Goal: Information Seeking & Learning: Learn about a topic

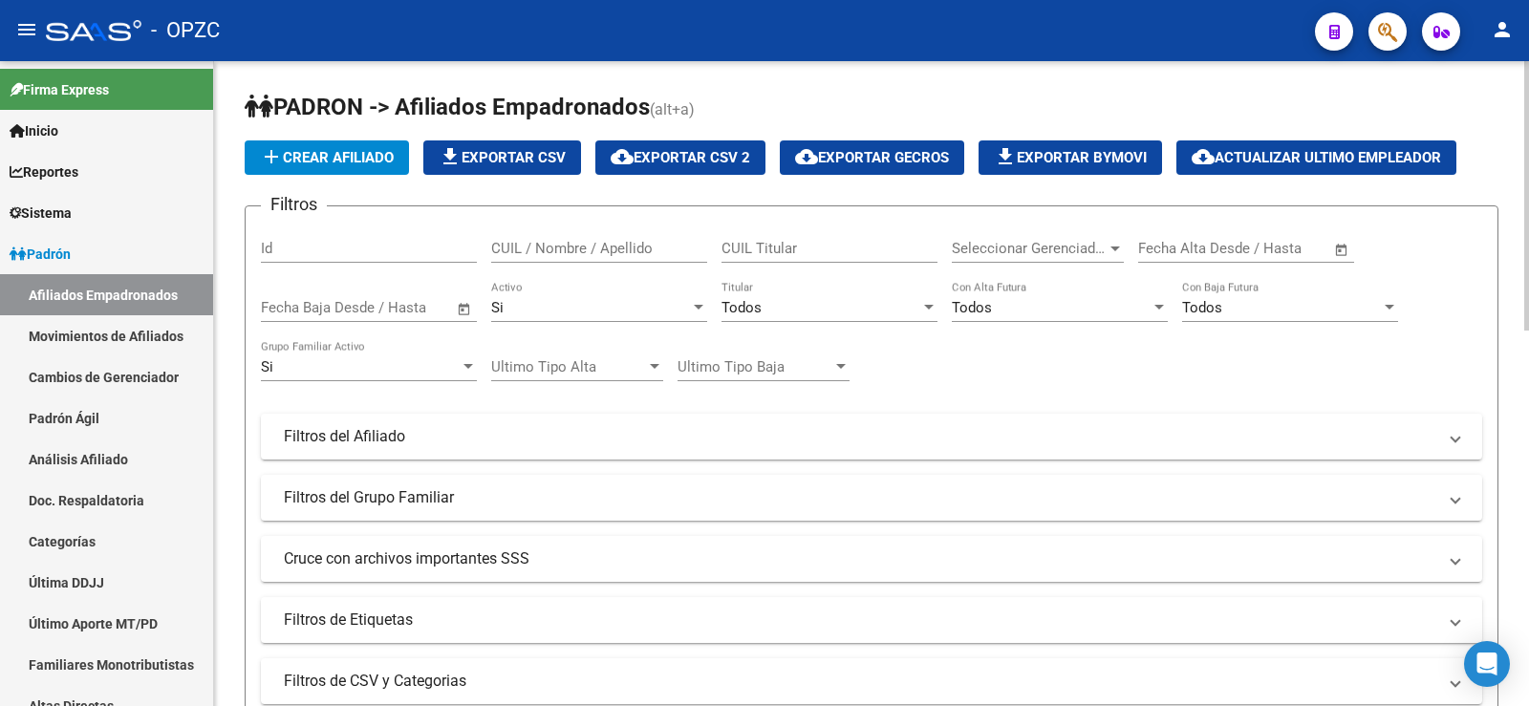
click at [612, 245] on input "CUIL / Nombre / Apellido" at bounding box center [599, 248] width 216 height 17
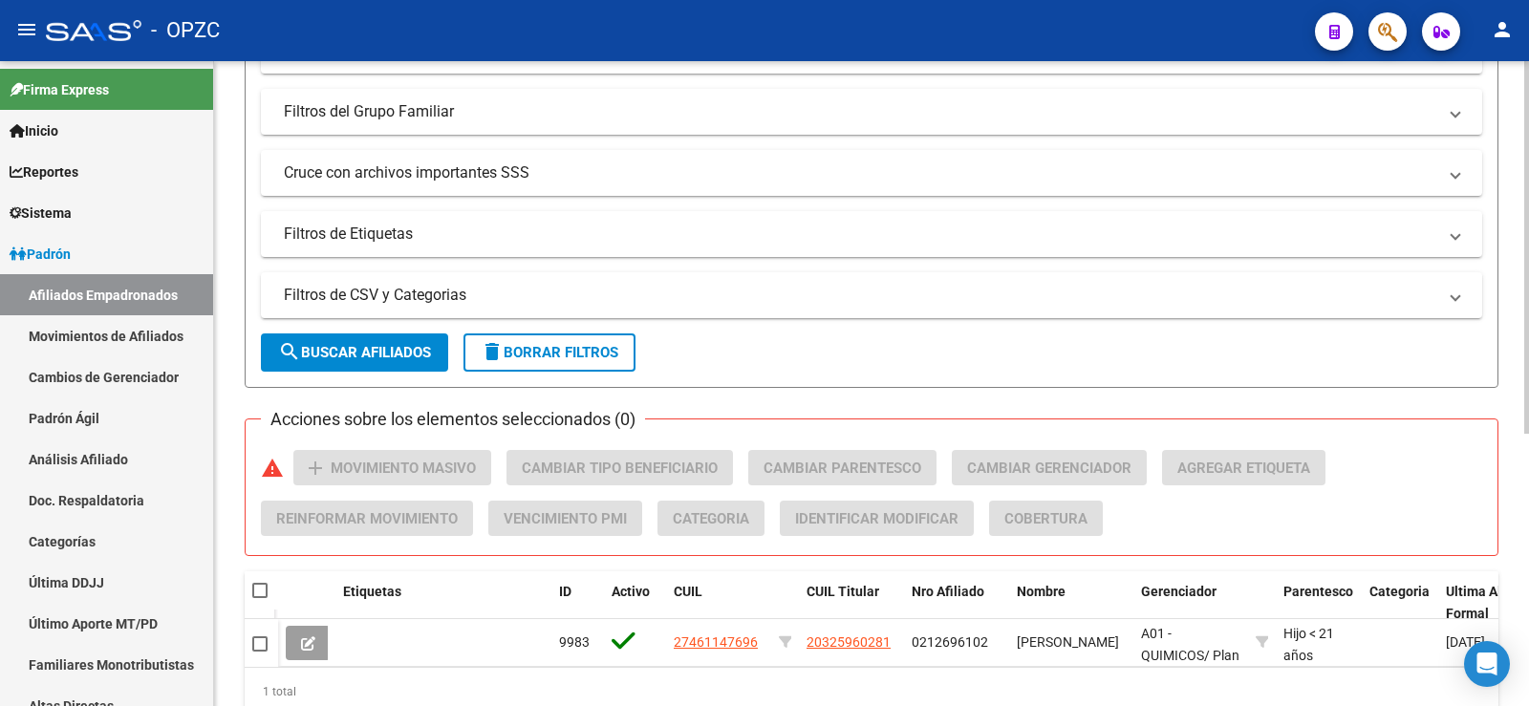
scroll to position [471, 0]
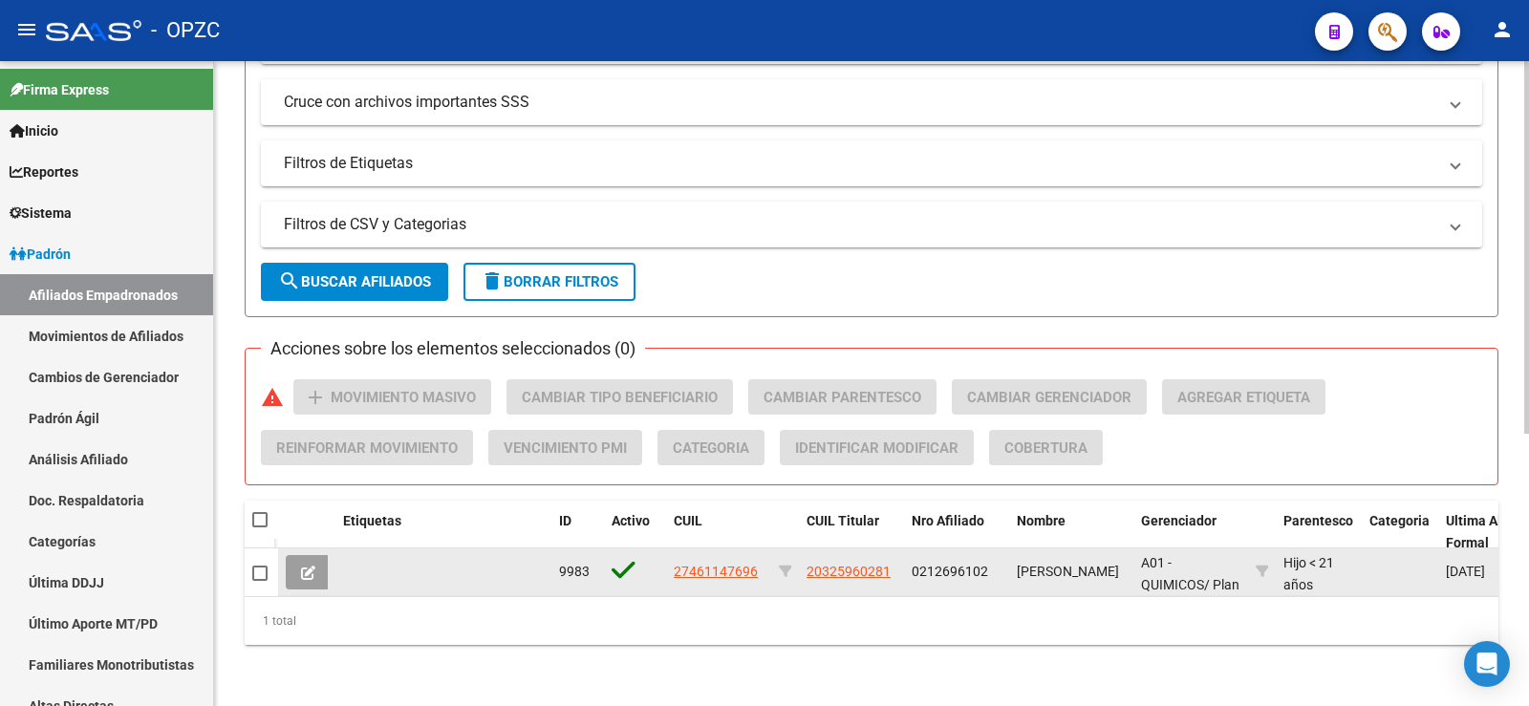
type input "46114769"
drag, startPoint x: 308, startPoint y: 555, endPoint x: 608, endPoint y: 531, distance: 301.0
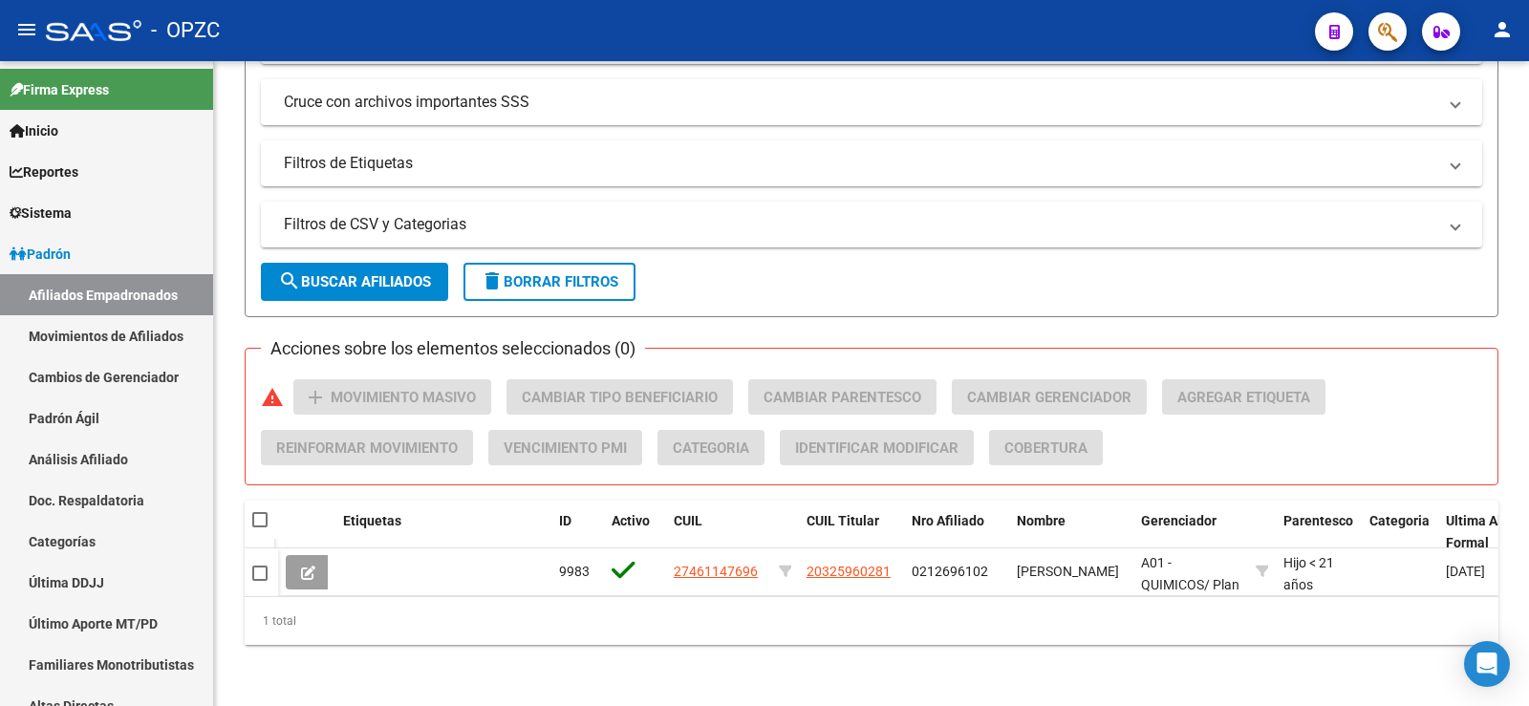
click at [308, 566] on icon at bounding box center [308, 573] width 14 height 14
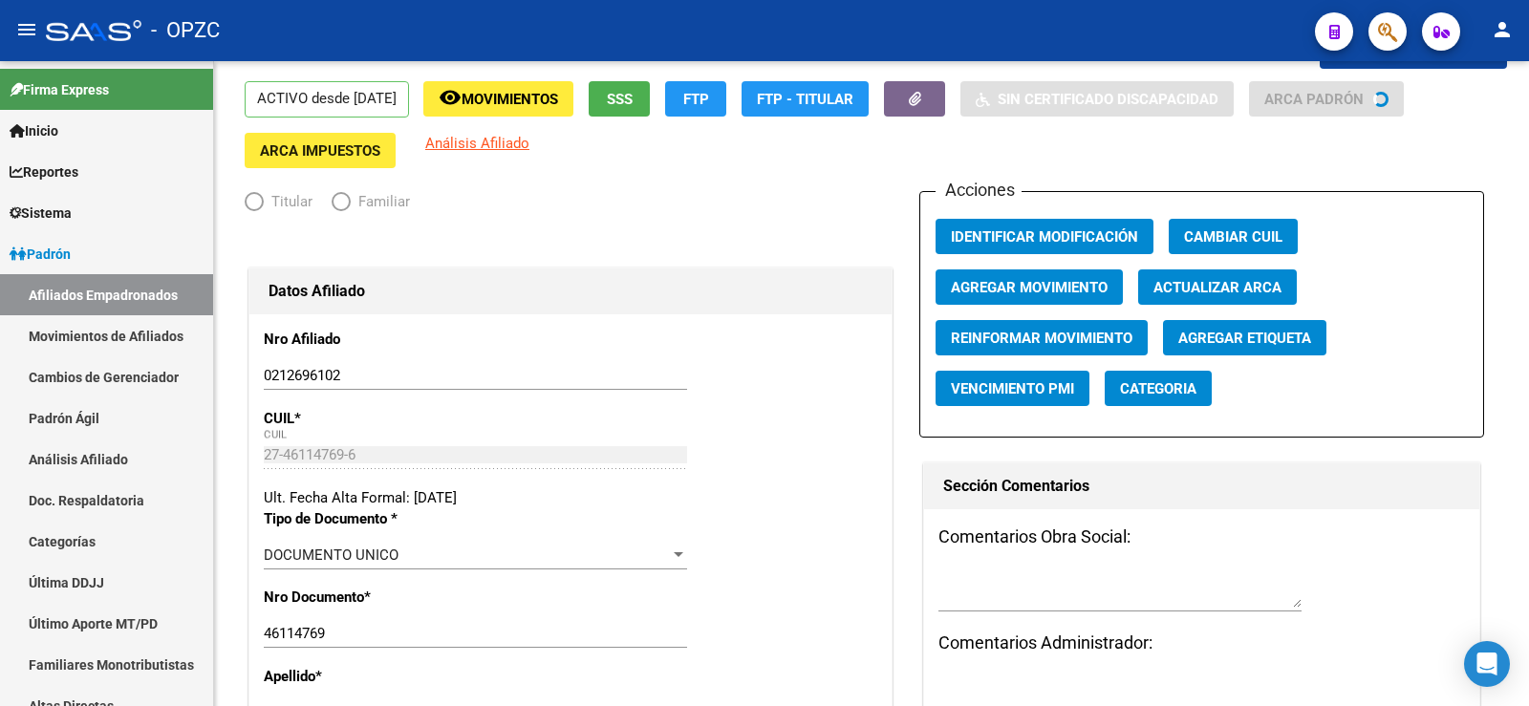
radio input "true"
type input "30-70960628-6"
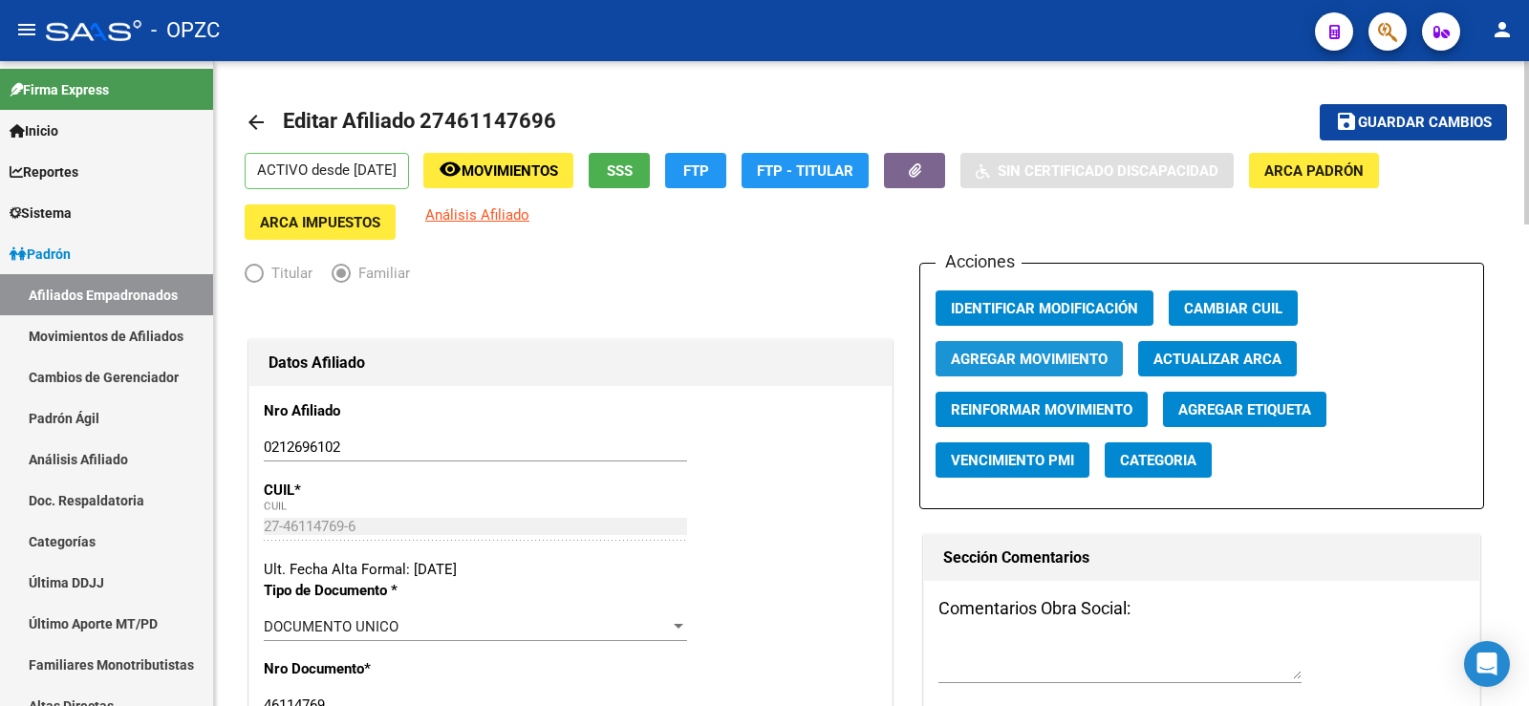
click at [1050, 359] on span "Agregar Movimiento" at bounding box center [1029, 359] width 157 height 17
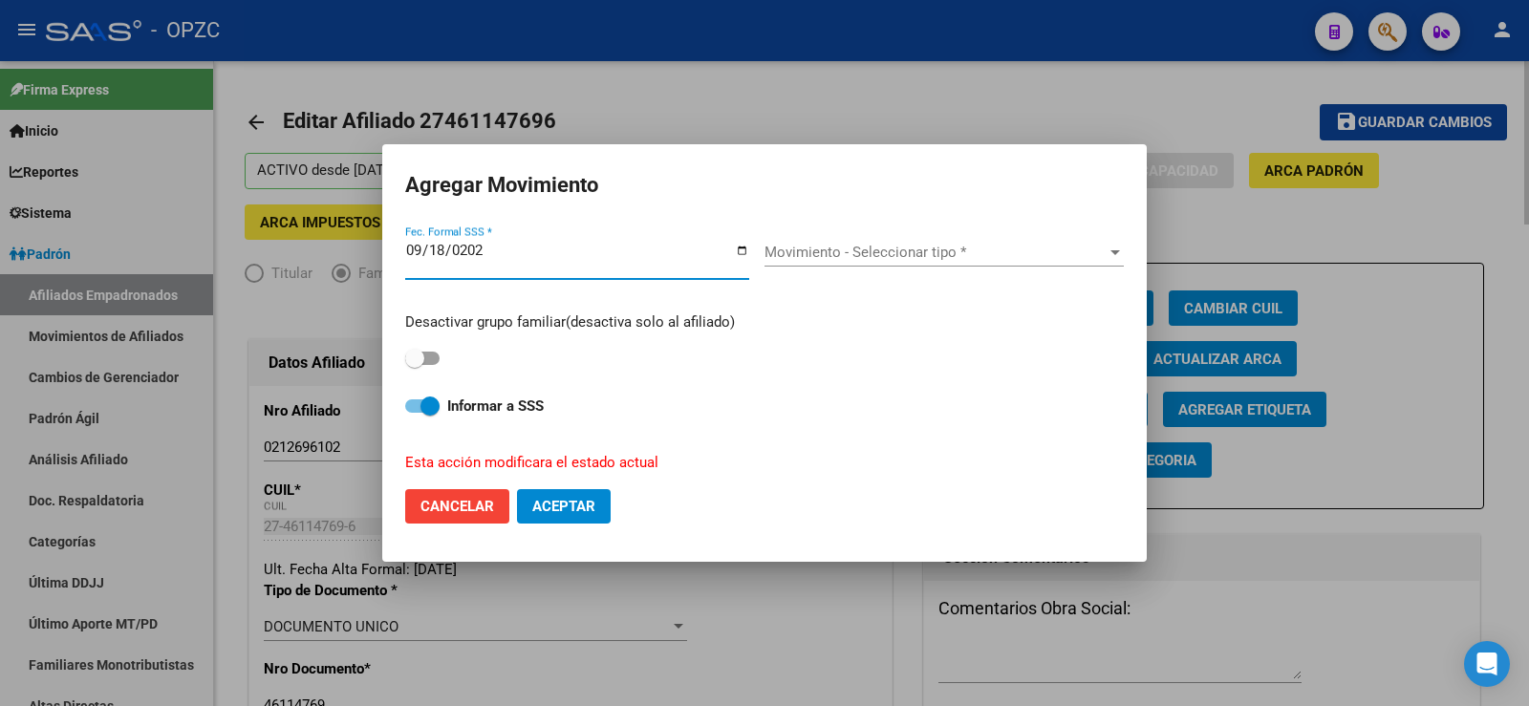
type input "[DATE]"
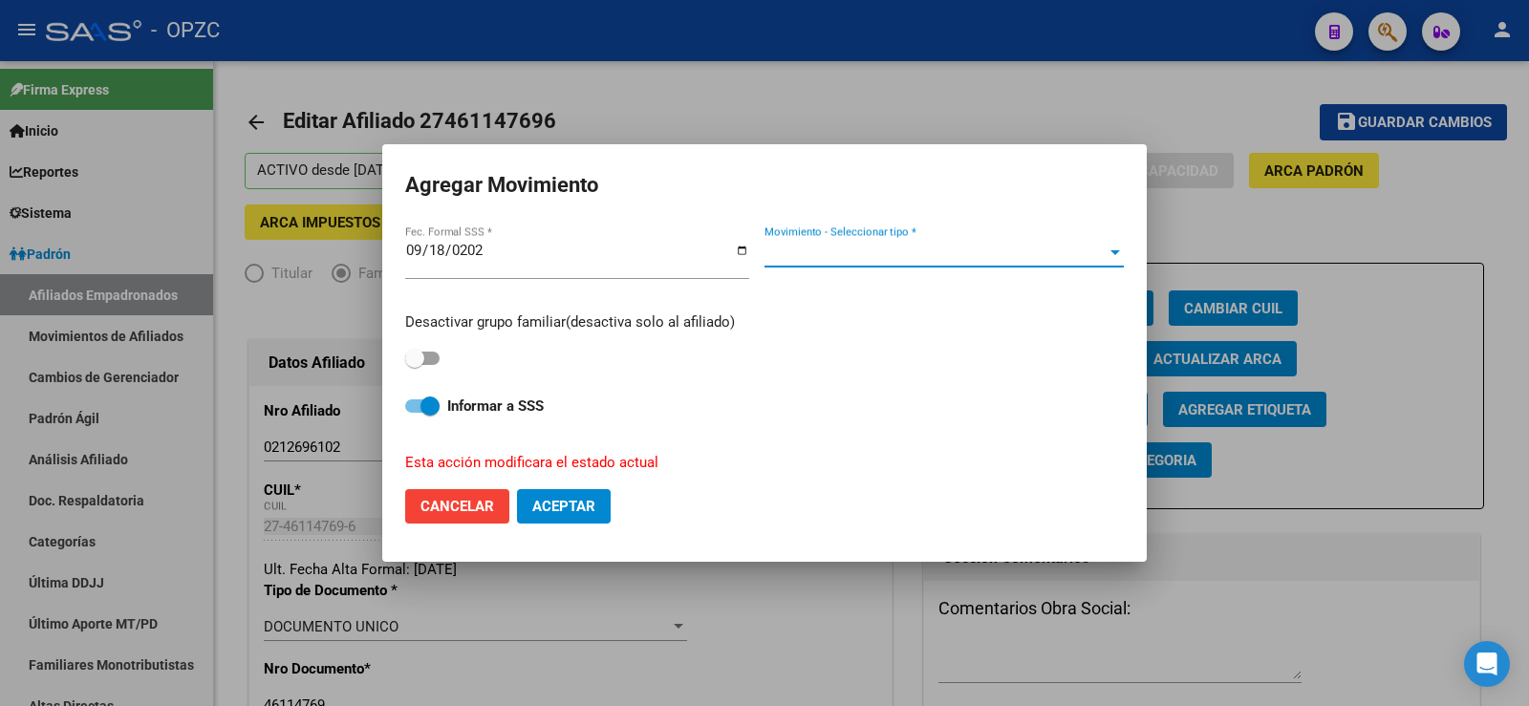
click at [984, 247] on span "Movimiento - Seleccionar tipo *" at bounding box center [935, 252] width 342 height 17
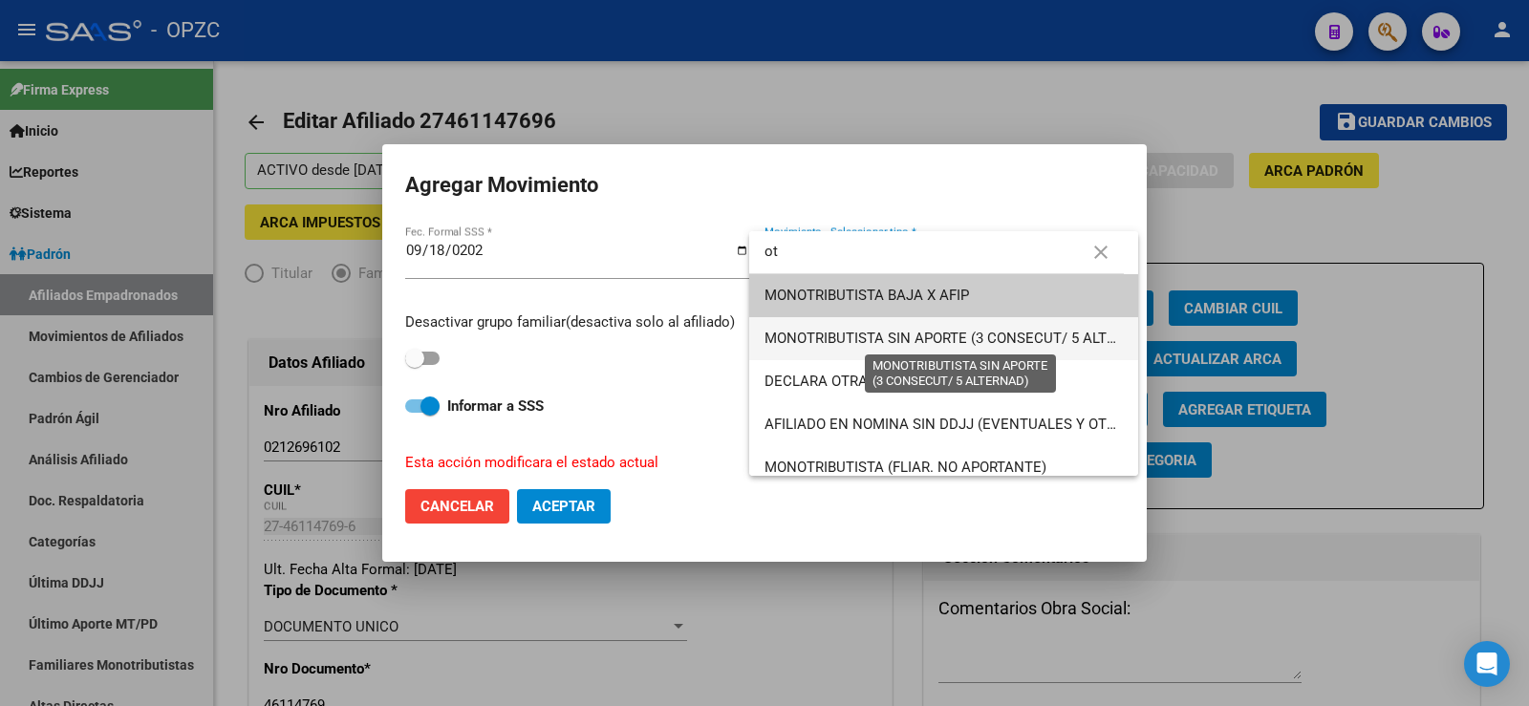
scroll to position [56, 0]
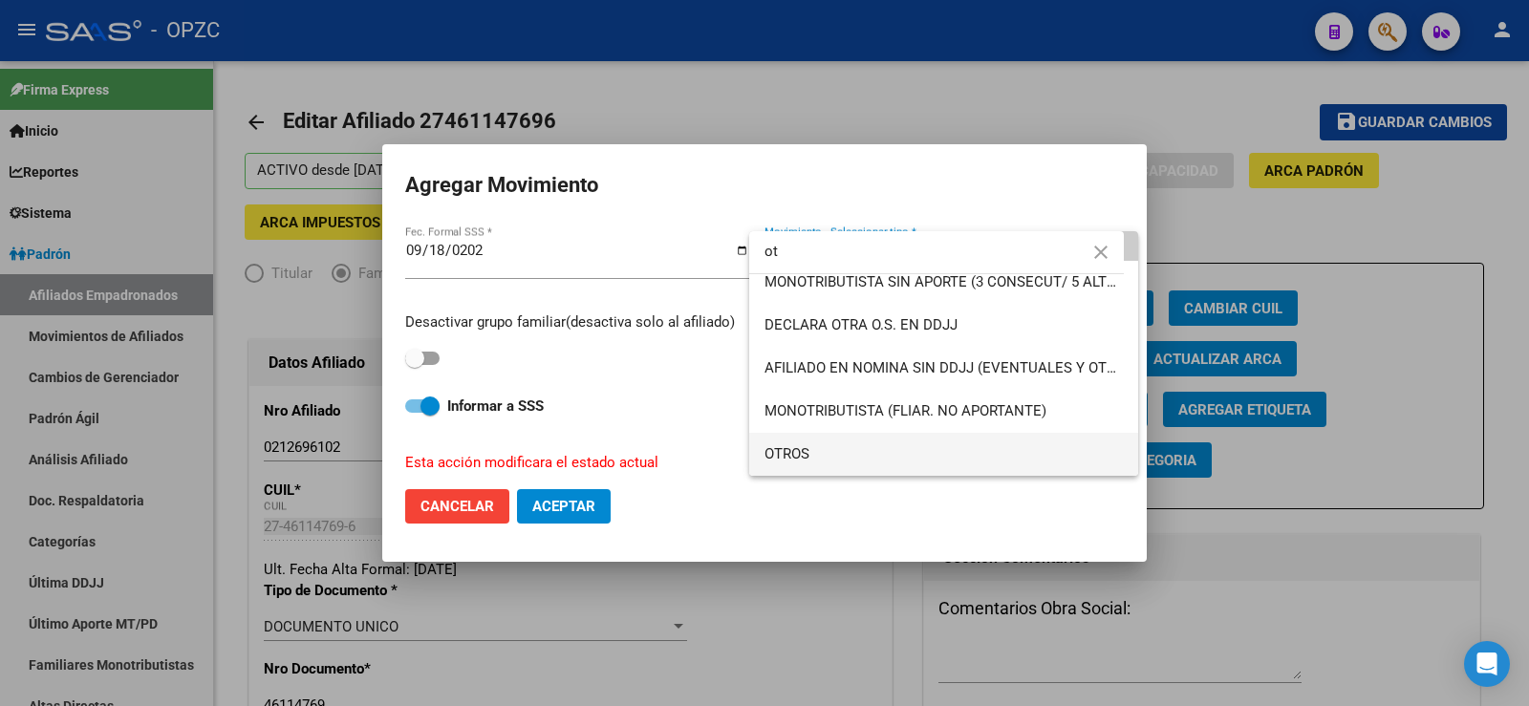
type input "ot"
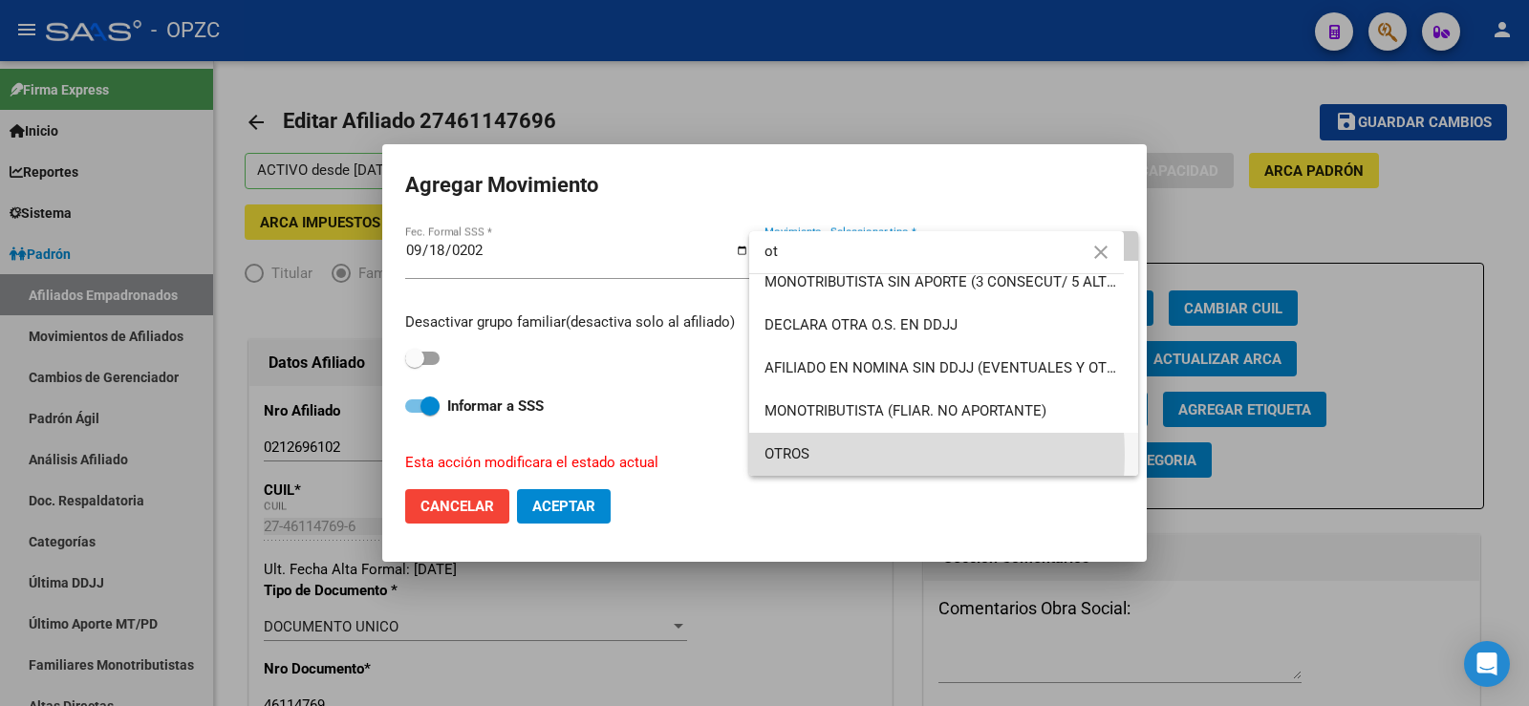
click at [816, 455] on span "OTROS" at bounding box center [943, 454] width 358 height 43
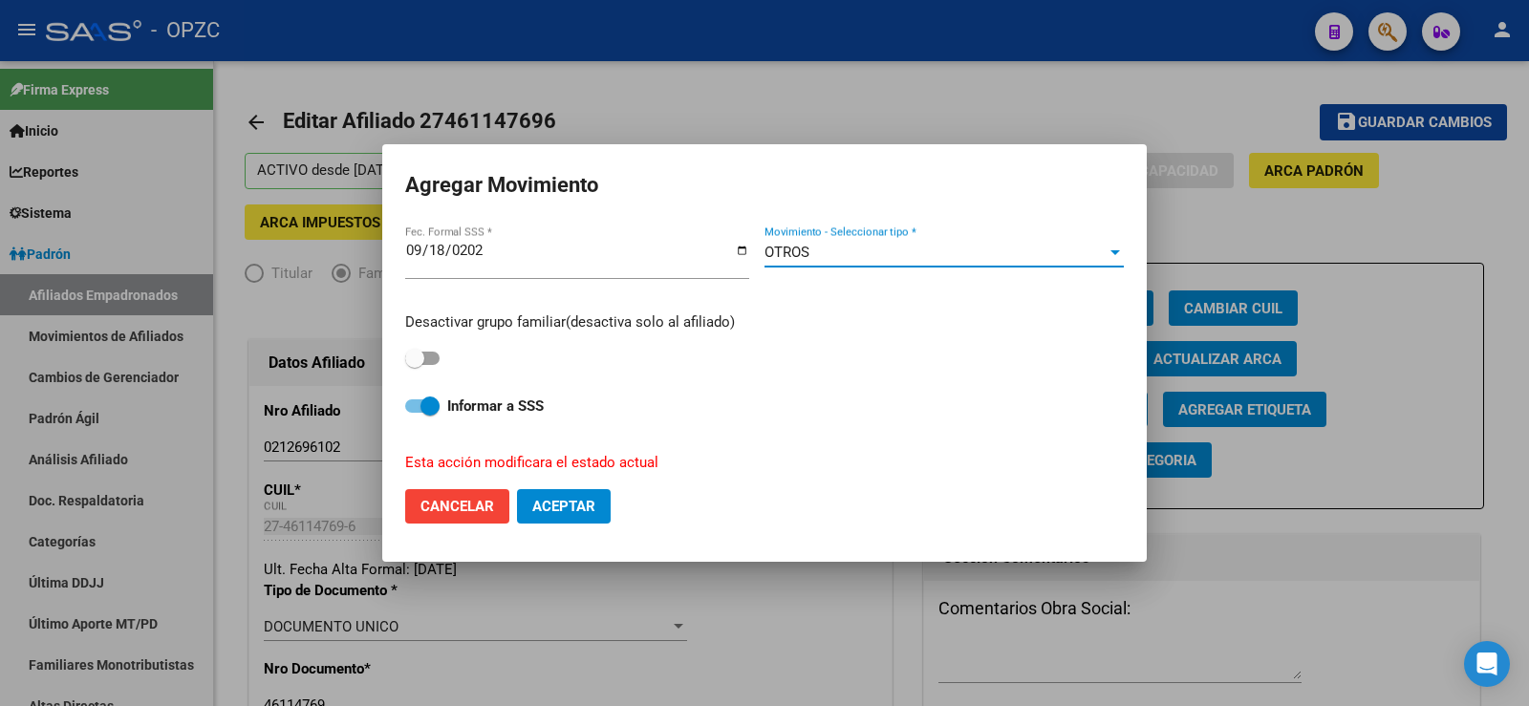
click at [437, 354] on span at bounding box center [422, 358] width 34 height 13
click at [415, 365] on input "checkbox" at bounding box center [414, 365] width 1 height 1
checkbox input "true"
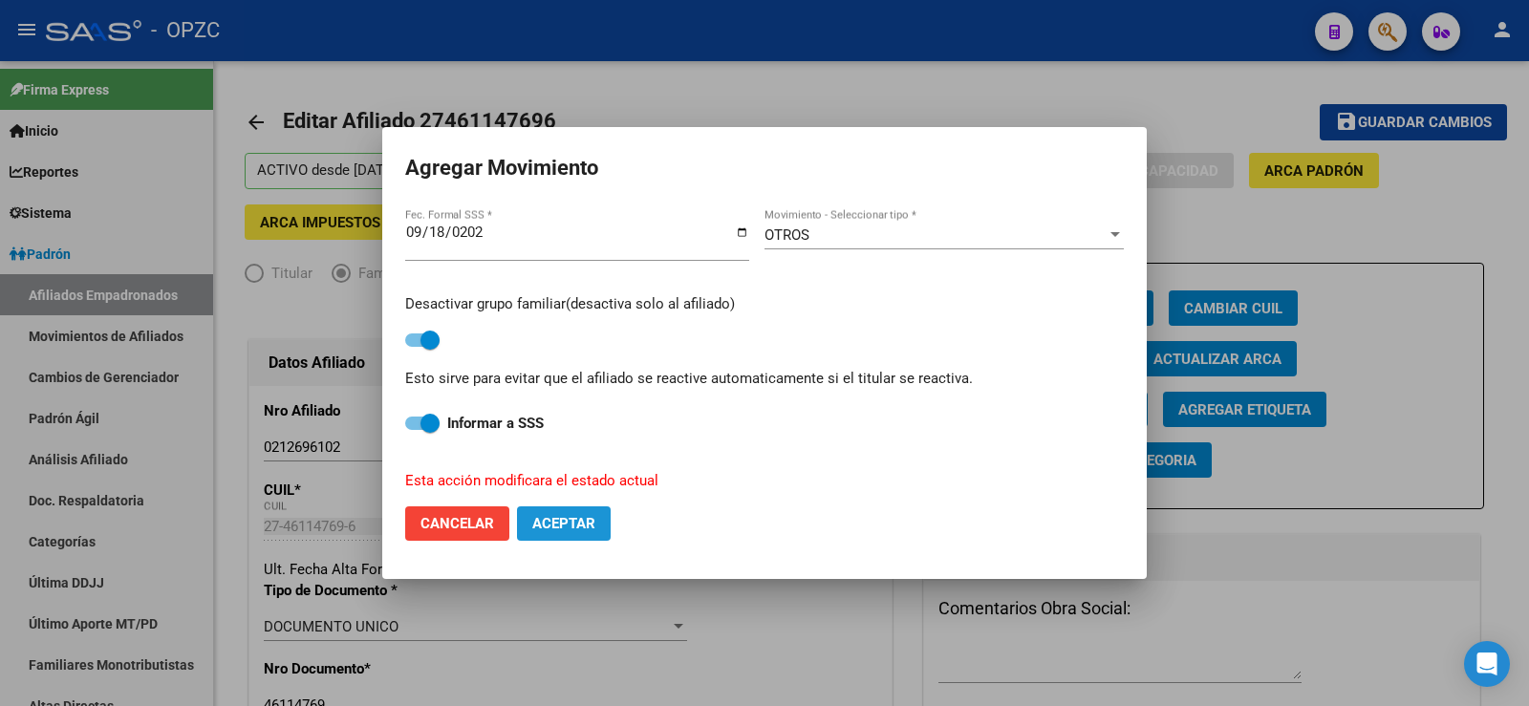
click at [560, 521] on span "Aceptar" at bounding box center [563, 523] width 63 height 17
checkbox input "false"
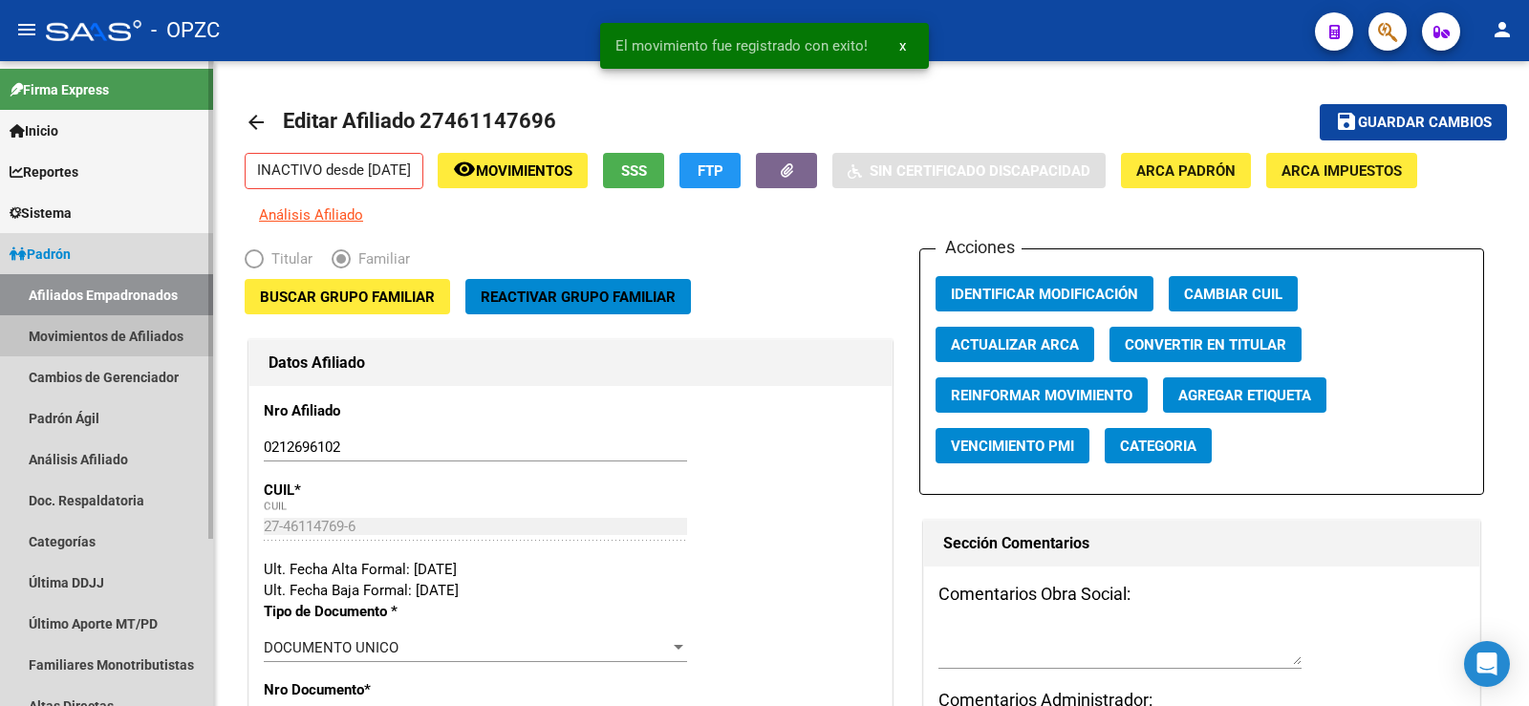
click at [127, 331] on link "Movimientos de Afiliados" at bounding box center [106, 335] width 213 height 41
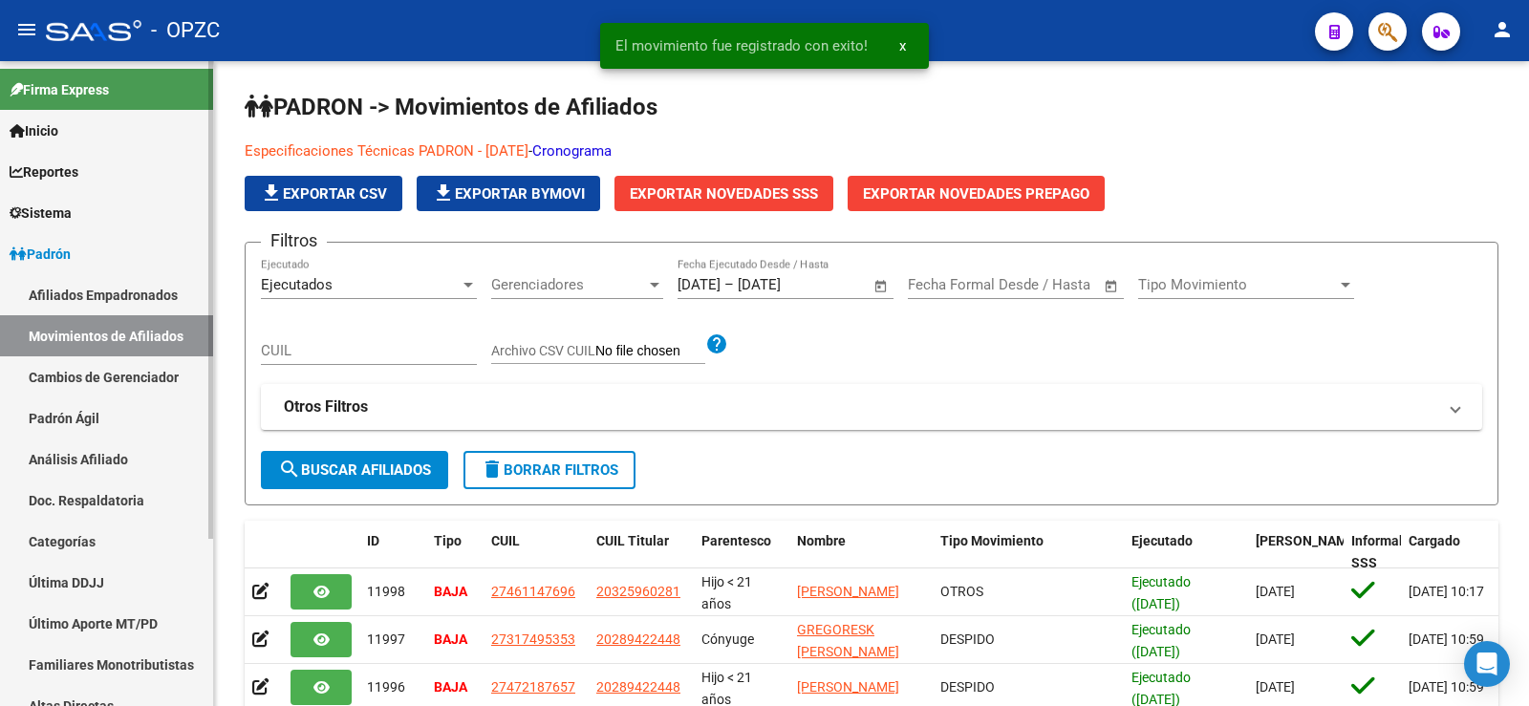
click at [138, 293] on link "Afiliados Empadronados" at bounding box center [106, 294] width 213 height 41
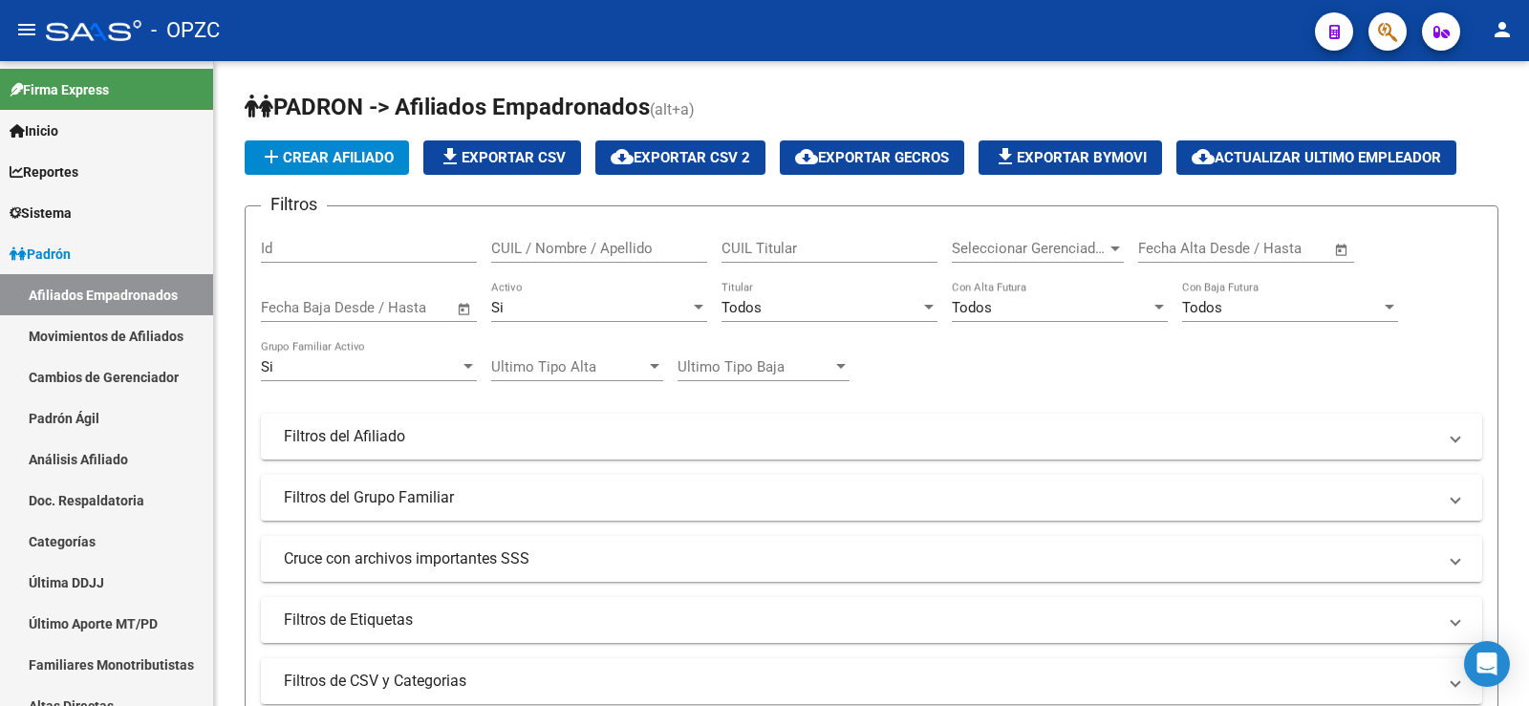
click at [461, 49] on div "- OPZC" at bounding box center [673, 31] width 1254 height 42
click at [587, 251] on input "CUIL / Nombre / Apellido" at bounding box center [599, 248] width 216 height 17
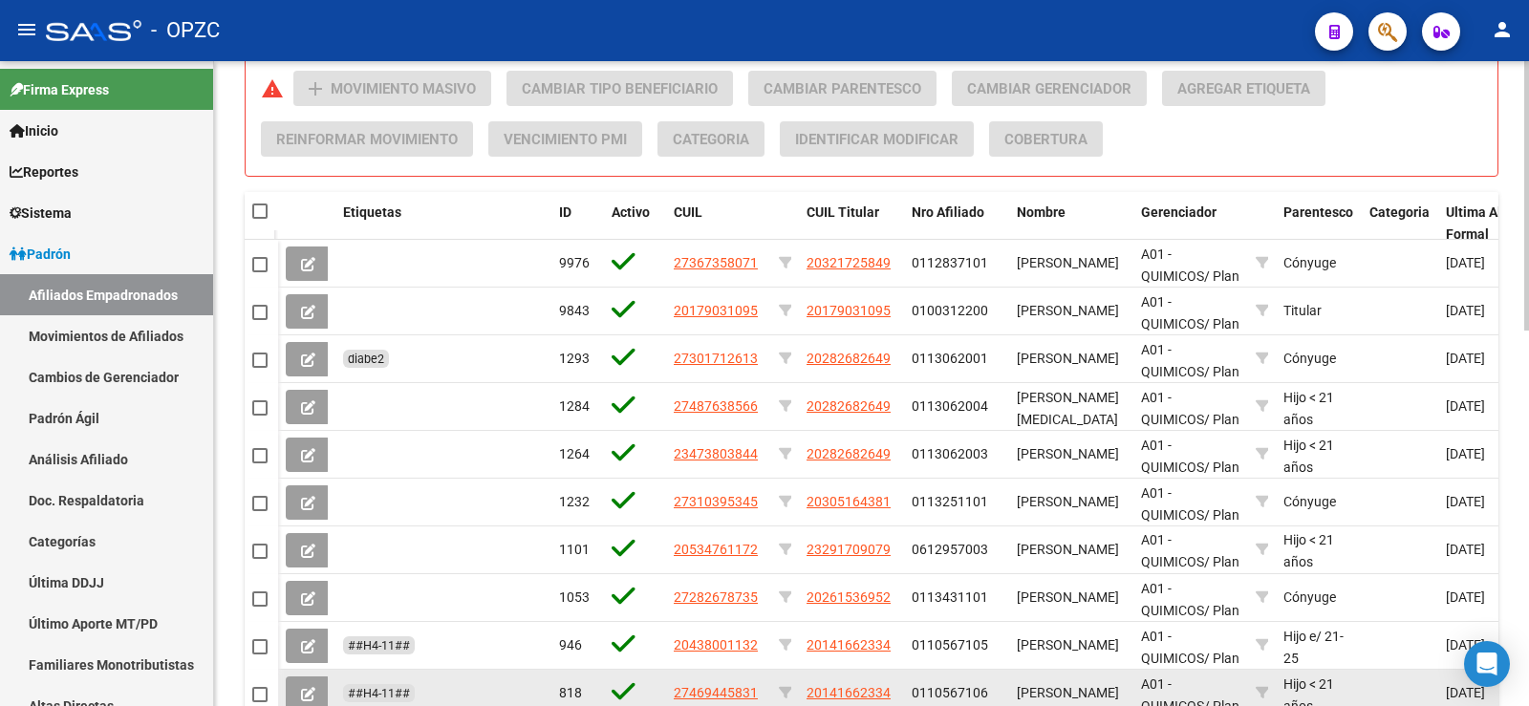
scroll to position [901, 0]
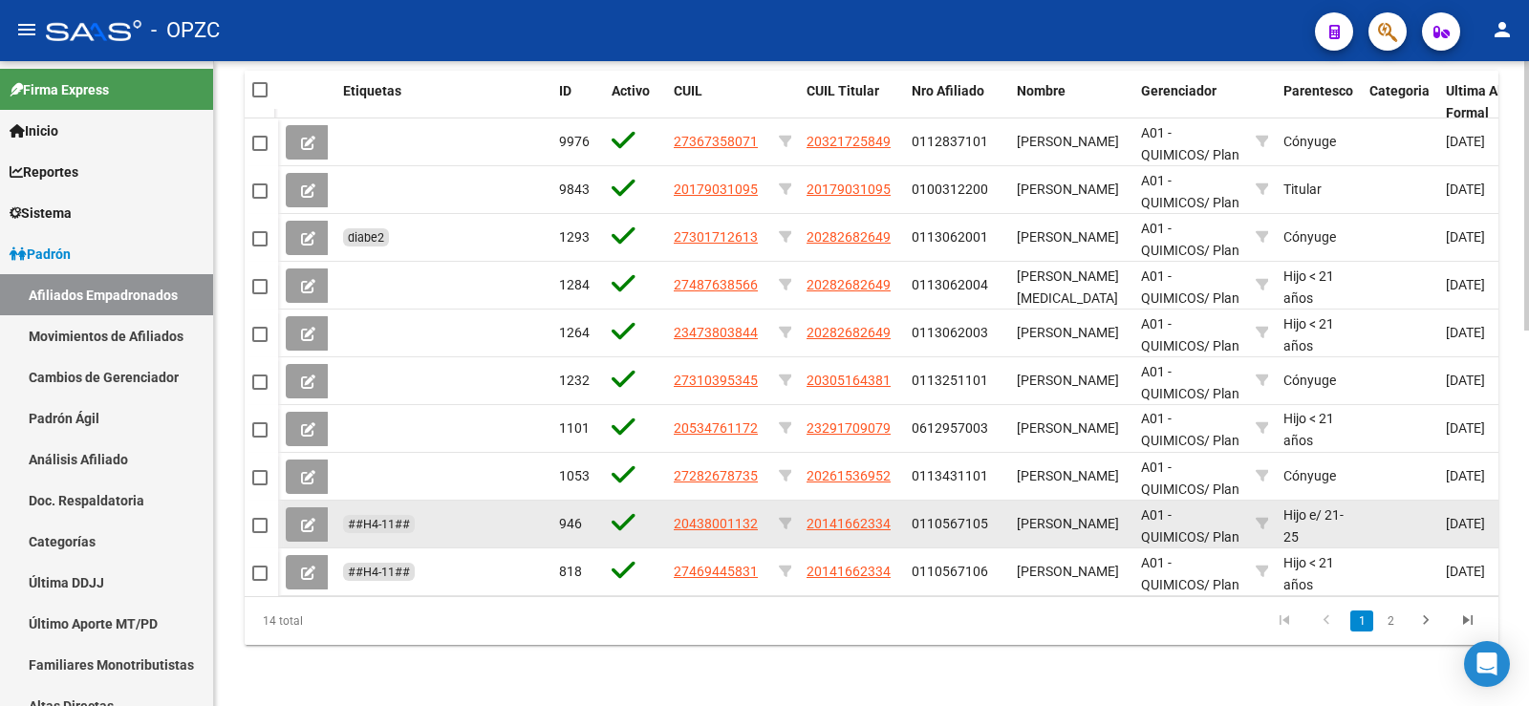
type input "rodrigue"
click at [310, 518] on icon at bounding box center [308, 525] width 14 height 14
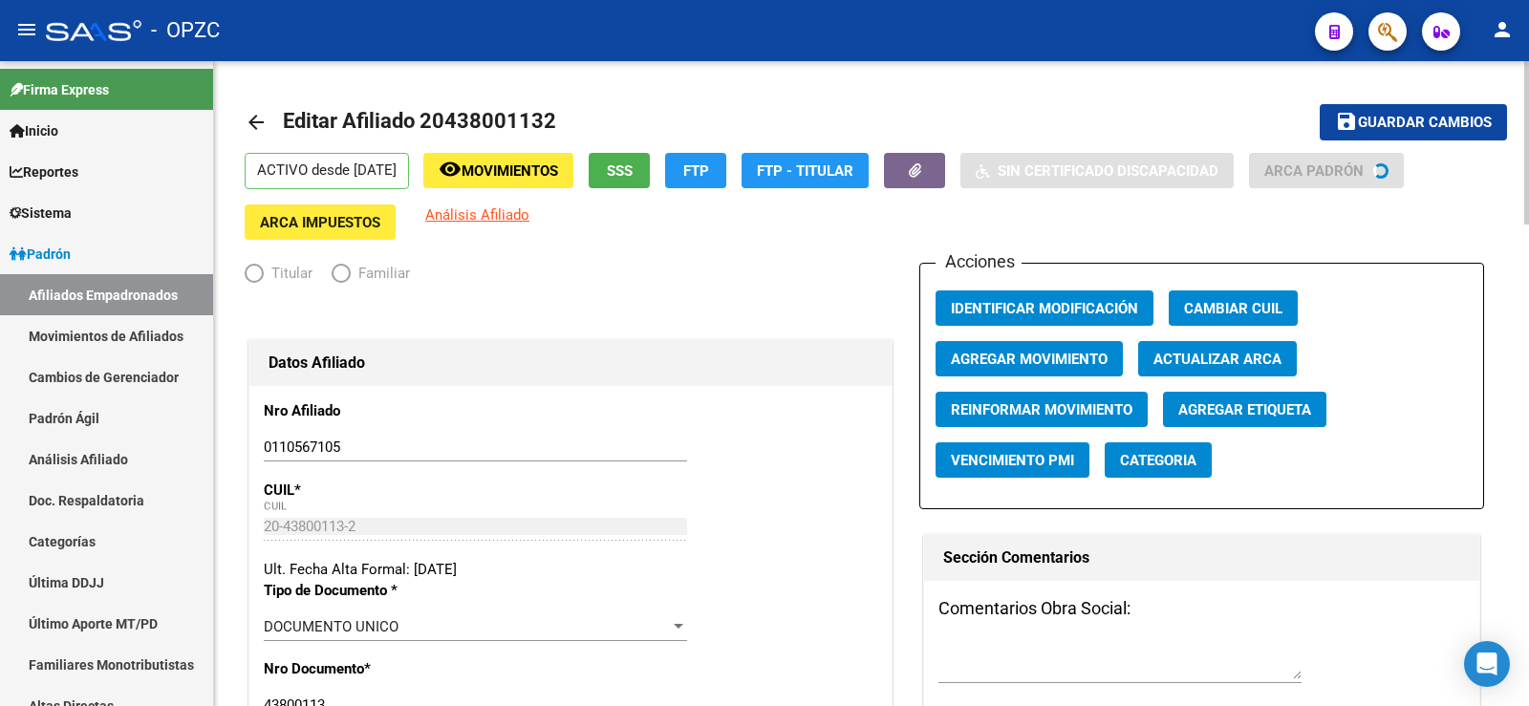
radio input "true"
type input "30-71408390-9"
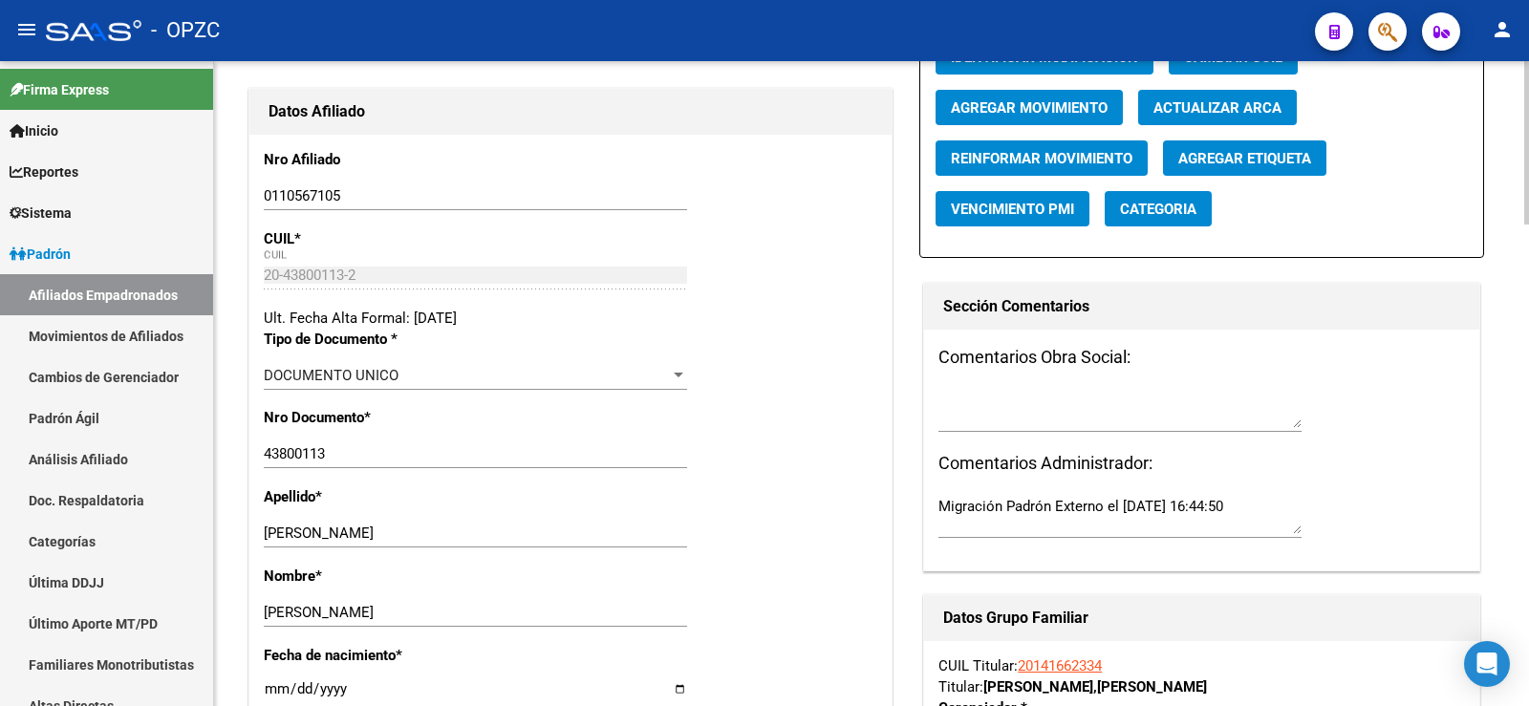
scroll to position [191, 0]
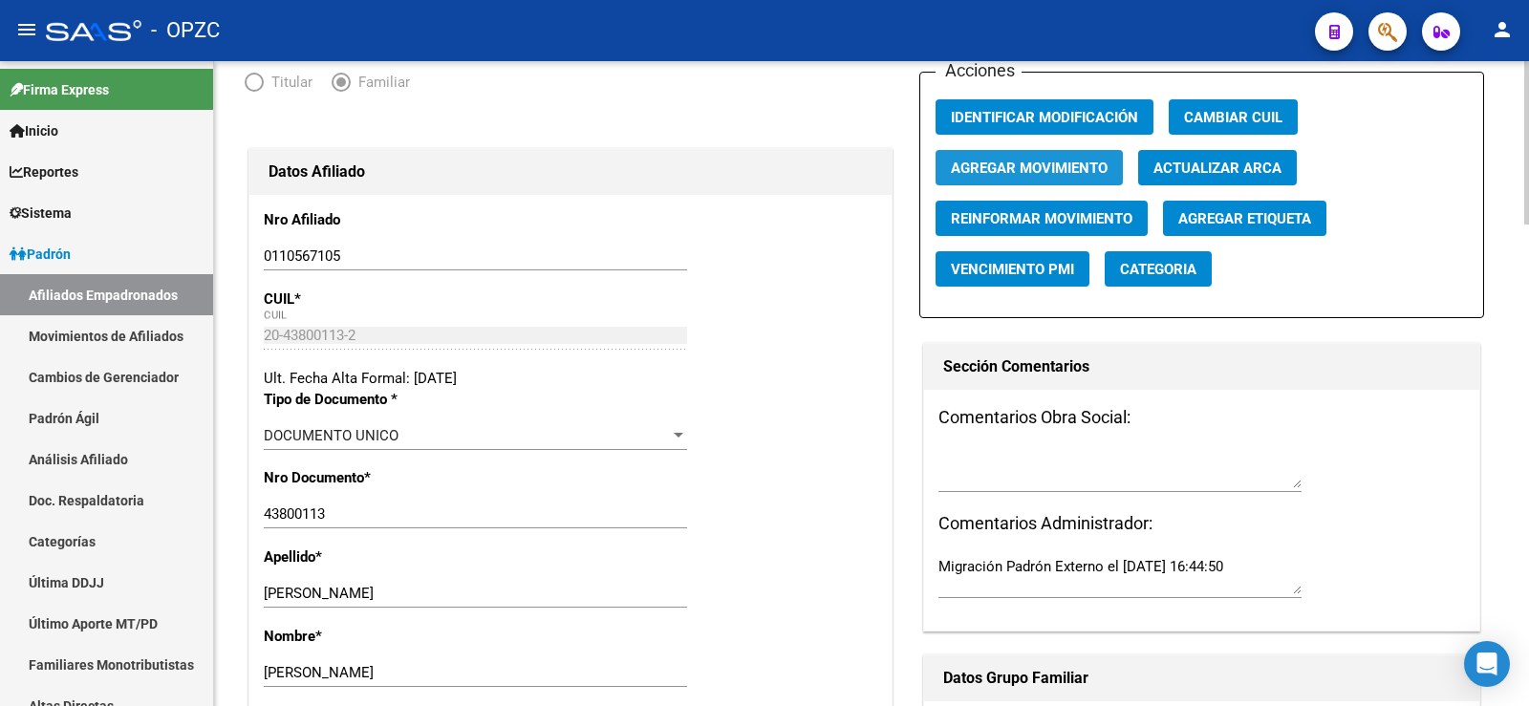
click at [1042, 166] on span "Agregar Movimiento" at bounding box center [1029, 168] width 157 height 17
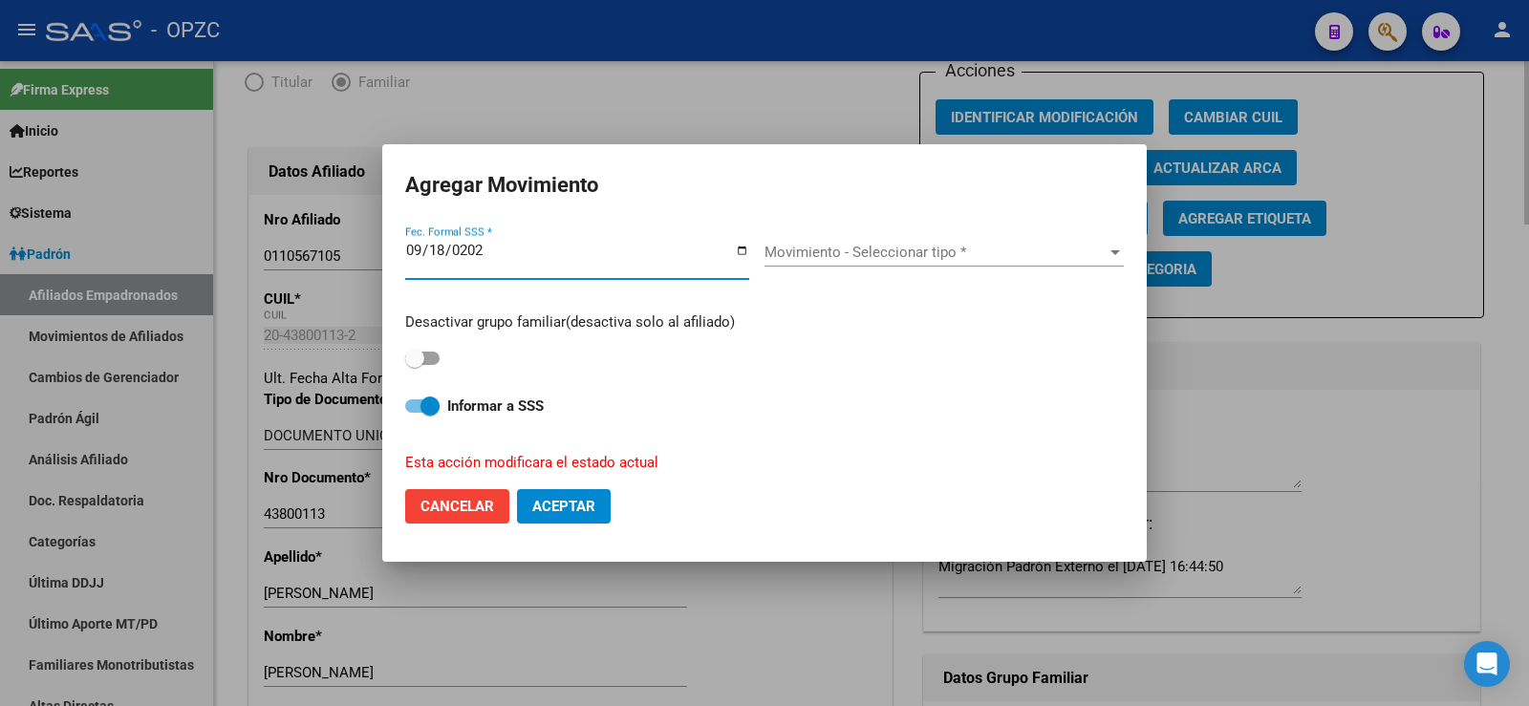
type input "[DATE]"
click at [437, 356] on span at bounding box center [422, 358] width 34 height 13
click at [415, 365] on input "checkbox" at bounding box center [414, 365] width 1 height 1
checkbox input "true"
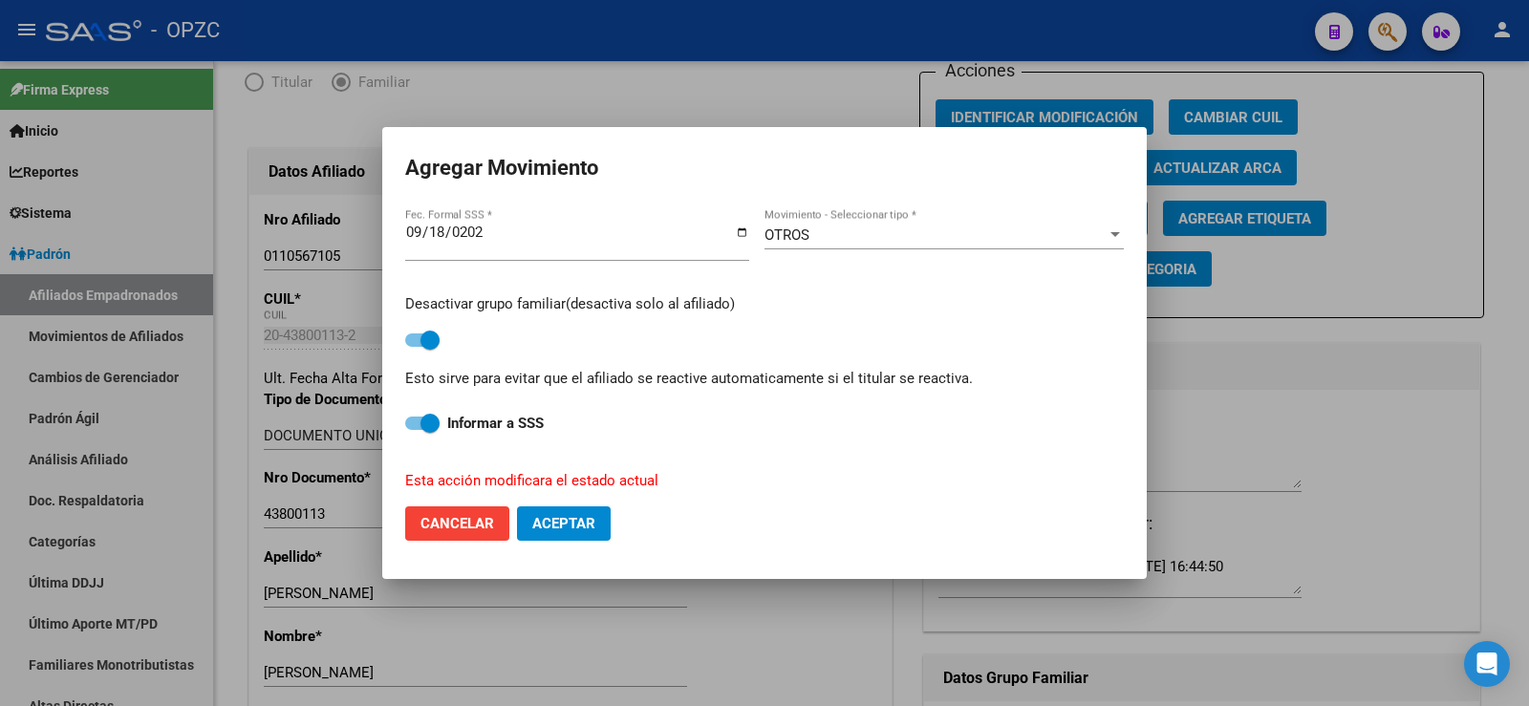
click at [562, 524] on span "Aceptar" at bounding box center [563, 523] width 63 height 17
checkbox input "false"
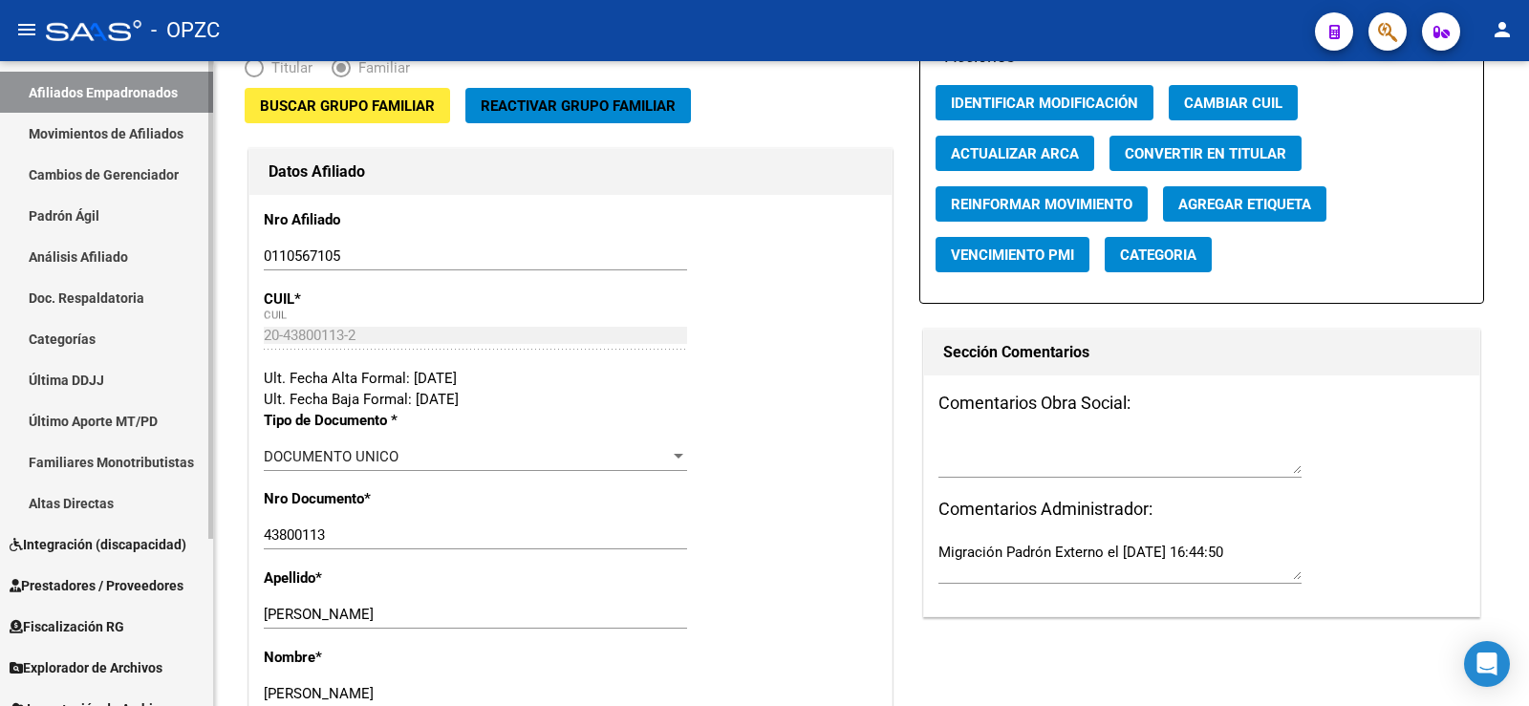
scroll to position [225, 0]
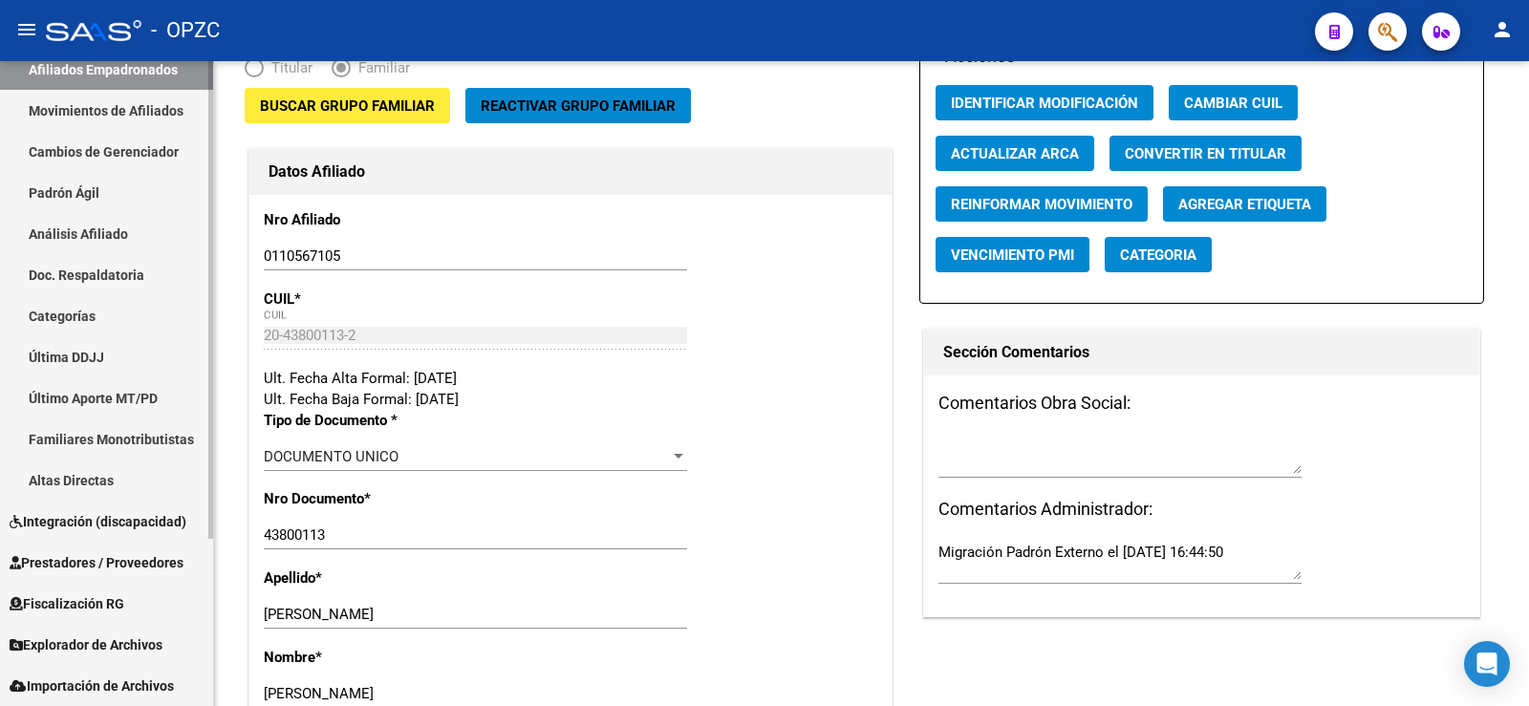
click at [116, 604] on span "Fiscalización RG" at bounding box center [67, 603] width 115 height 21
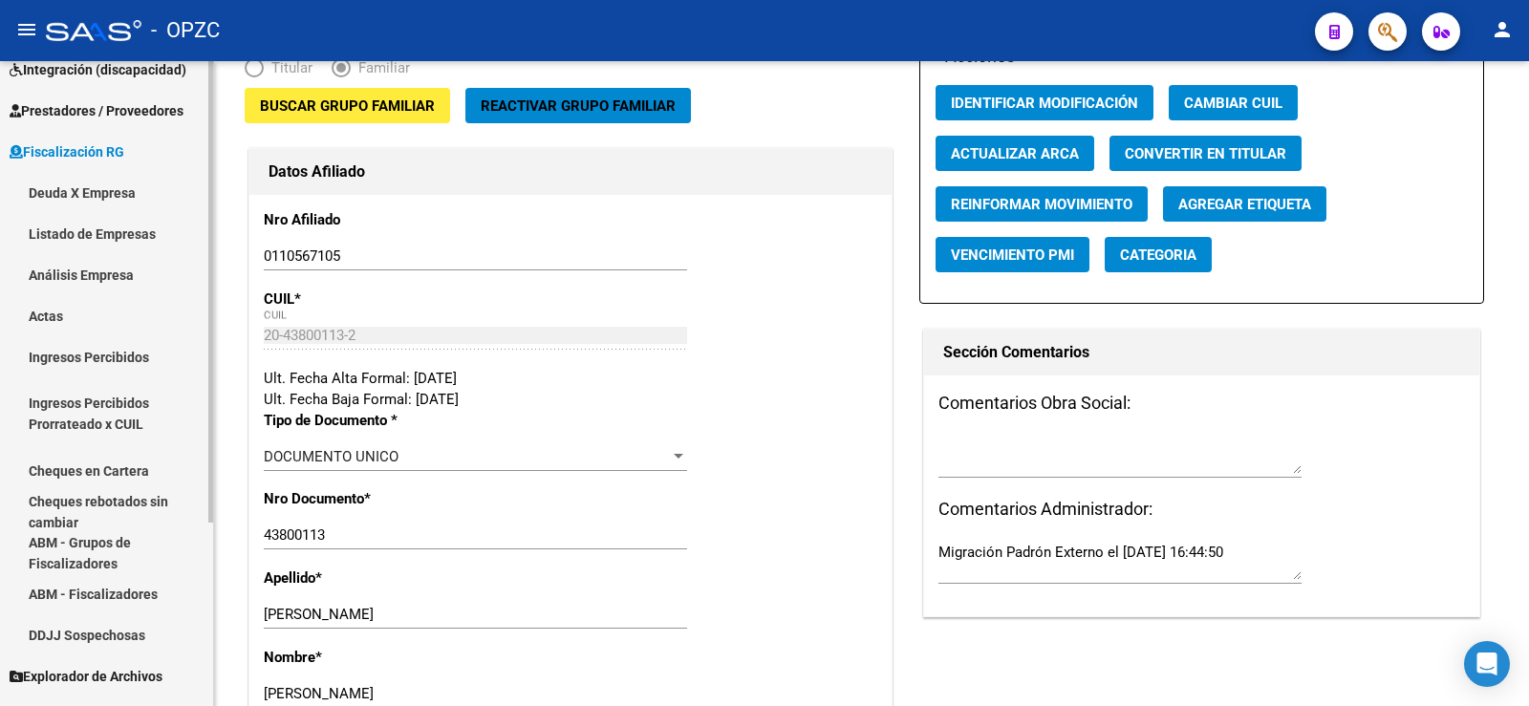
click at [99, 225] on link "Listado de Empresas" at bounding box center [106, 233] width 213 height 41
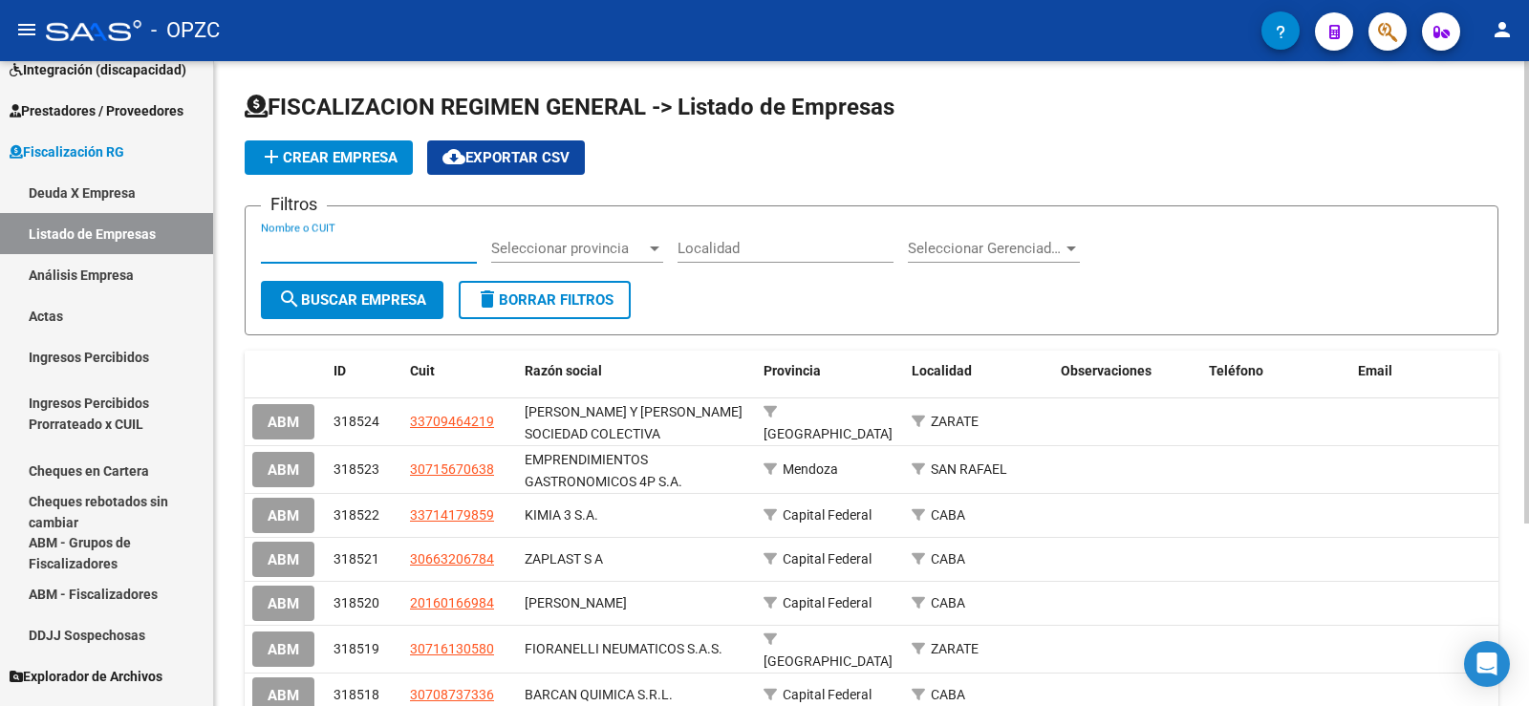
click at [288, 244] on input "Nombre o CUIT" at bounding box center [369, 248] width 216 height 17
type input "pyam"
click at [379, 309] on button "search Buscar Empresa" at bounding box center [352, 300] width 182 height 38
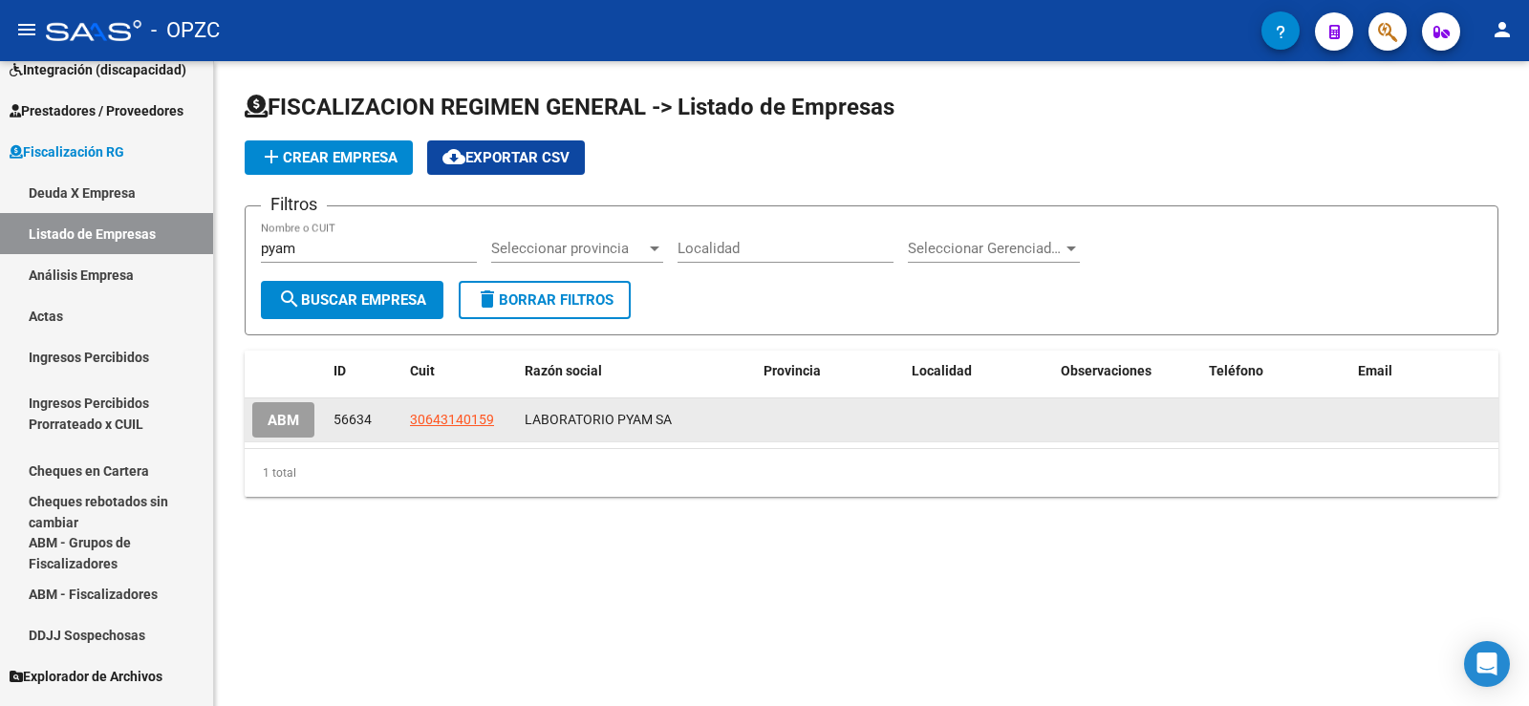
click at [286, 413] on span "ABM" at bounding box center [284, 420] width 32 height 17
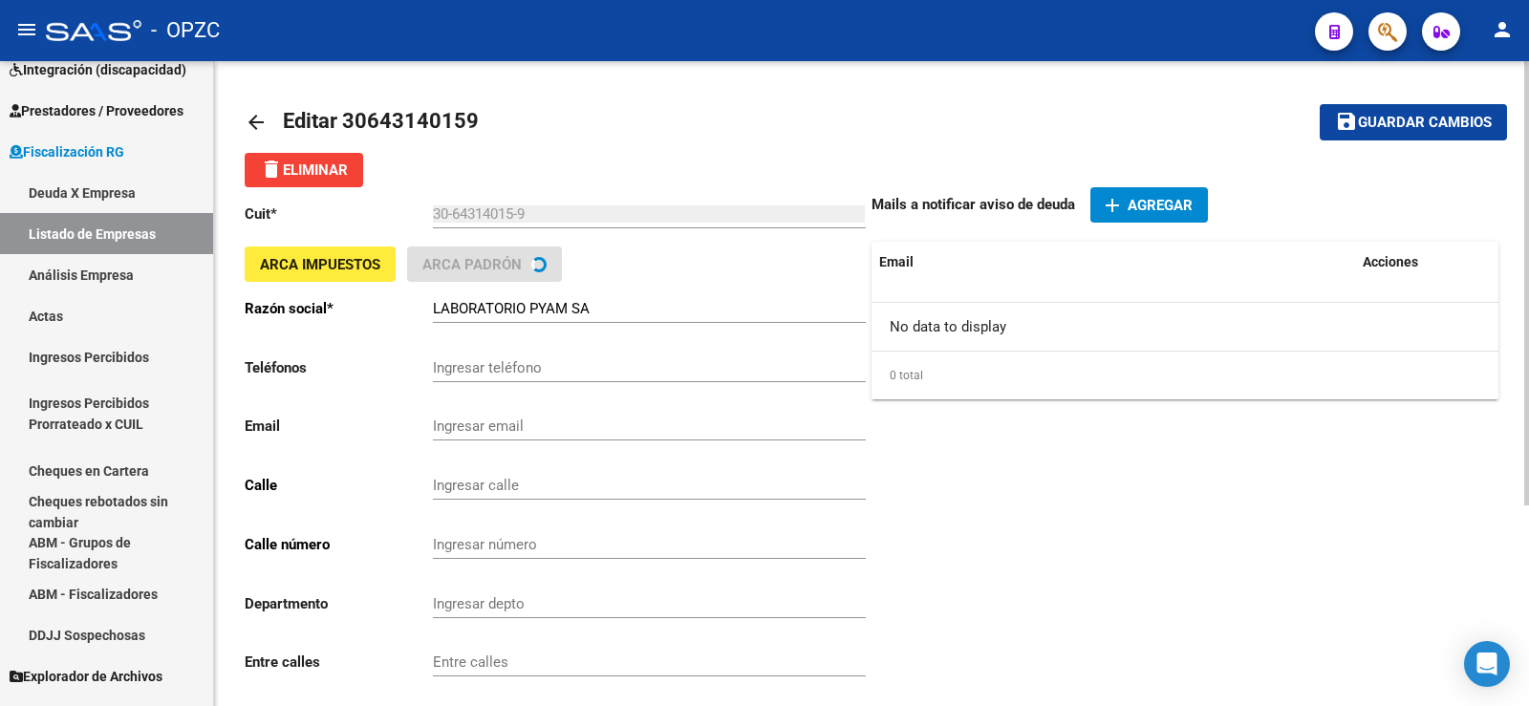
type input "SUIPACHA"
type input "612"
type input "1008"
type input "CABA"
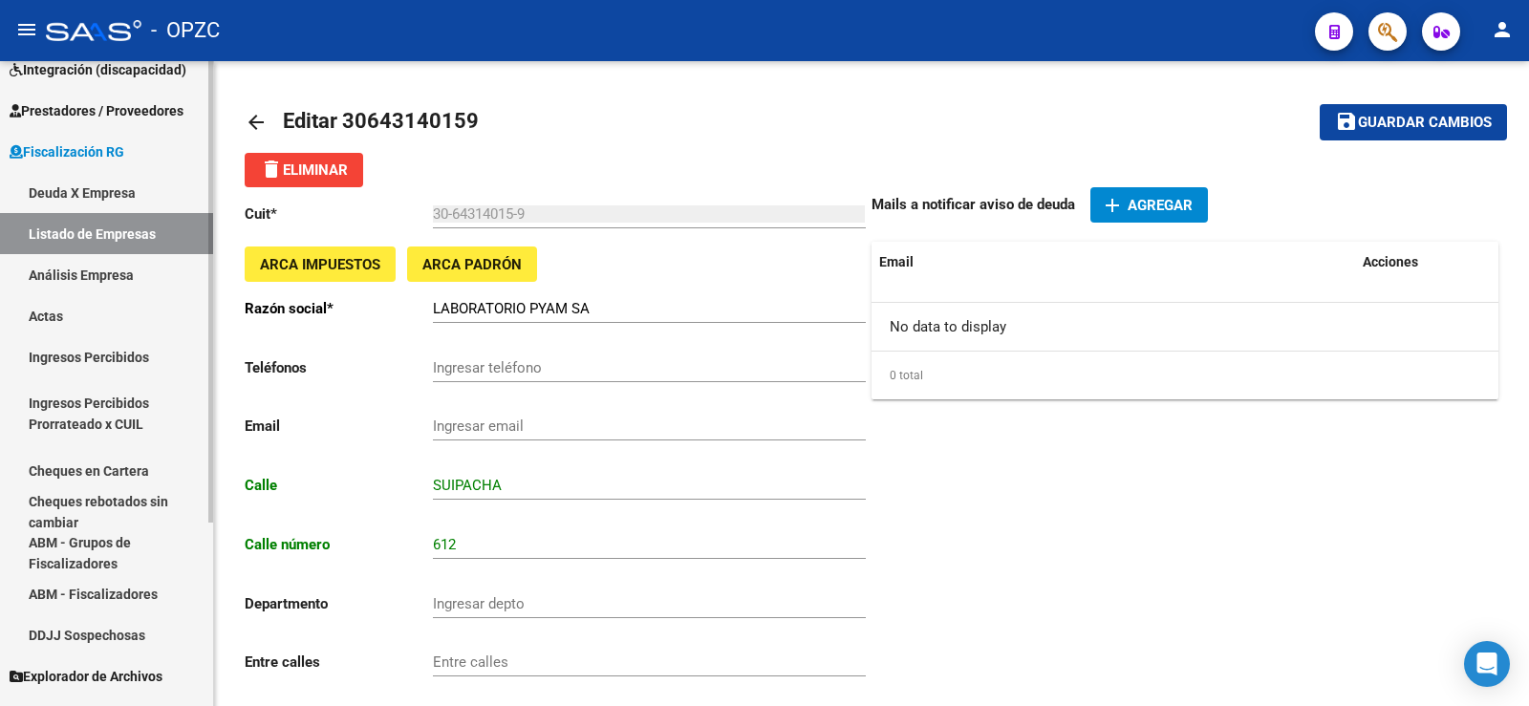
click at [113, 273] on link "Análisis Empresa" at bounding box center [106, 274] width 213 height 41
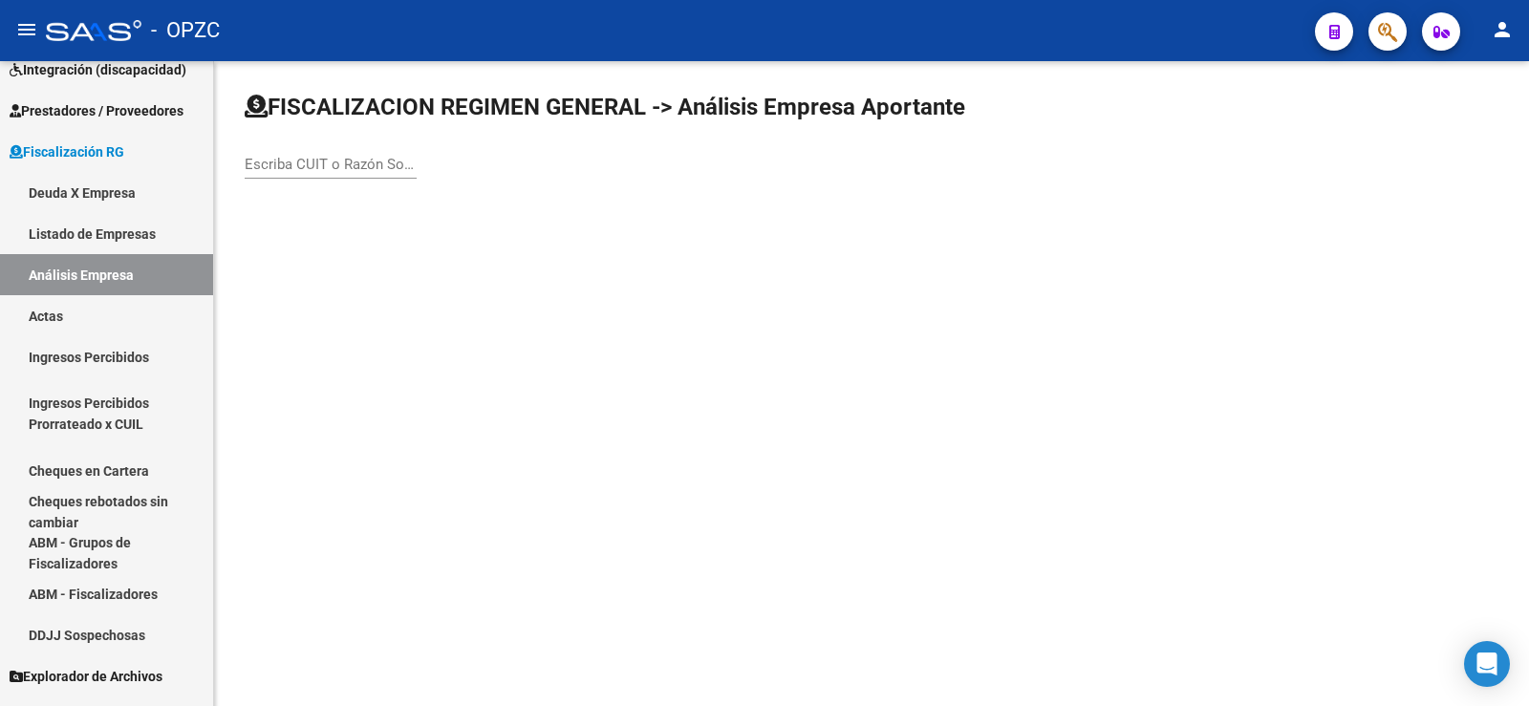
click at [375, 166] on input "Escriba CUIT o Razón Social para buscar" at bounding box center [331, 164] width 172 height 17
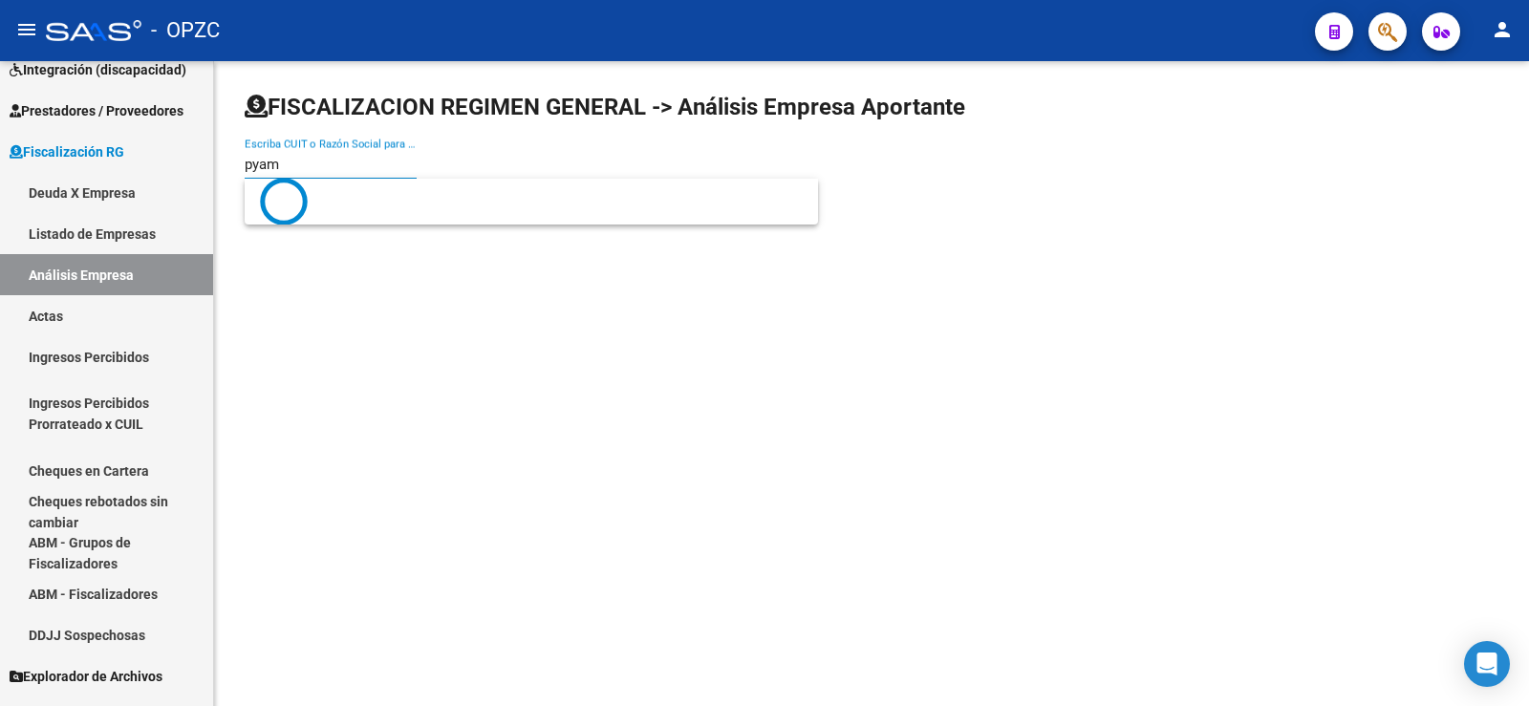
type input "pyam"
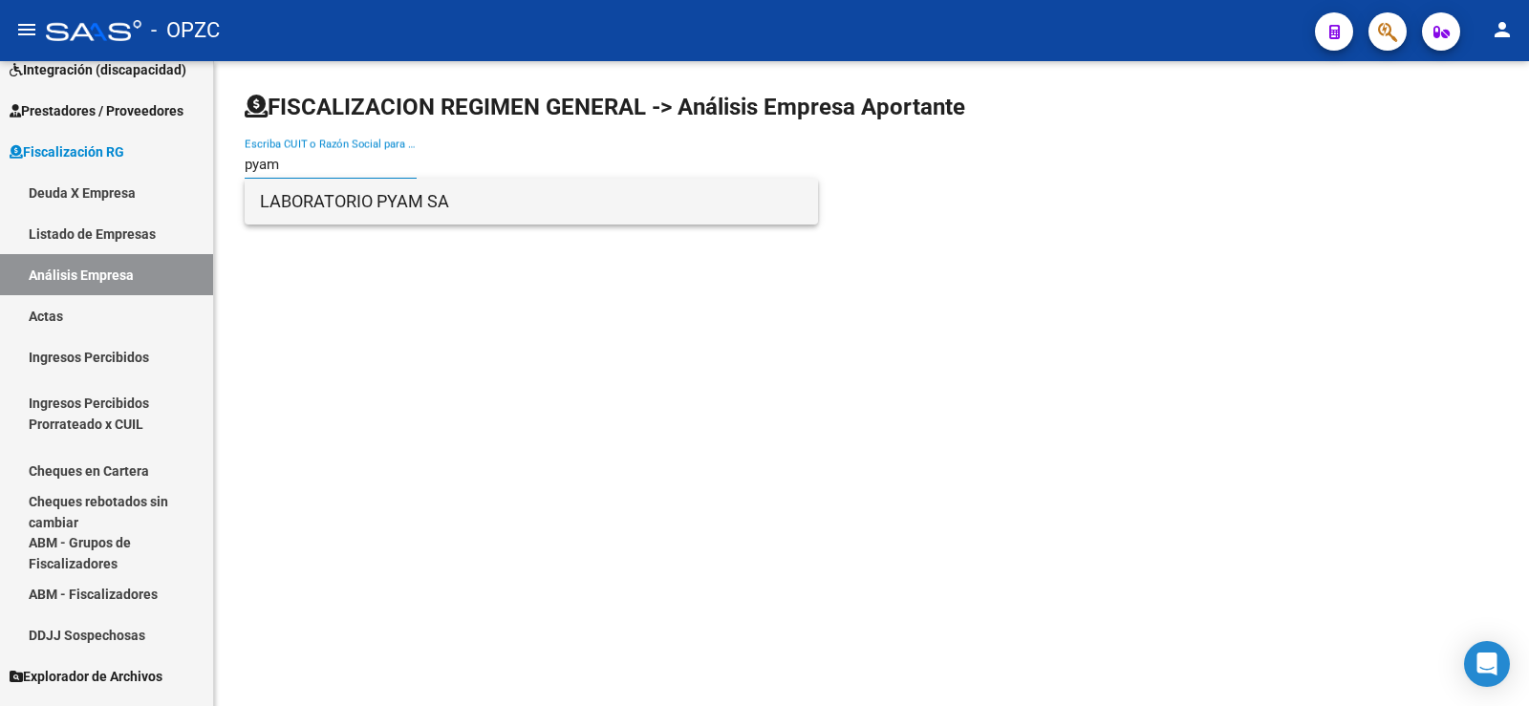
click at [364, 193] on span "LABORATORIO PYAM SA" at bounding box center [531, 202] width 543 height 46
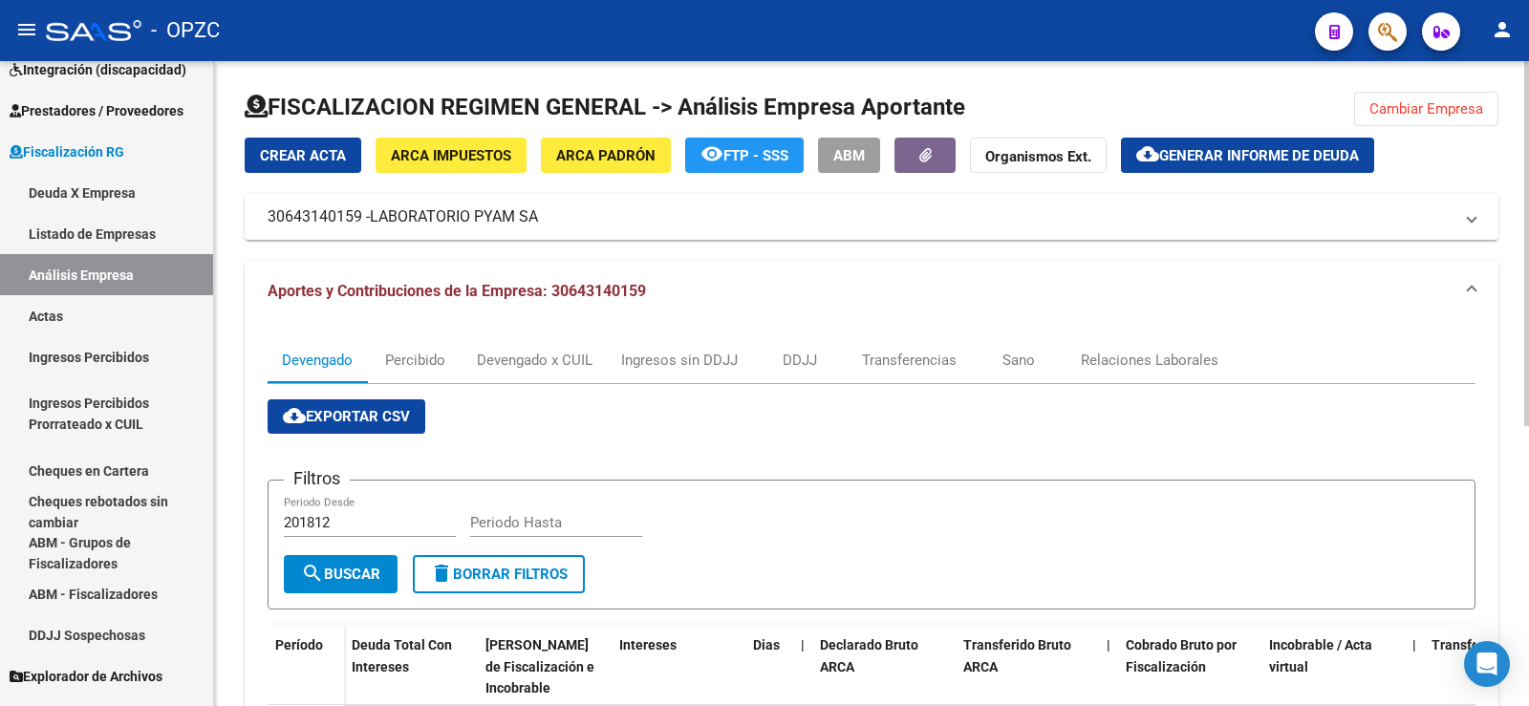
scroll to position [96, 0]
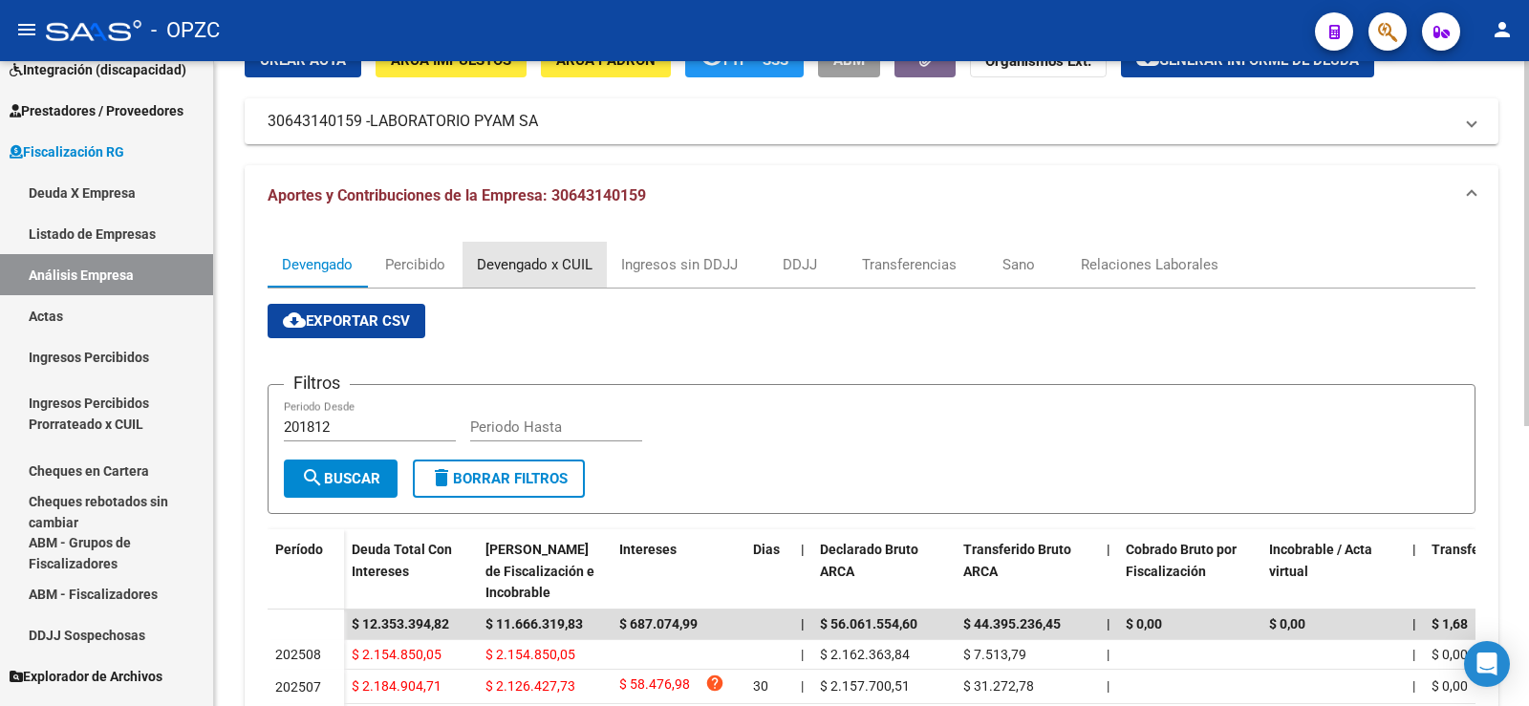
click at [539, 266] on div "Devengado x CUIL" at bounding box center [535, 264] width 116 height 21
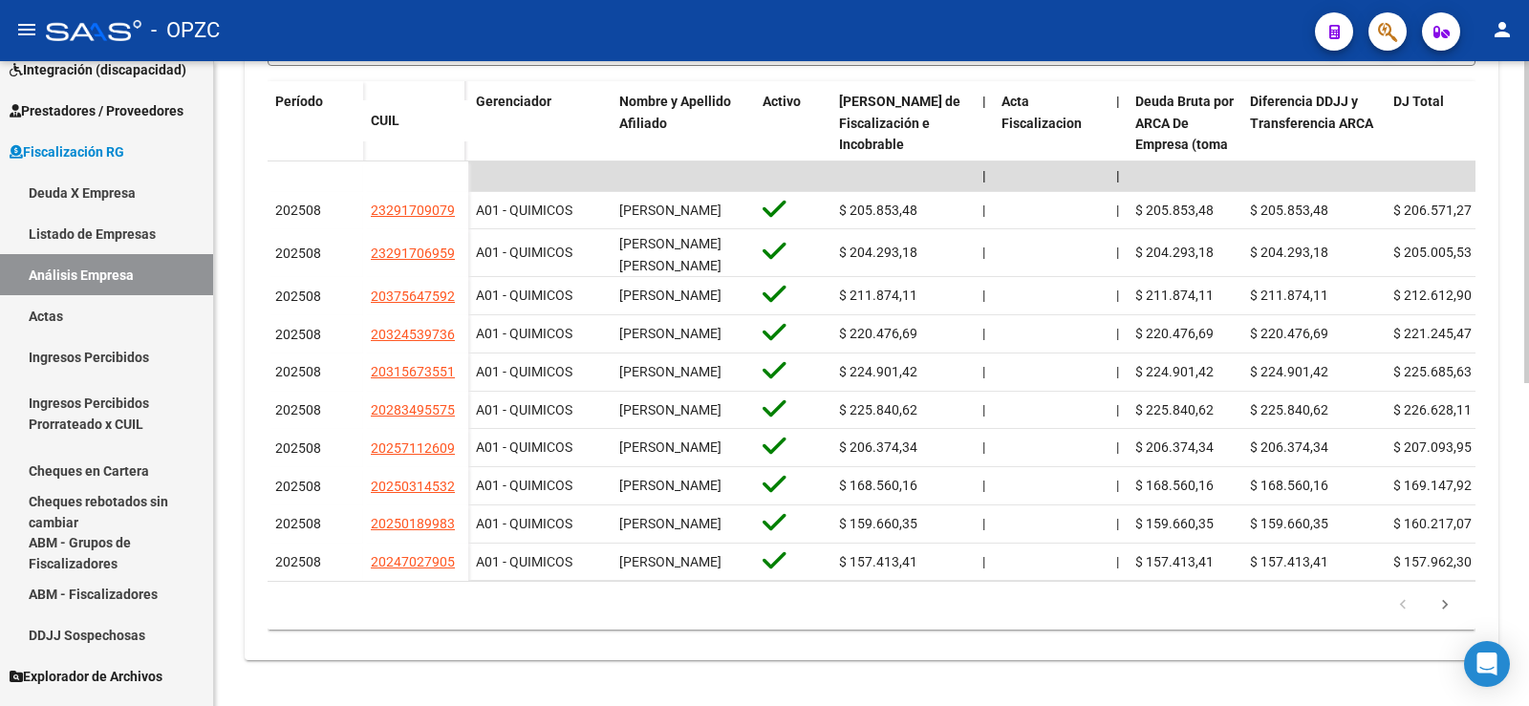
scroll to position [573, 0]
click at [1443, 619] on icon "go to next page" at bounding box center [1444, 607] width 25 height 23
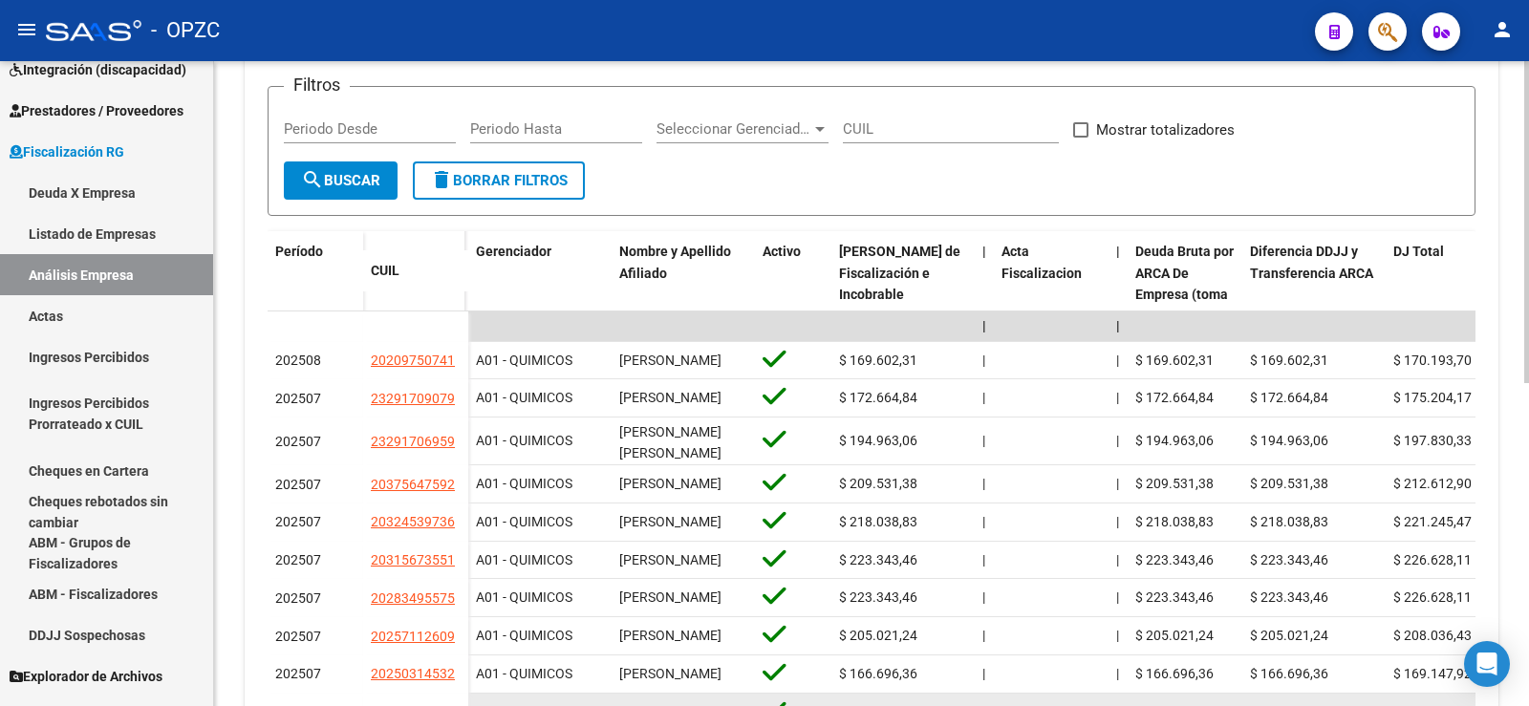
scroll to position [191, 0]
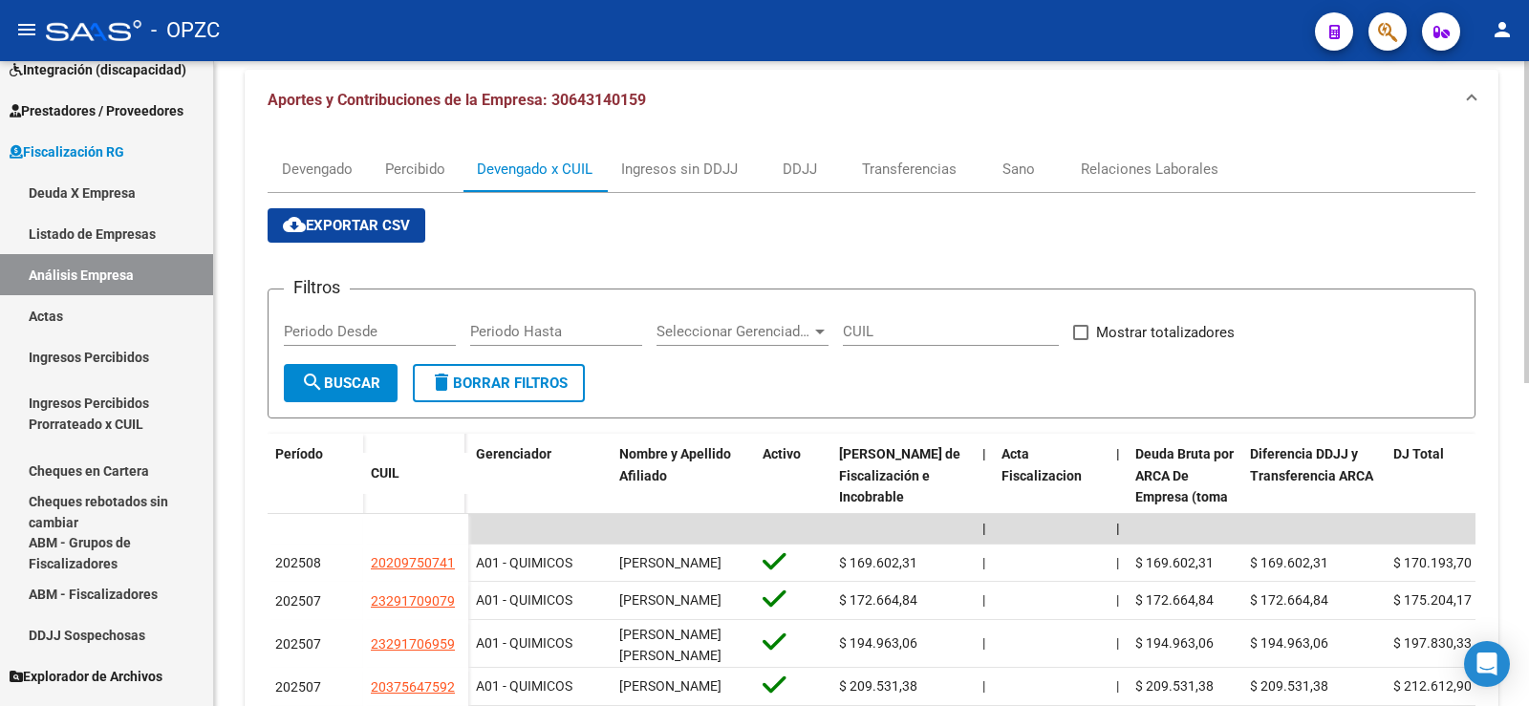
click at [368, 323] on input "Periodo Desde" at bounding box center [370, 331] width 172 height 17
type input "202507"
click at [517, 329] on input "Periodo Hasta" at bounding box center [556, 331] width 172 height 17
type input "202508"
click at [371, 373] on button "search Buscar" at bounding box center [341, 383] width 114 height 38
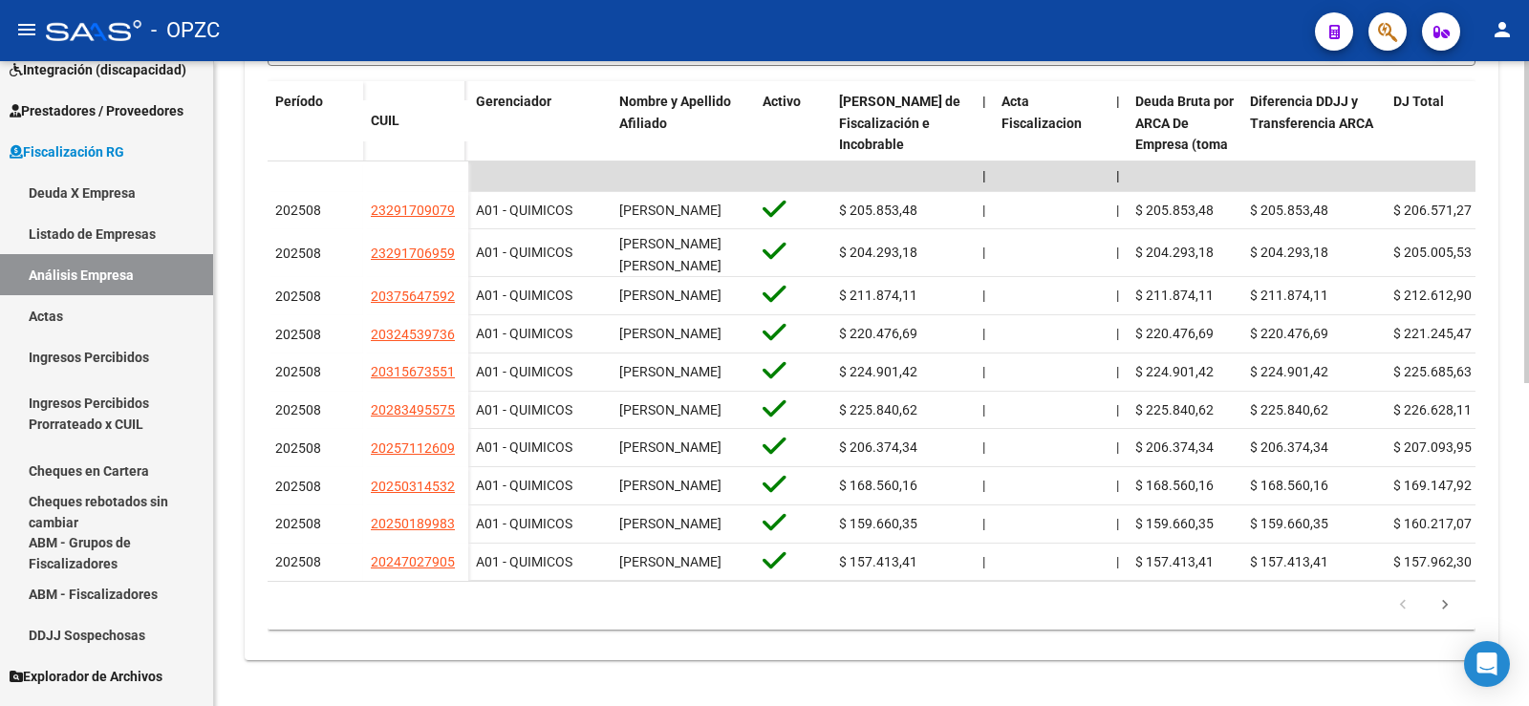
scroll to position [647, 0]
click at [1440, 603] on icon "go to next page" at bounding box center [1444, 607] width 25 height 23
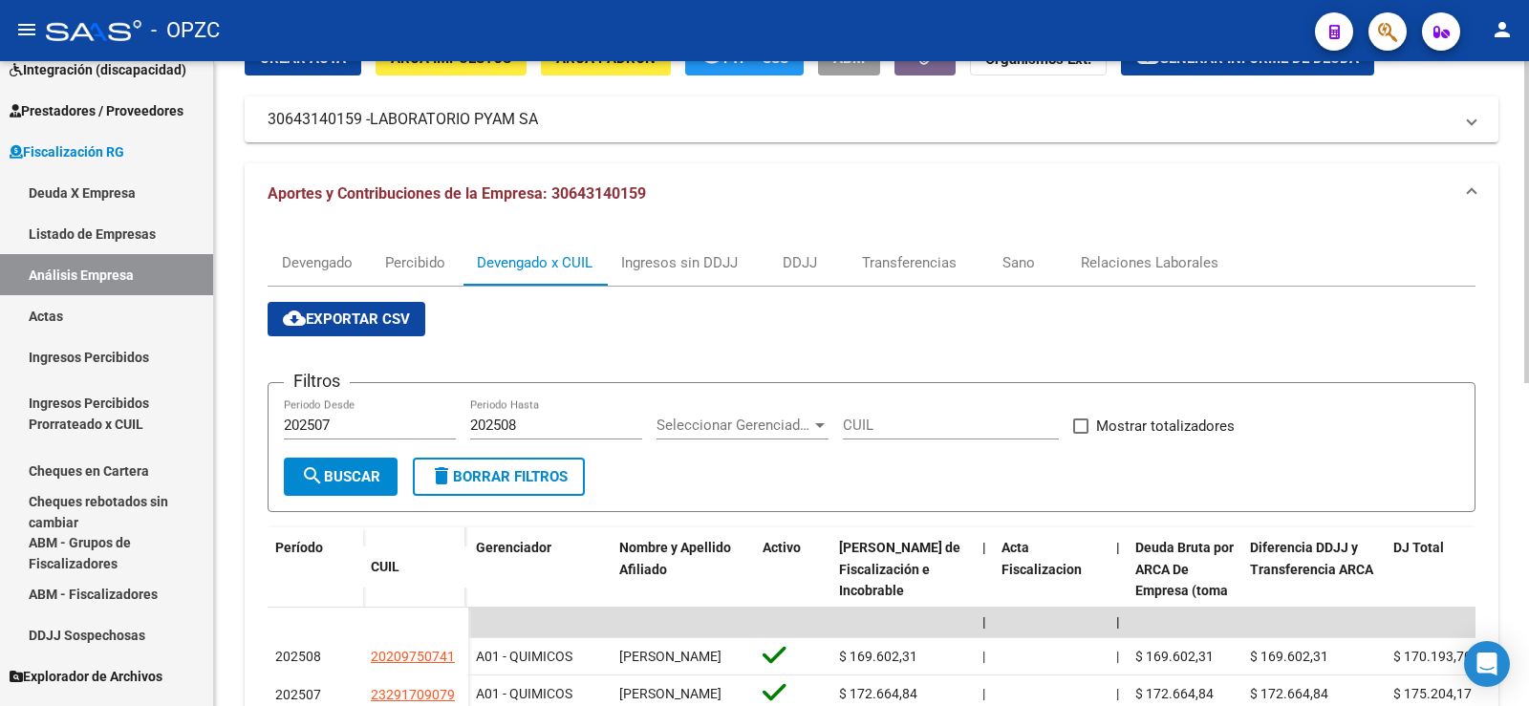
scroll to position [0, 0]
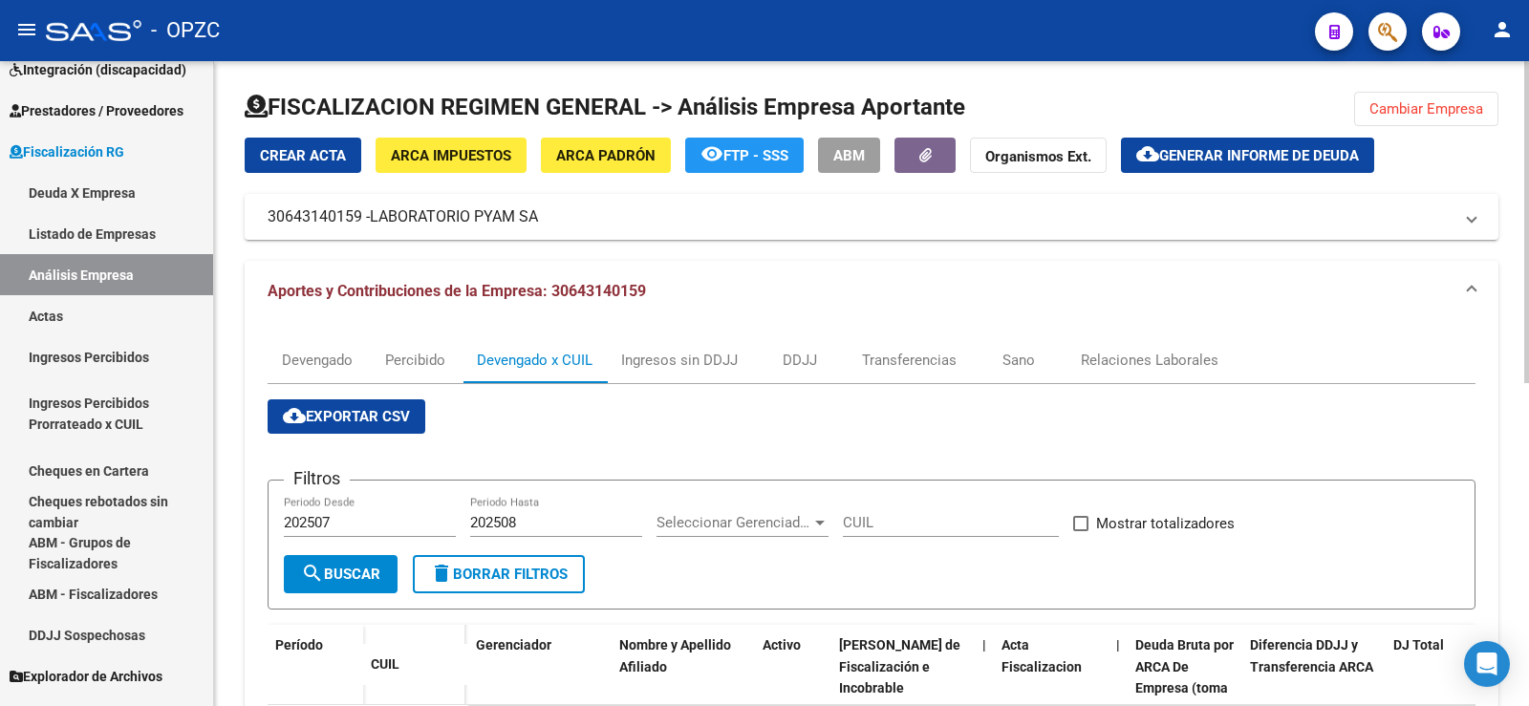
click at [360, 411] on span "cloud_download Exportar CSV" at bounding box center [346, 416] width 127 height 17
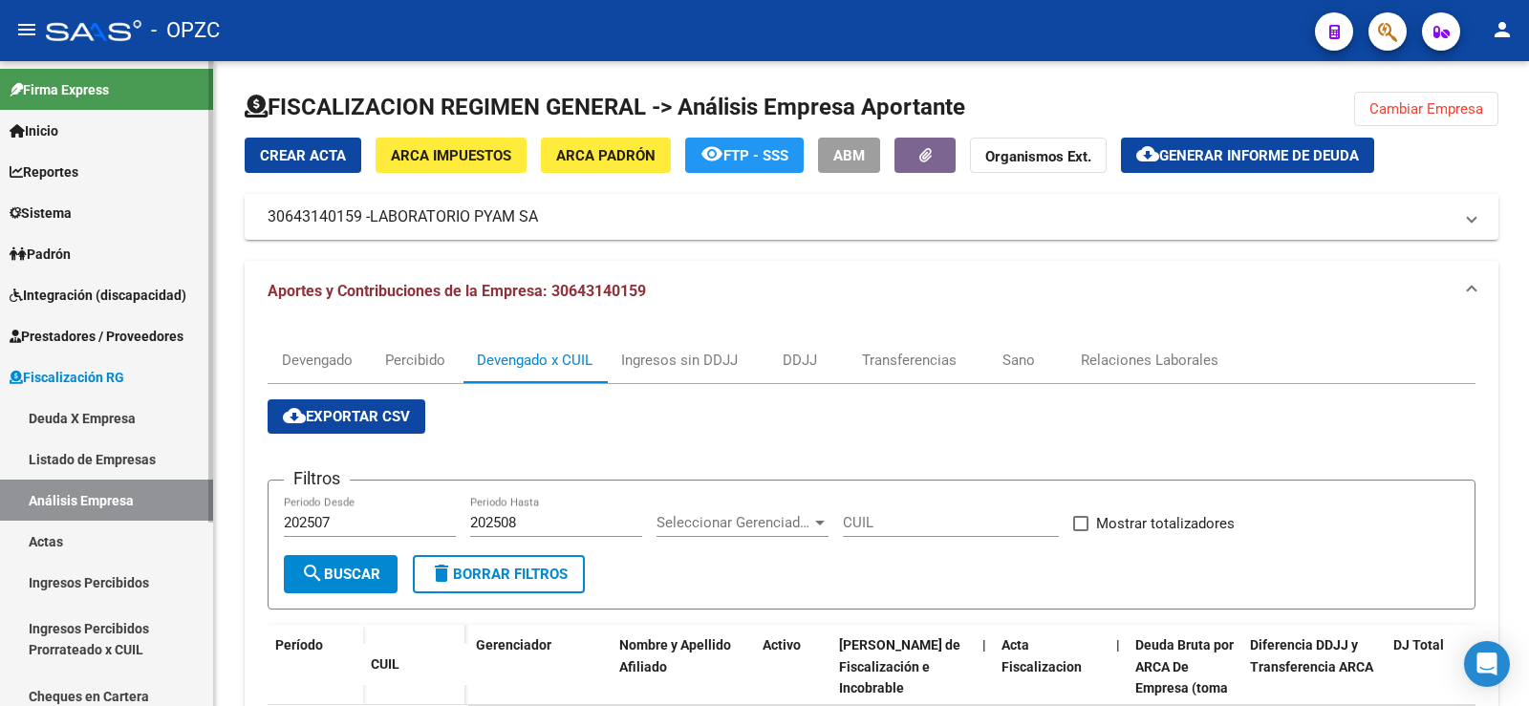
click at [70, 252] on span "Padrón" at bounding box center [40, 254] width 61 height 21
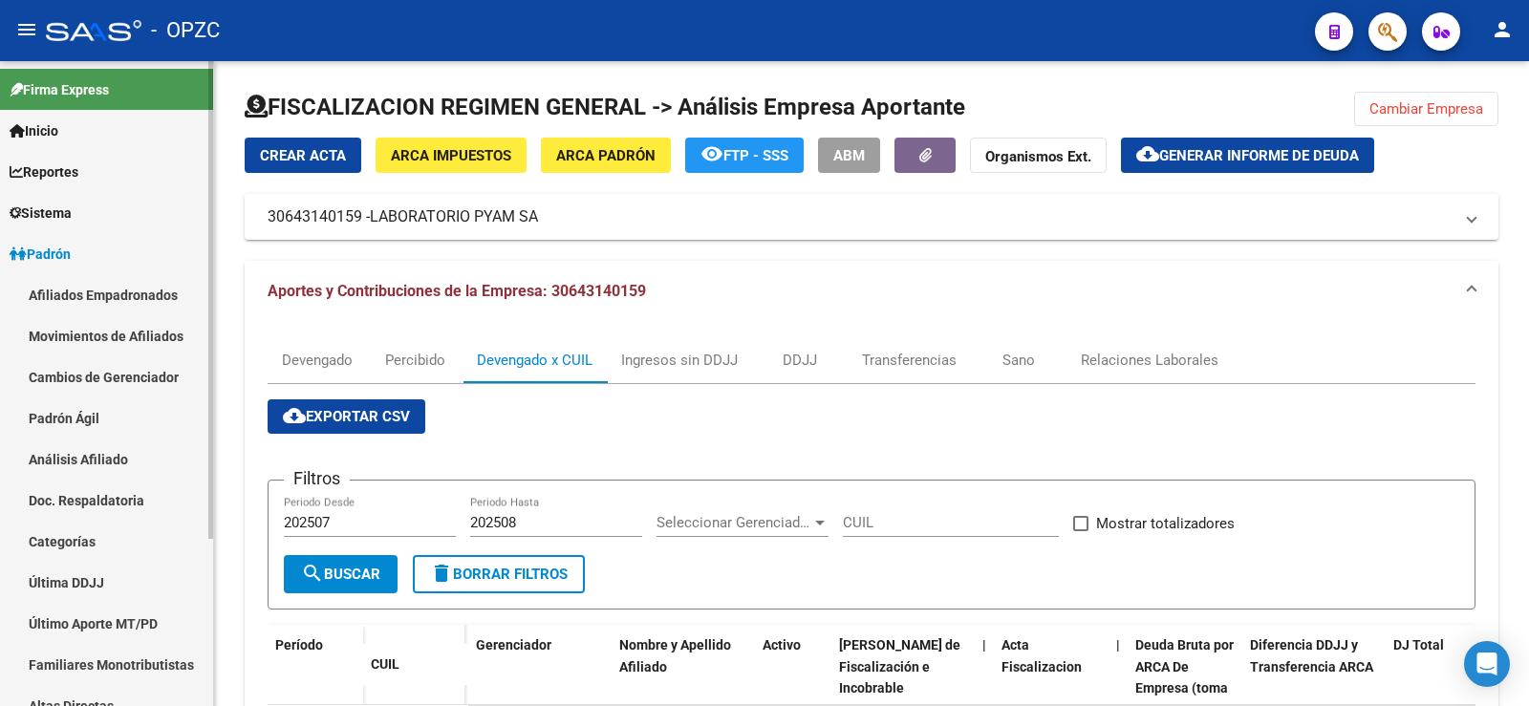
click at [75, 290] on link "Afiliados Empadronados" at bounding box center [106, 294] width 213 height 41
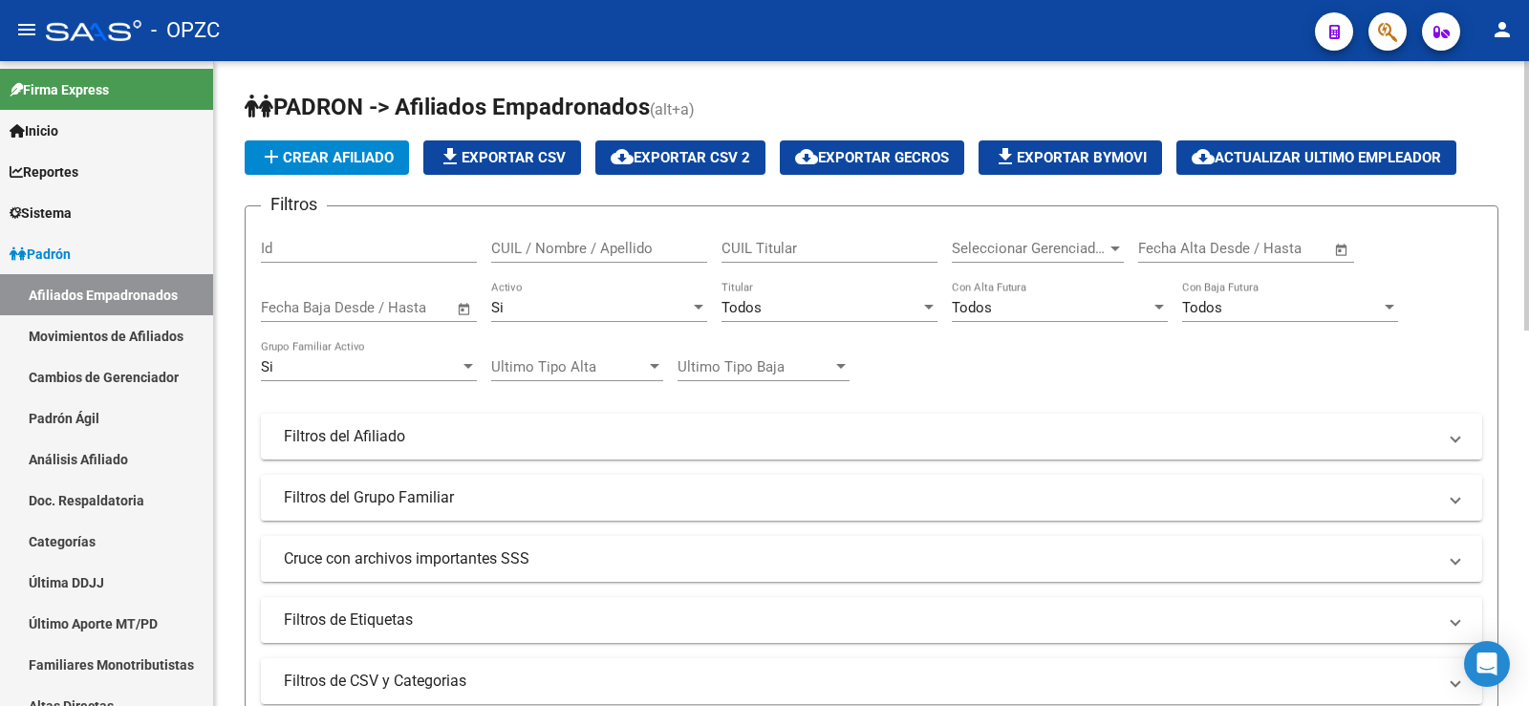
click at [611, 257] on div "CUIL / Nombre / Apellido" at bounding box center [599, 242] width 216 height 41
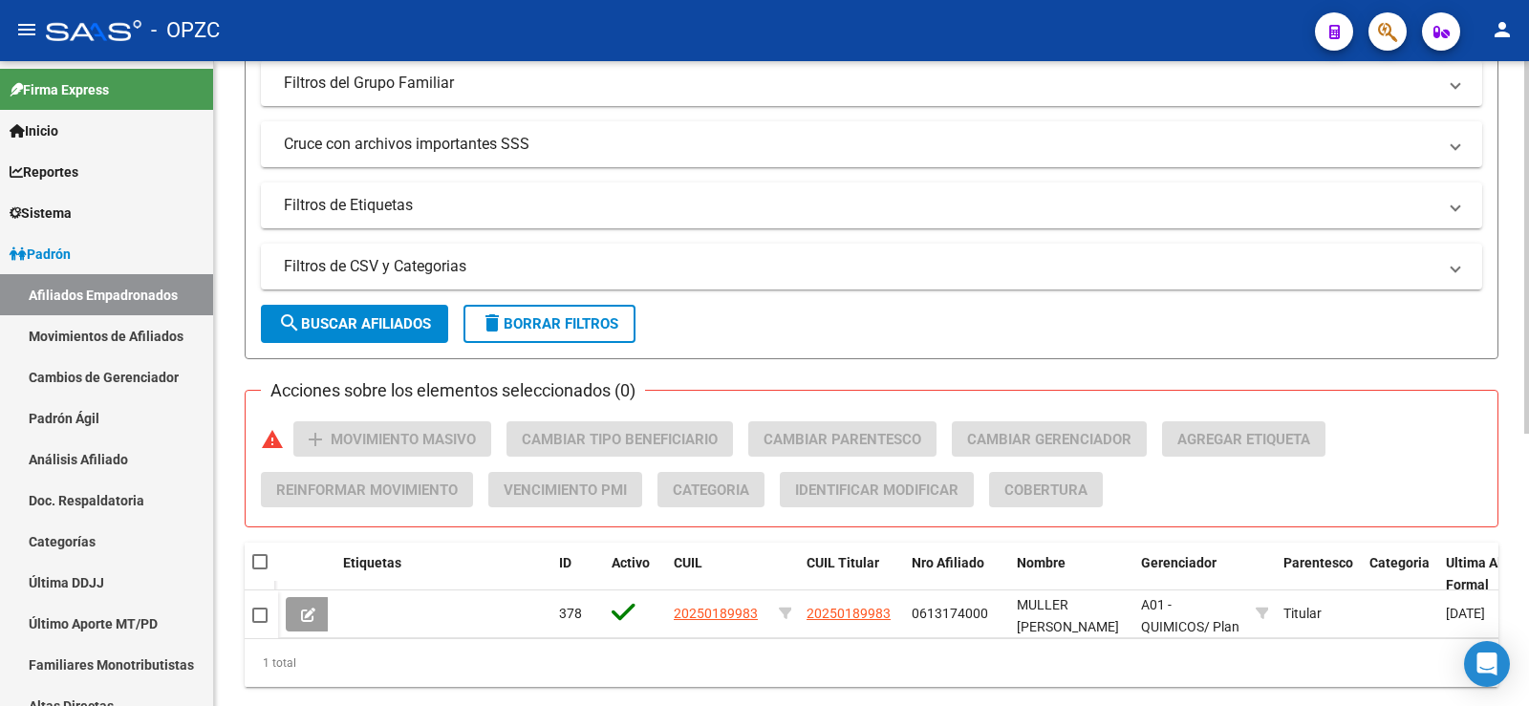
scroll to position [471, 0]
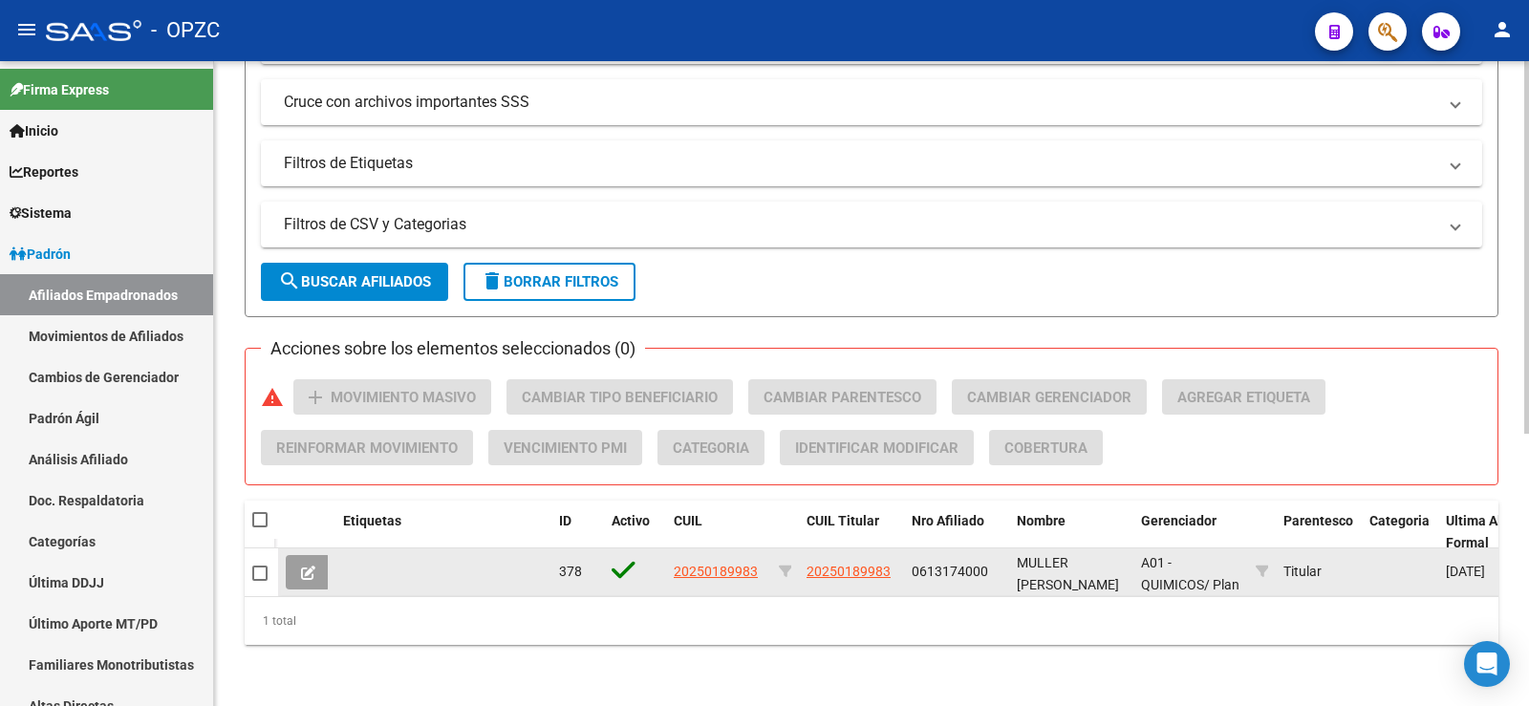
type input "MULLER"
click at [315, 559] on button at bounding box center [308, 572] width 45 height 34
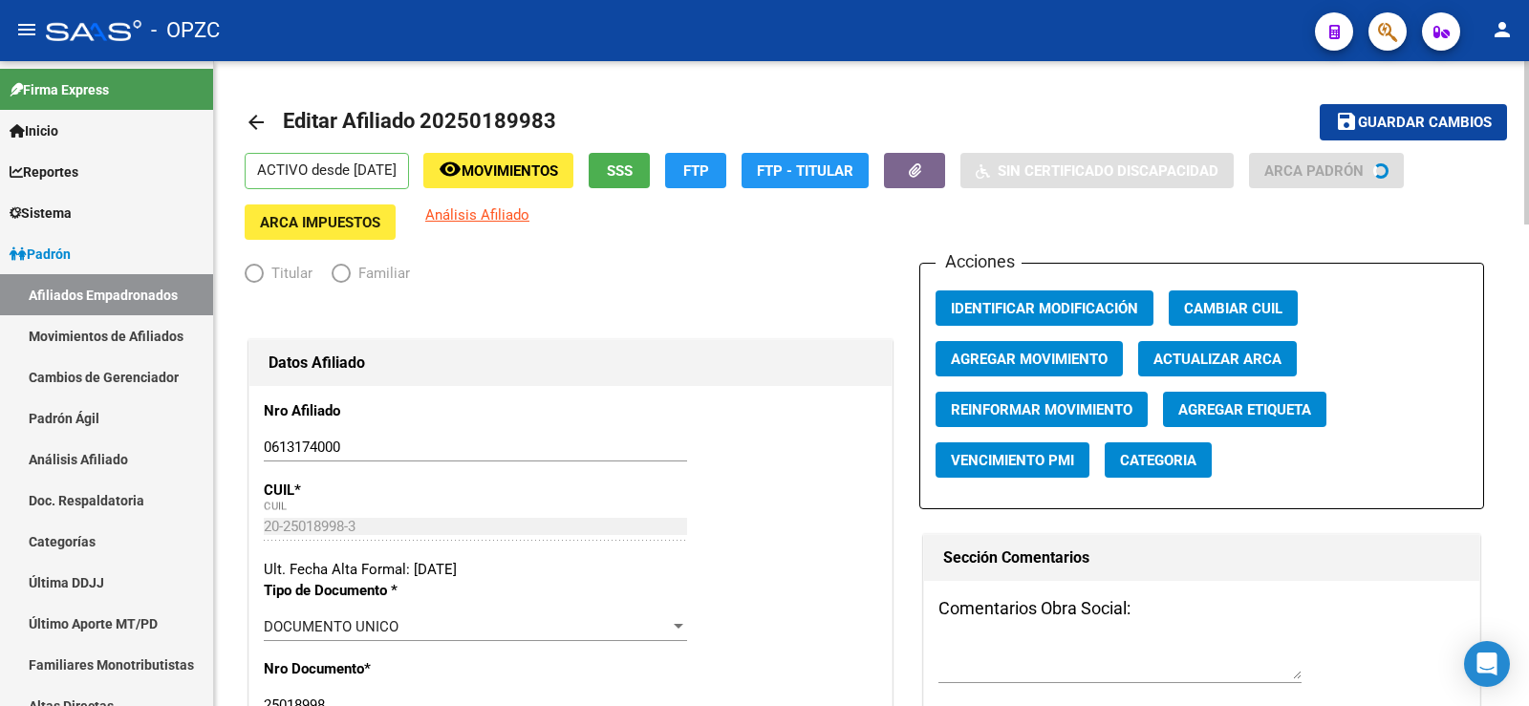
radio input "true"
type input "30-64314015-9"
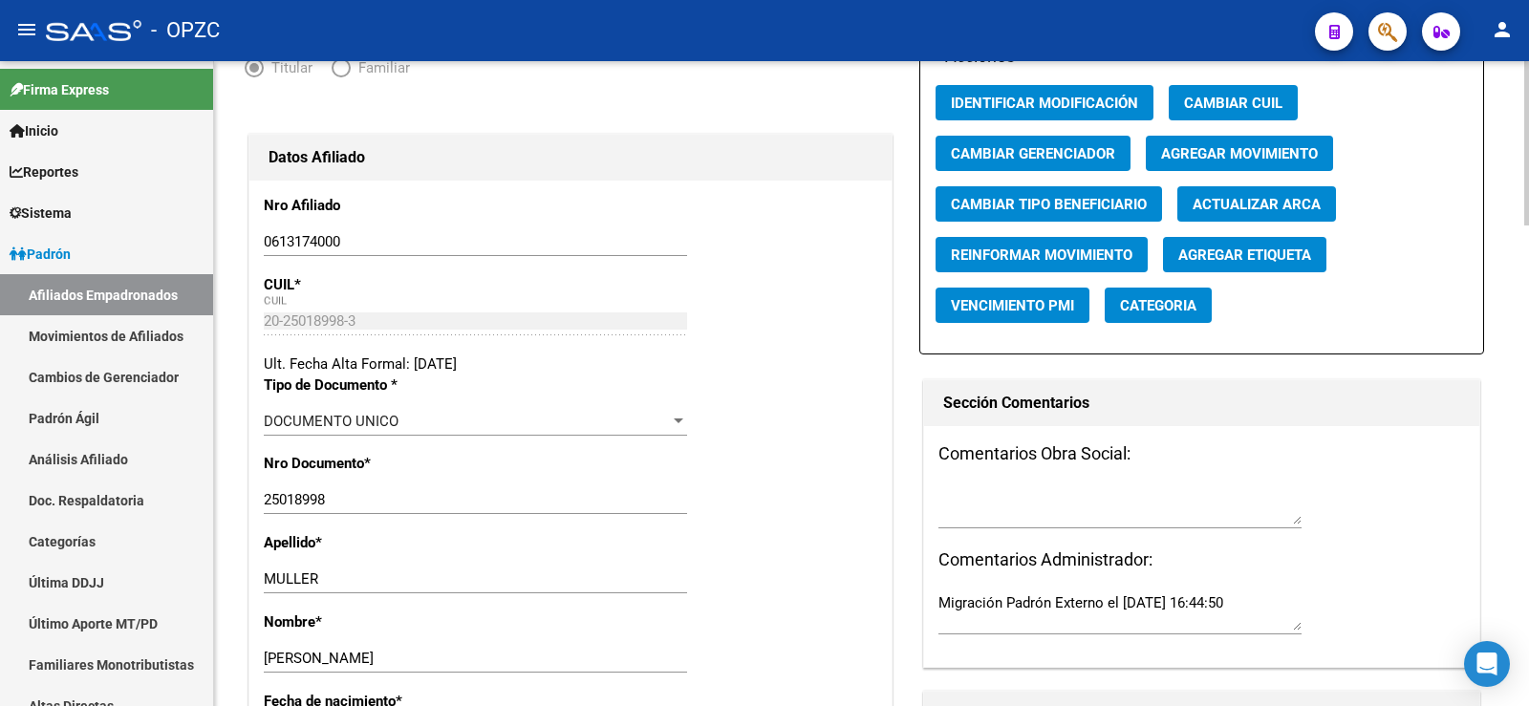
scroll to position [287, 0]
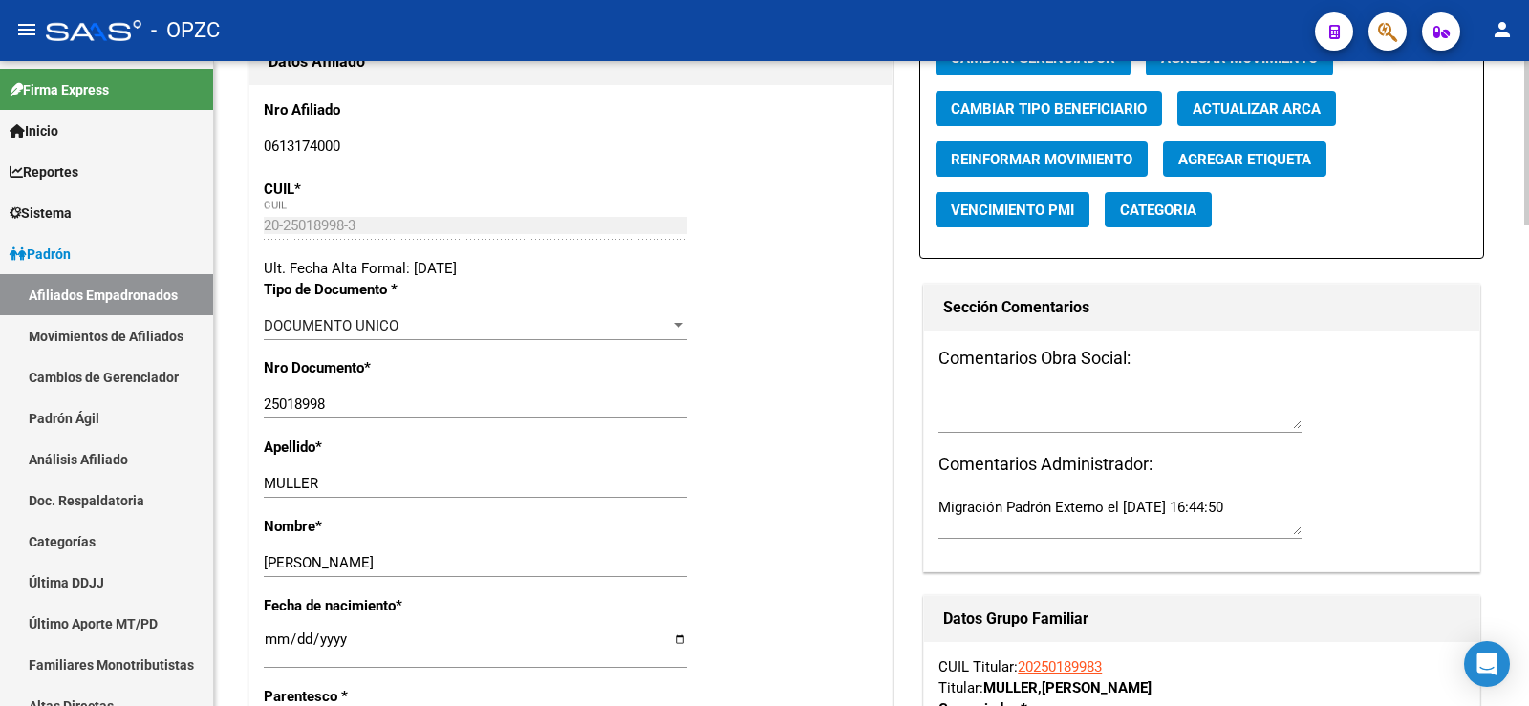
click at [267, 236] on div "20-25018998-3 CUIL" at bounding box center [475, 225] width 423 height 29
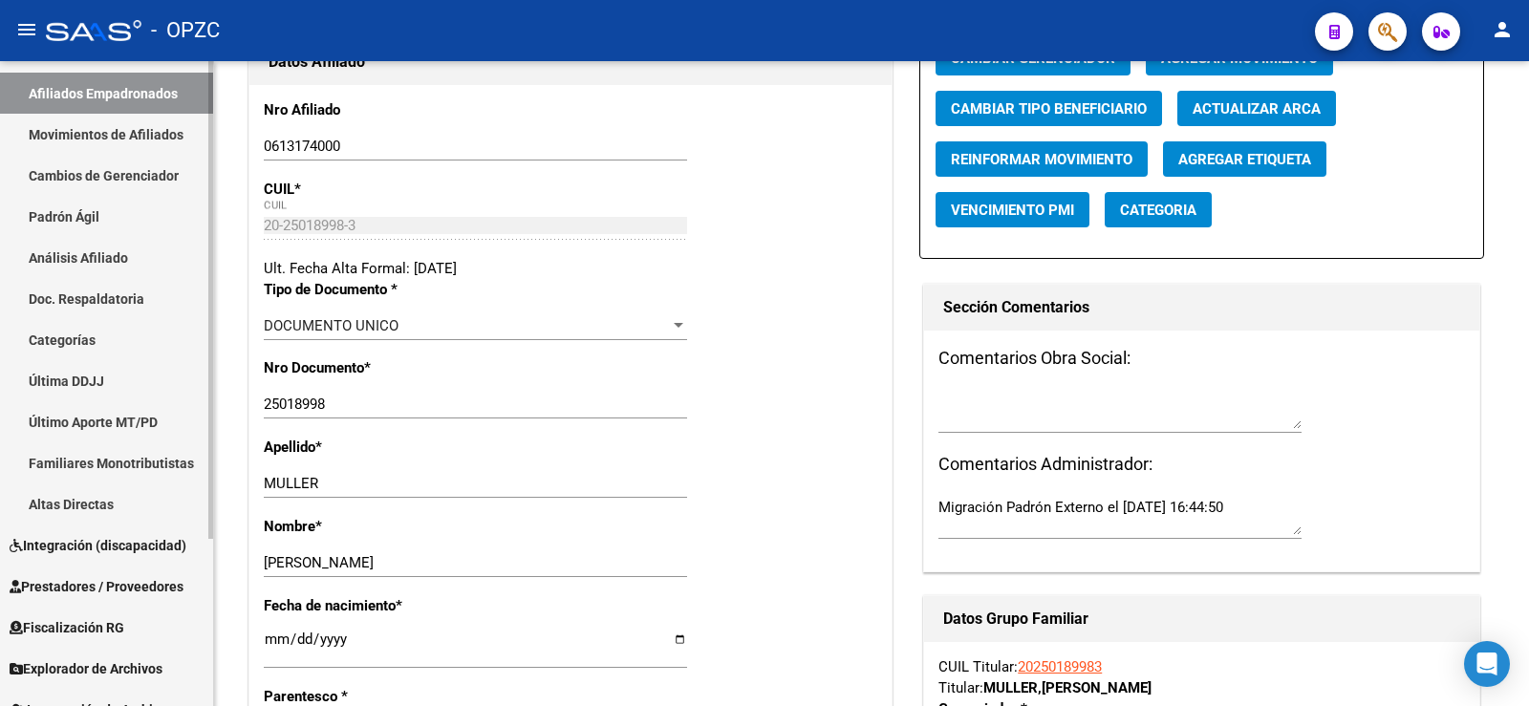
scroll to position [225, 0]
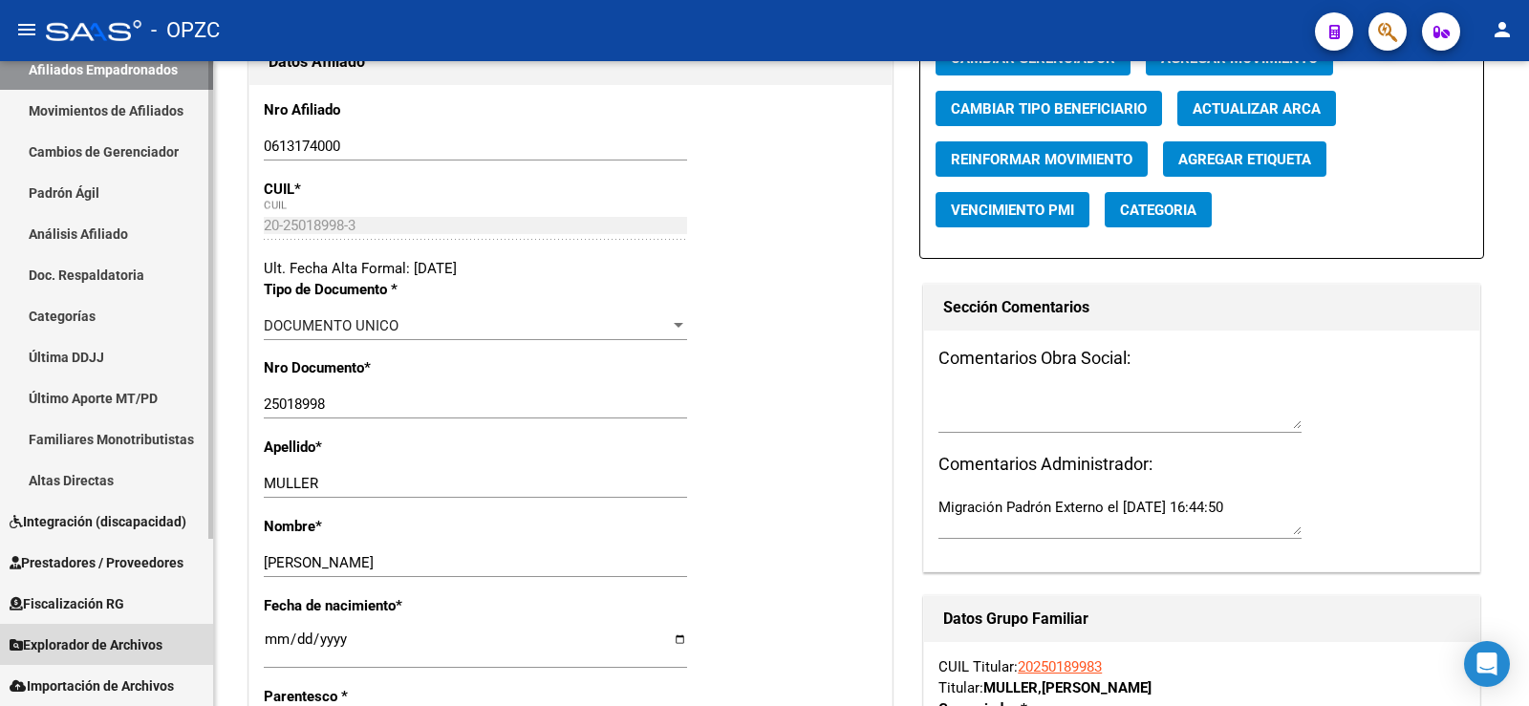
click at [86, 640] on span "Explorador de Archivos" at bounding box center [86, 644] width 153 height 21
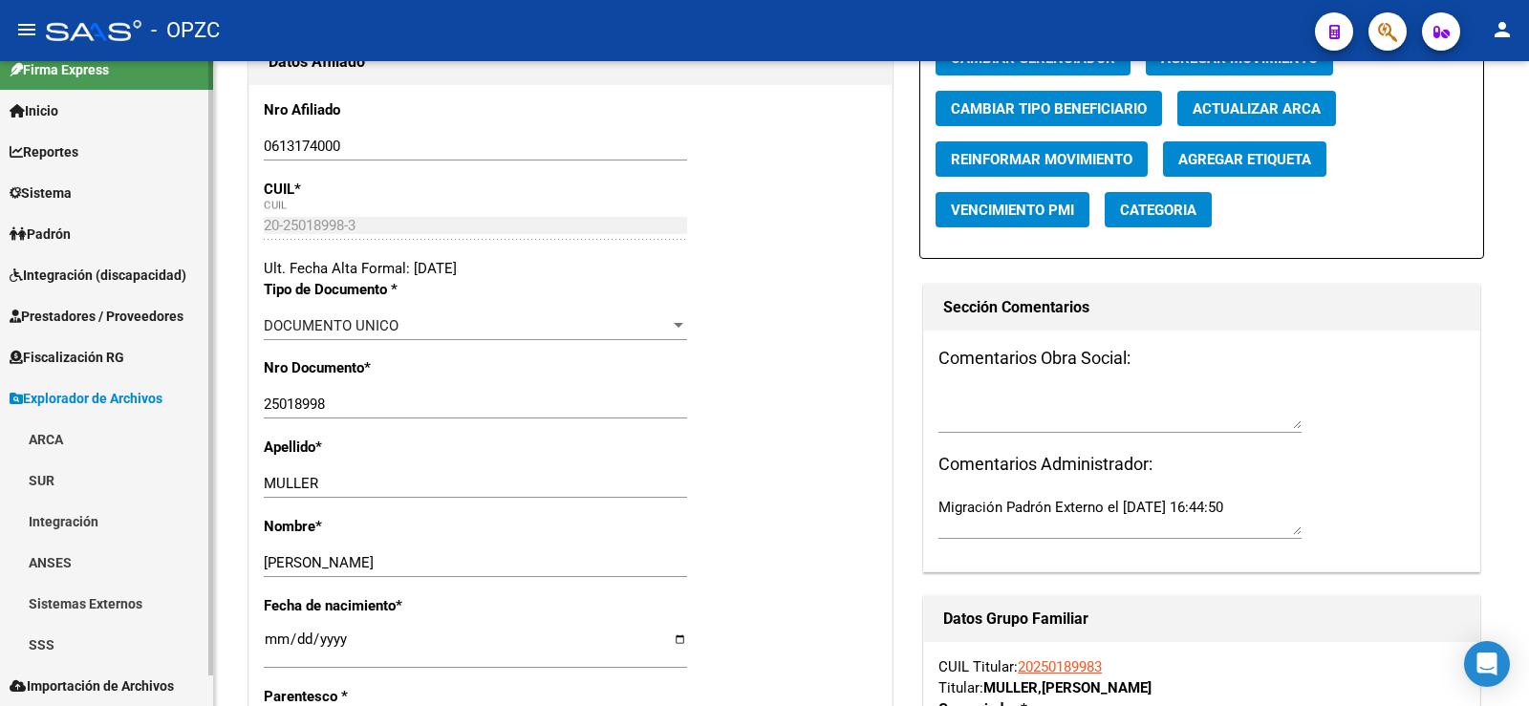
scroll to position [20, 0]
click at [83, 444] on link "ARCA" at bounding box center [106, 438] width 213 height 41
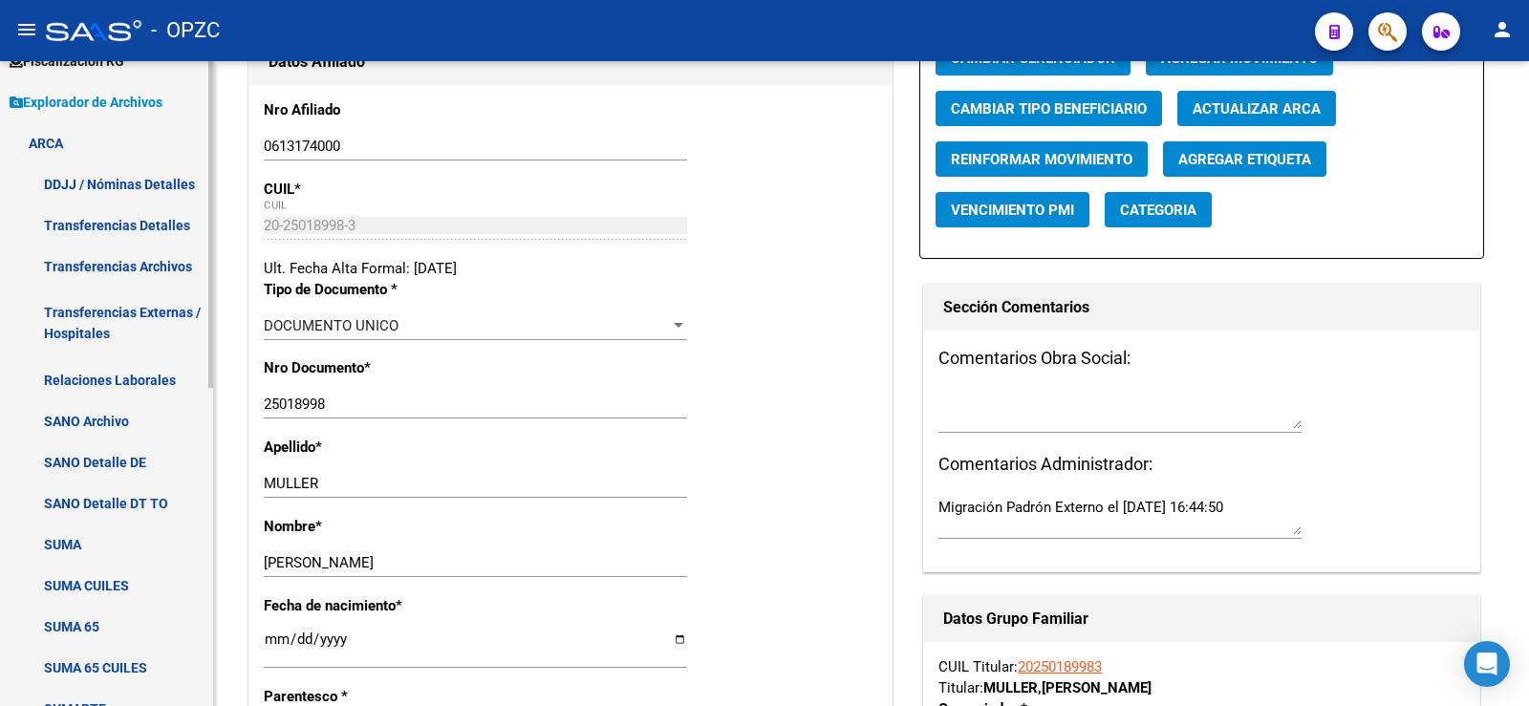
scroll to position [307, 0]
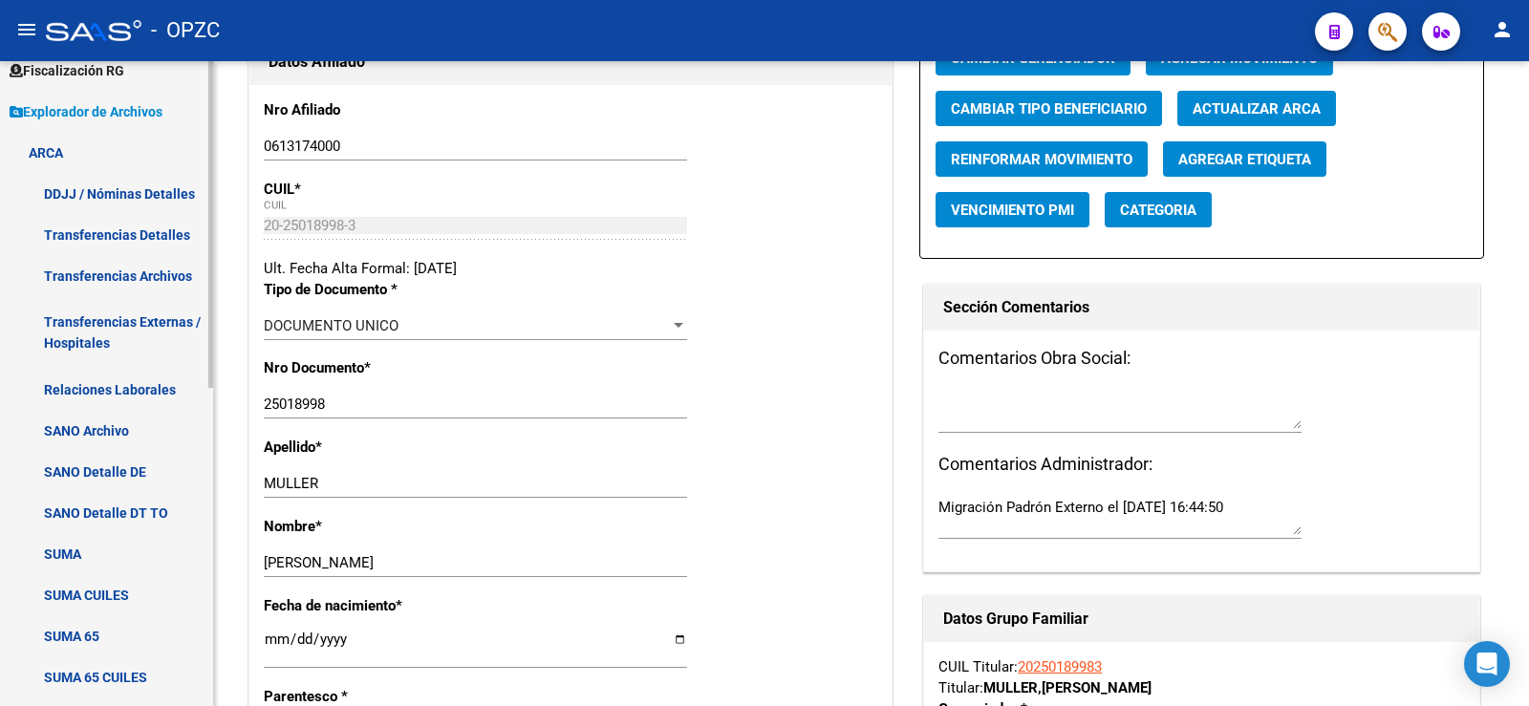
click at [110, 395] on link "Relaciones Laborales" at bounding box center [106, 389] width 213 height 41
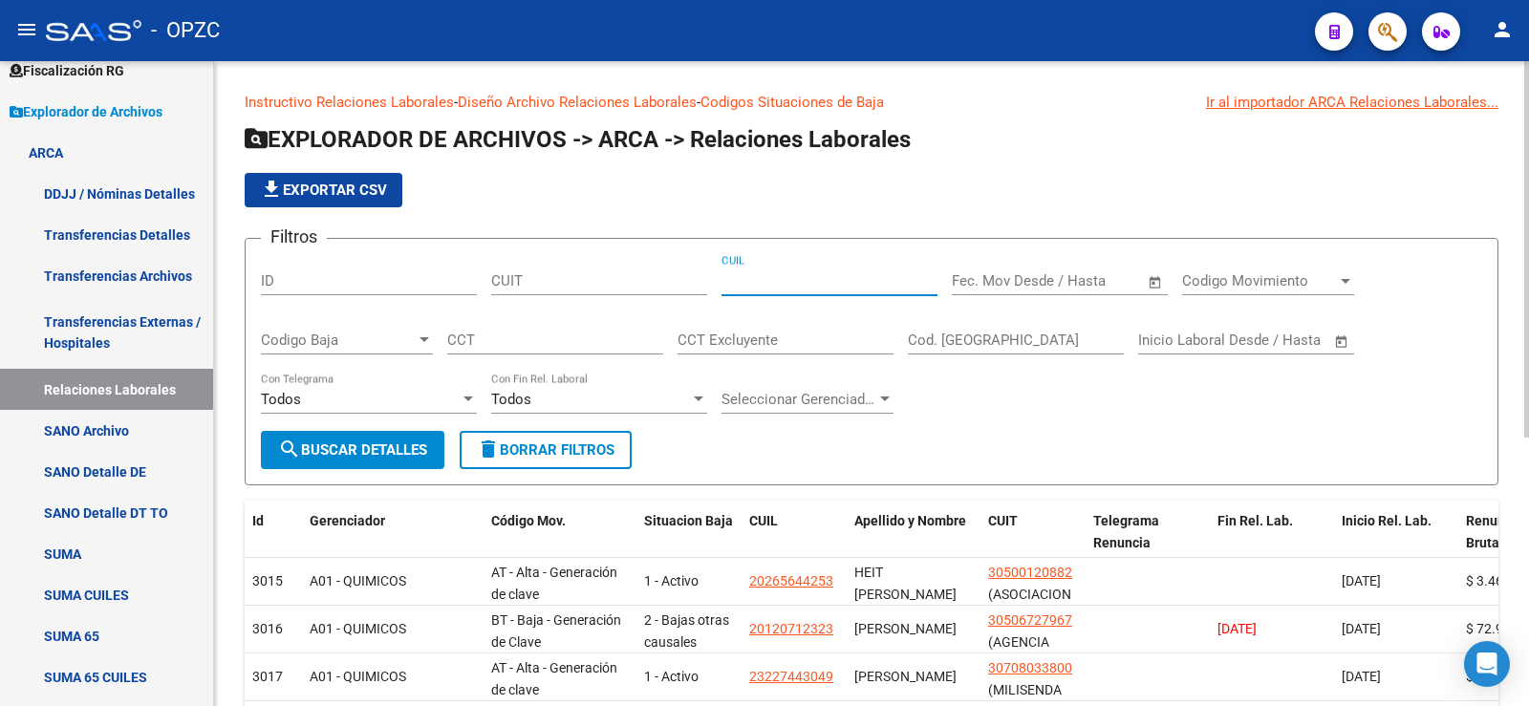
paste input "20-25018998-3"
type input "20-25018998-3"
click at [383, 440] on button "search Buscar Detalles" at bounding box center [352, 450] width 183 height 38
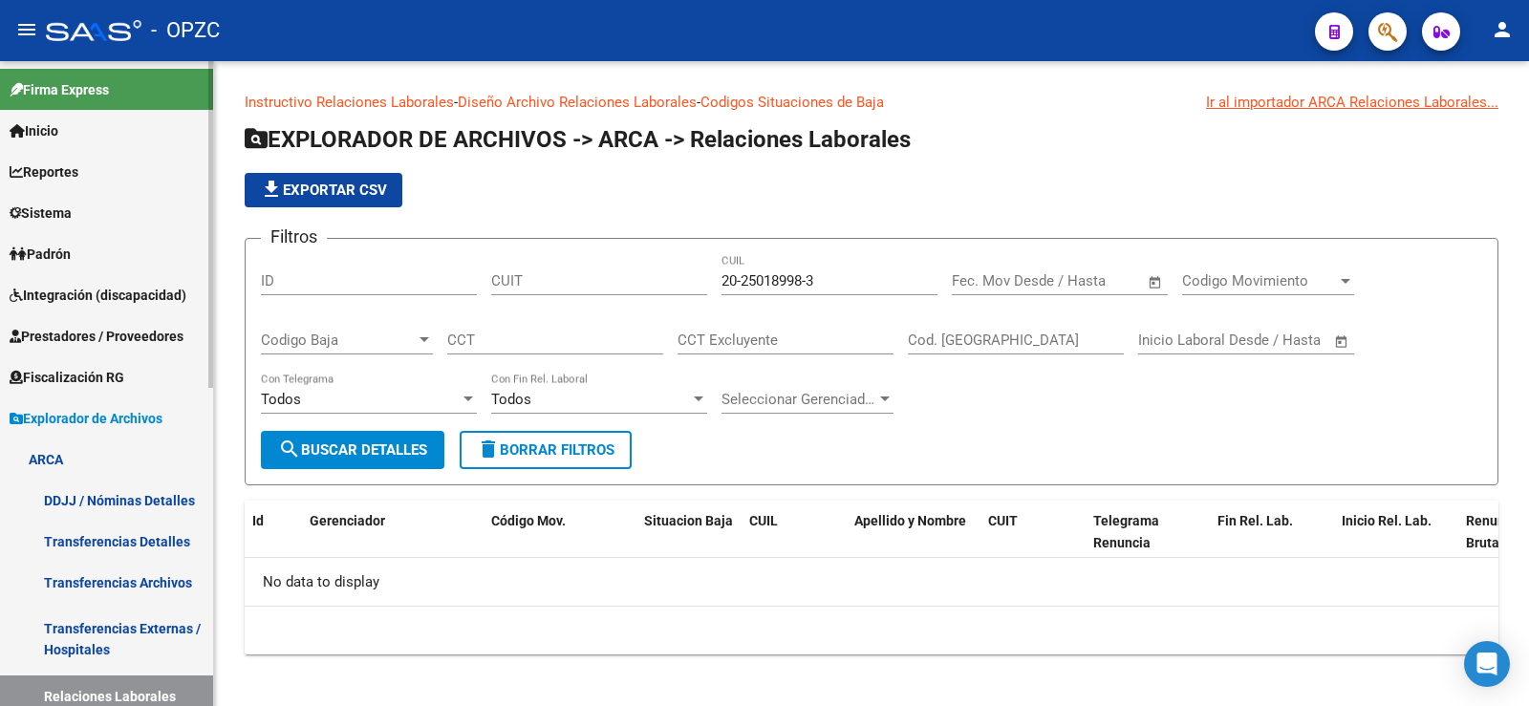
click at [85, 255] on link "Padrón" at bounding box center [106, 253] width 213 height 41
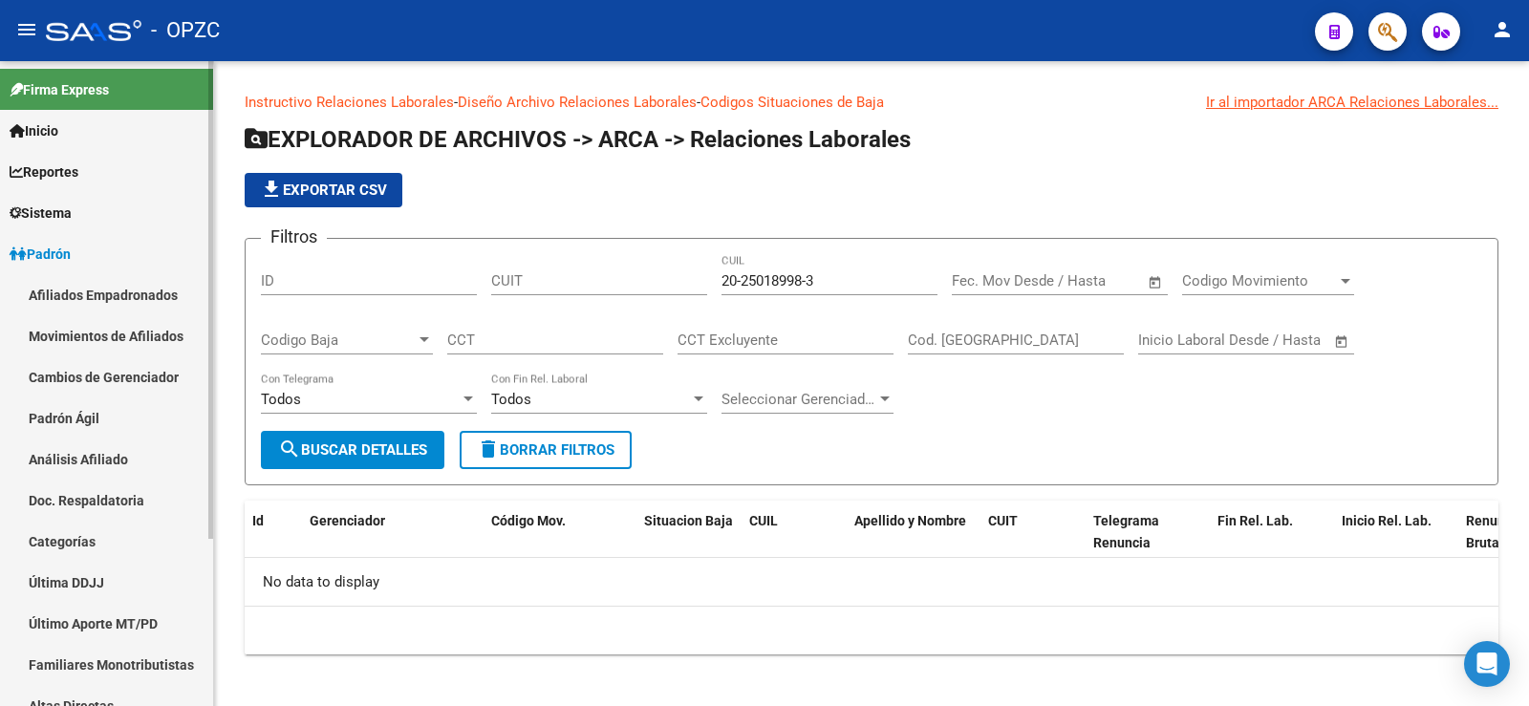
click at [85, 452] on link "Análisis Afiliado" at bounding box center [106, 459] width 213 height 41
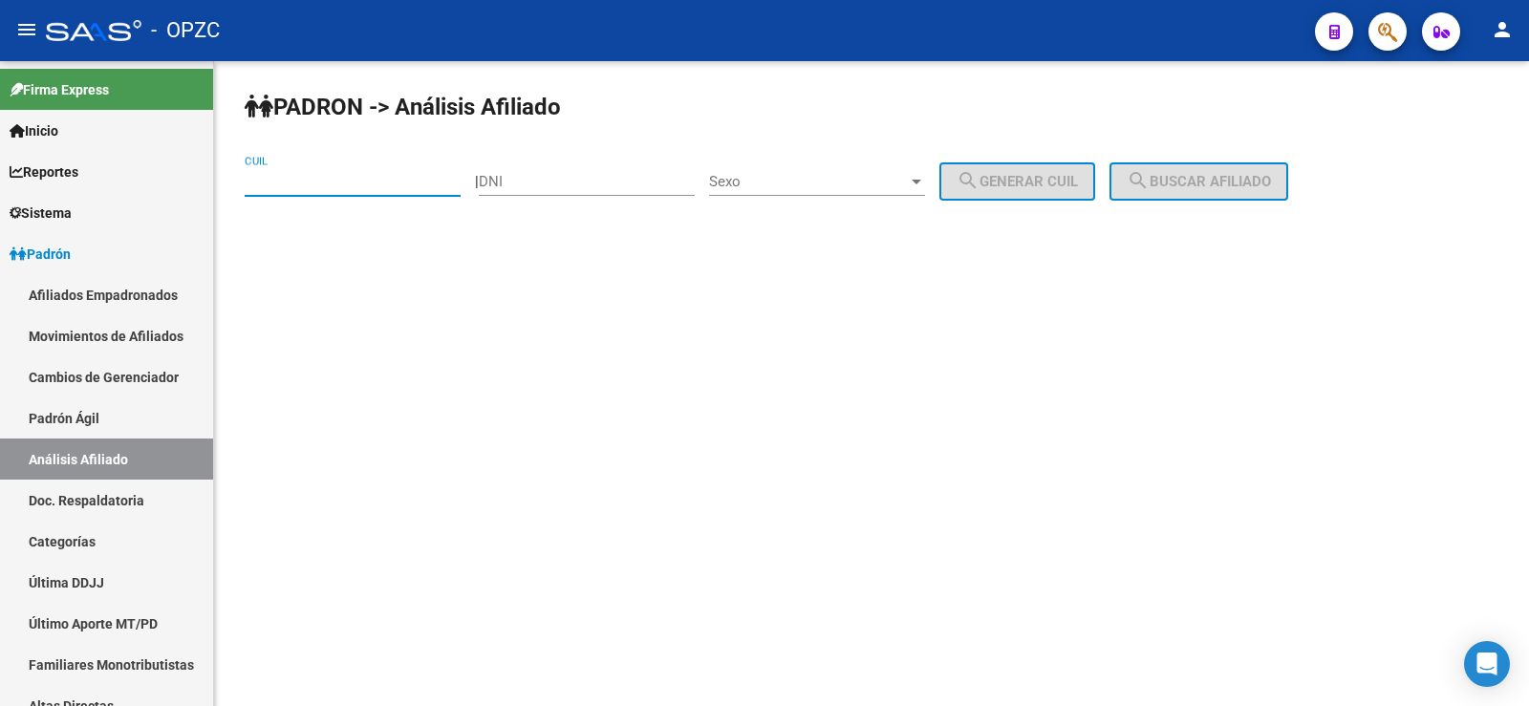
paste input "20-25018998-3"
type input "20-25018998-3"
click at [1238, 163] on button "search Buscar afiliado" at bounding box center [1198, 181] width 179 height 38
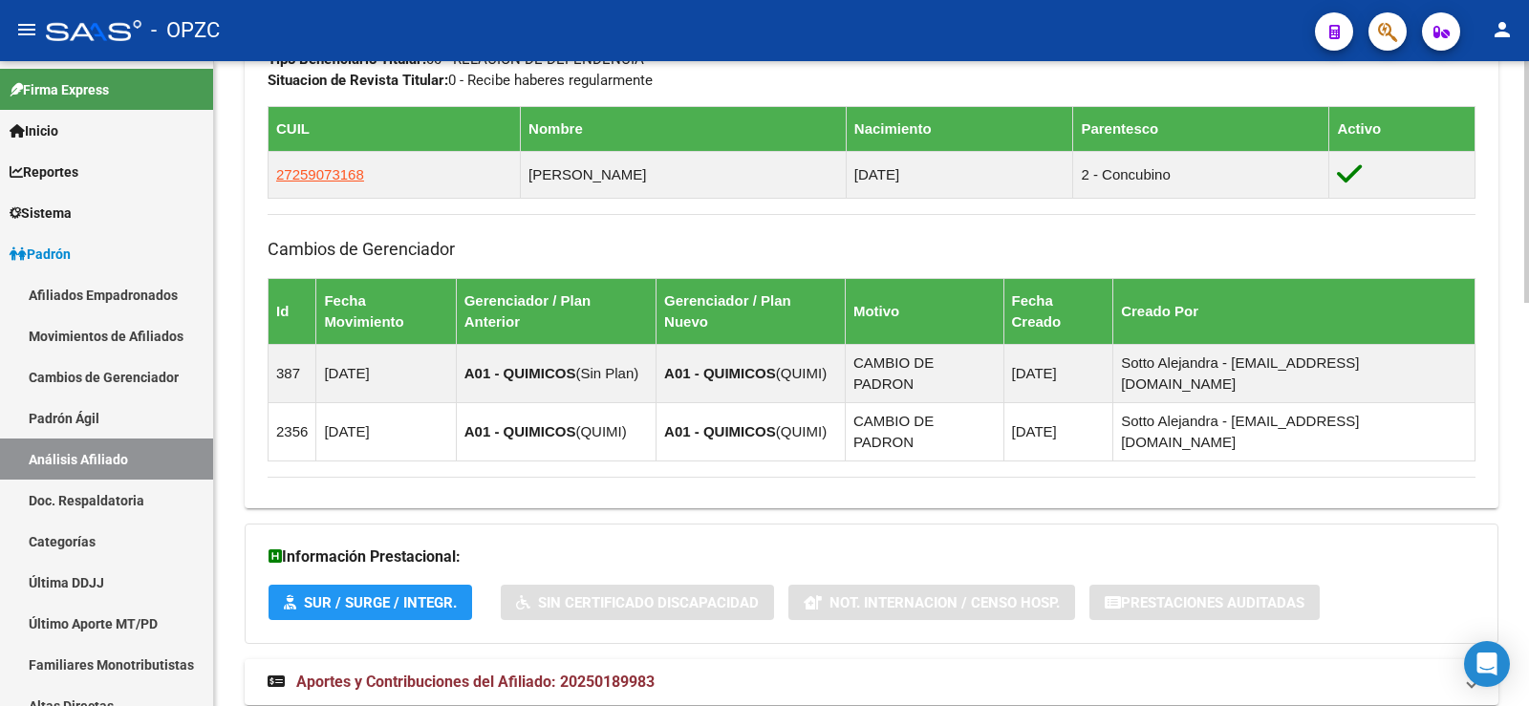
scroll to position [1075, 0]
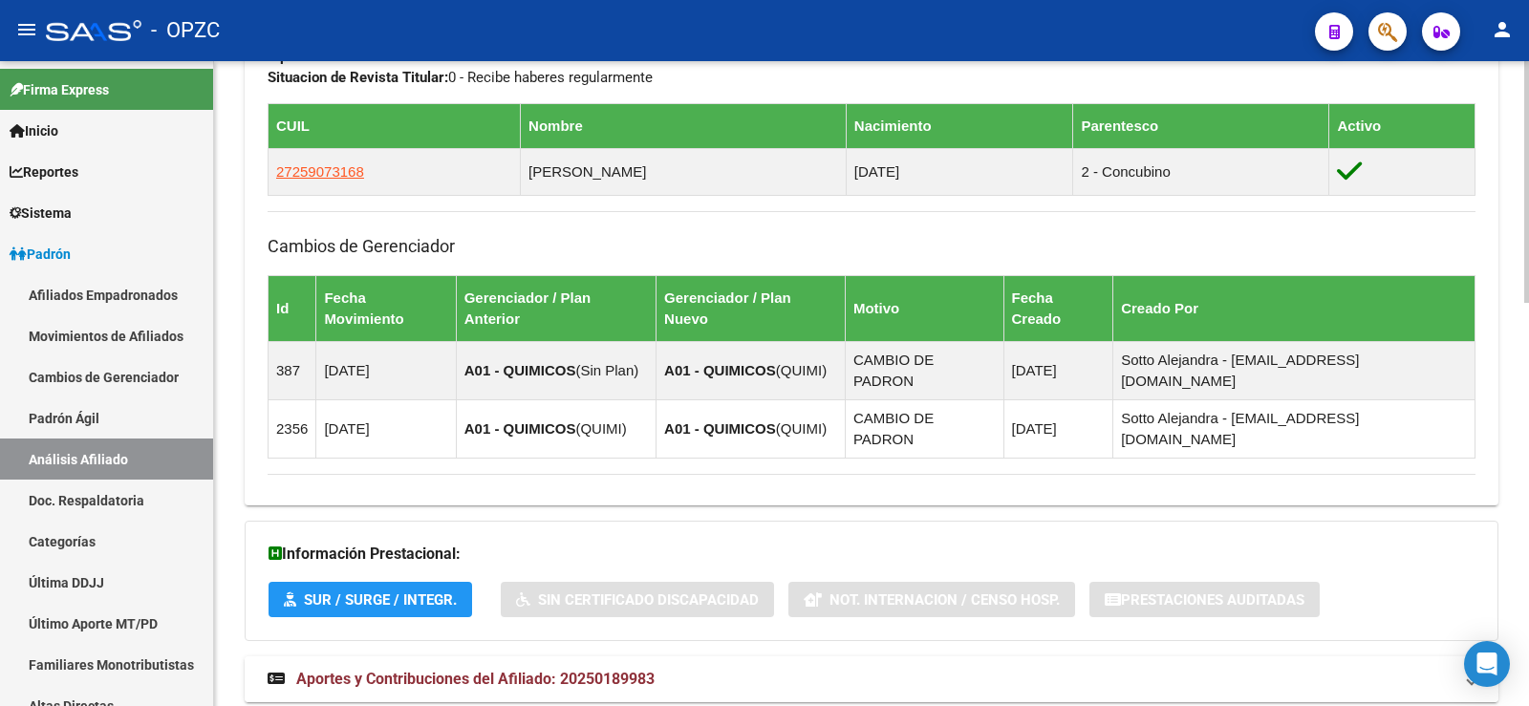
drag, startPoint x: 562, startPoint y: 613, endPoint x: 565, endPoint y: 599, distance: 14.6
click at [565, 670] on span "Aportes y Contribuciones del Afiliado: 20250189983" at bounding box center [475, 679] width 358 height 18
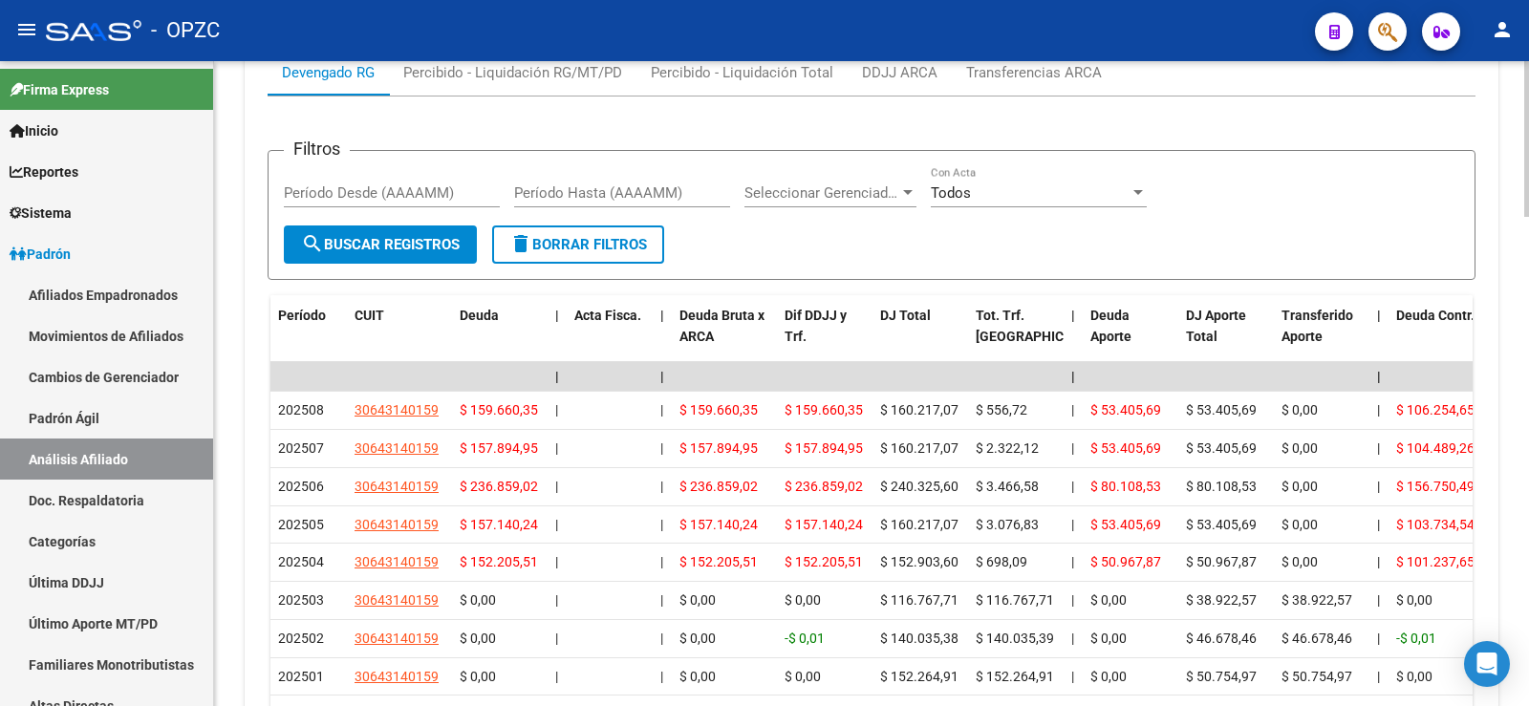
scroll to position [1839, 0]
click at [74, 278] on link "Afiliados Empadronados" at bounding box center [106, 294] width 213 height 41
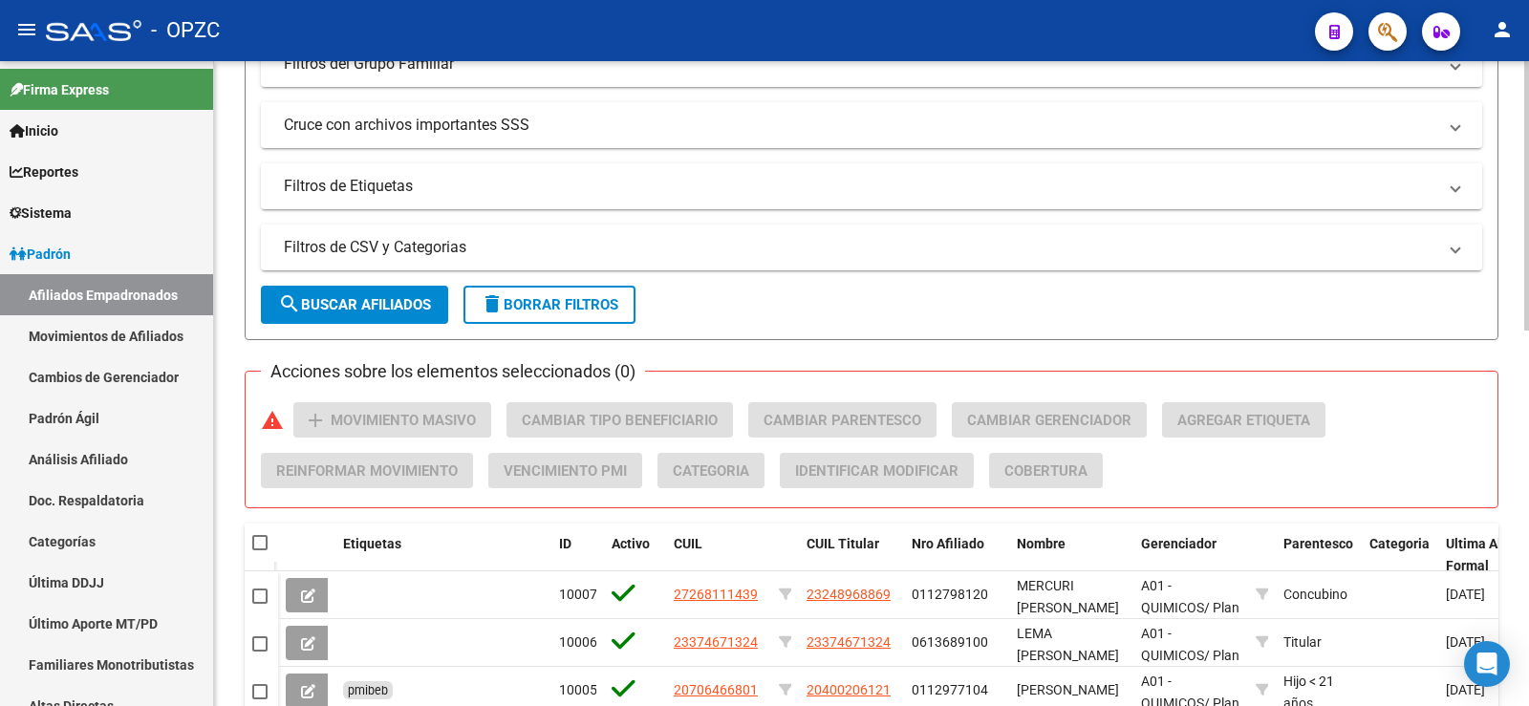
scroll to position [423, 0]
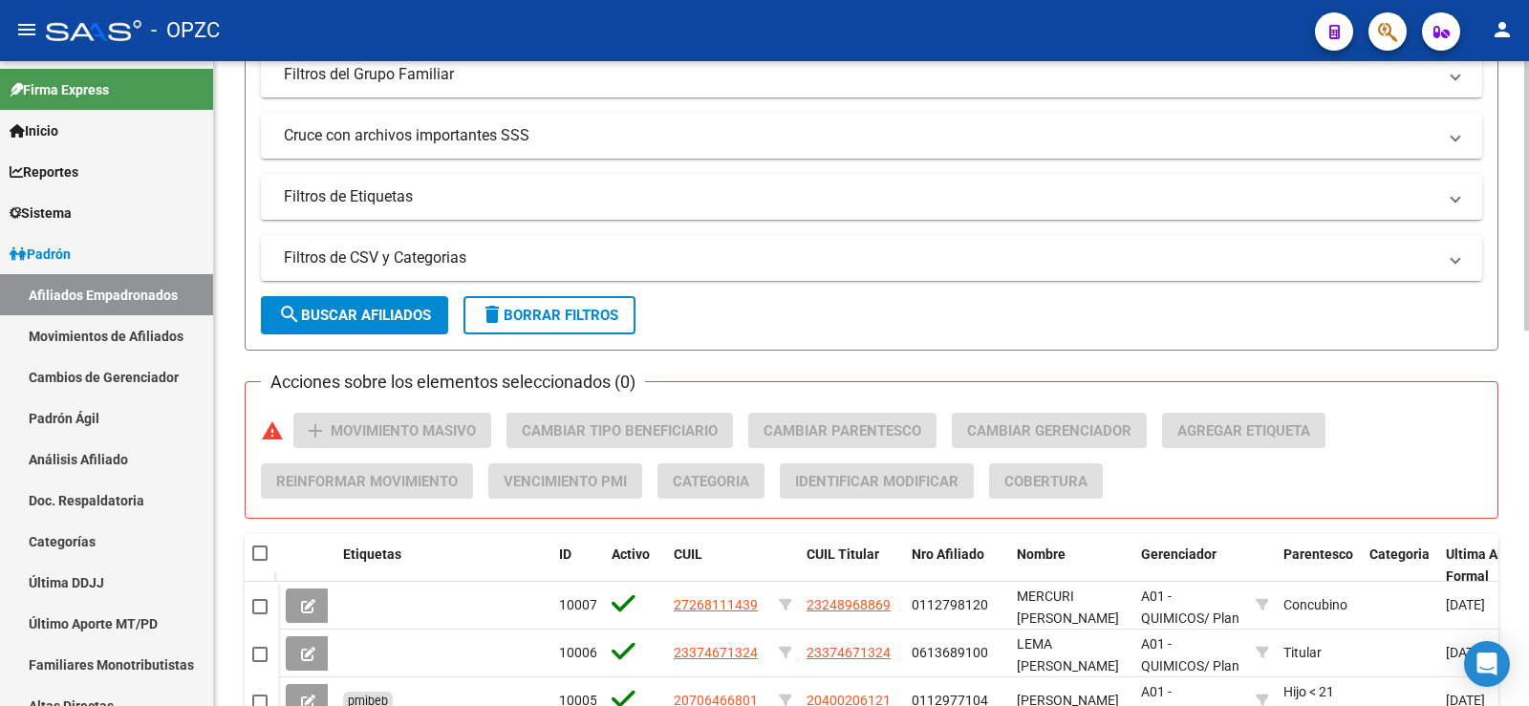
click at [418, 306] on button "search Buscar Afiliados" at bounding box center [354, 315] width 187 height 38
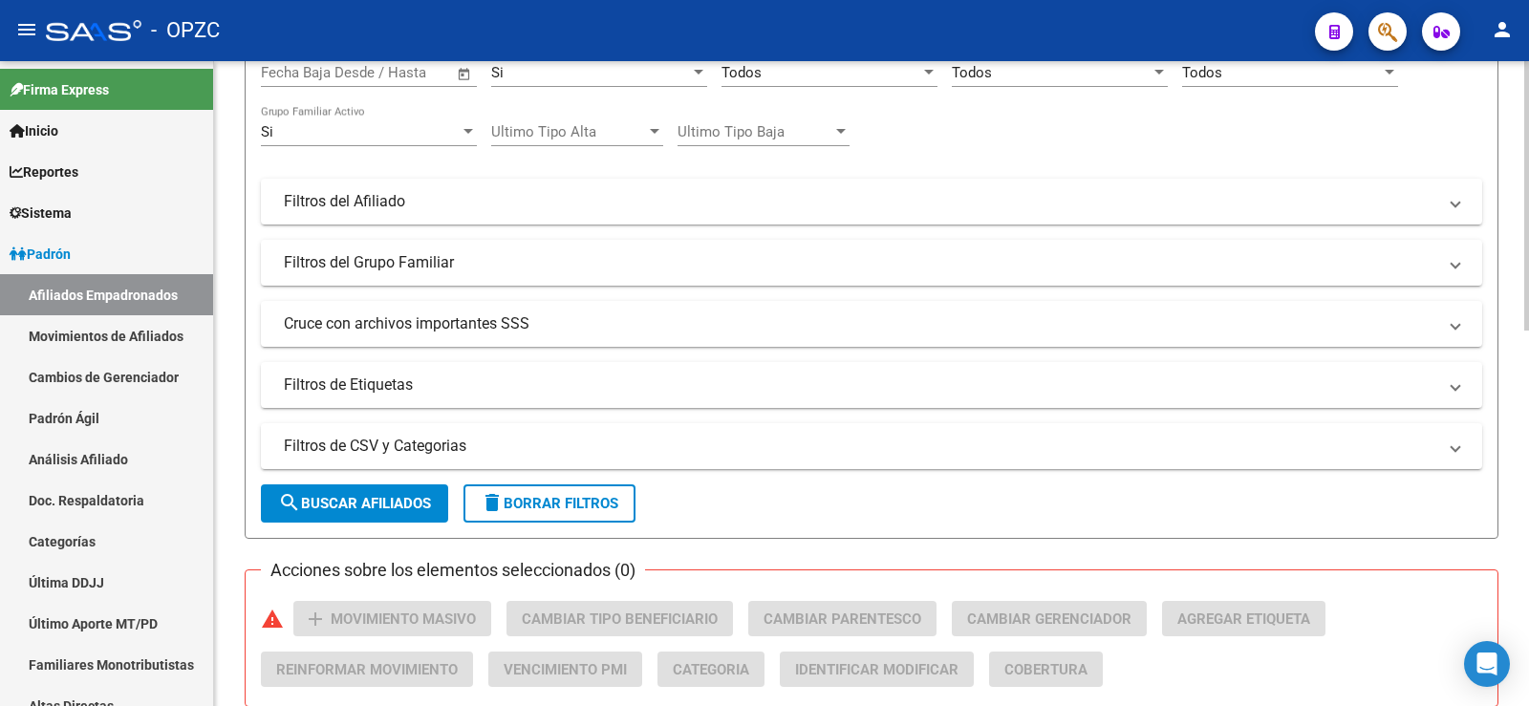
scroll to position [0, 0]
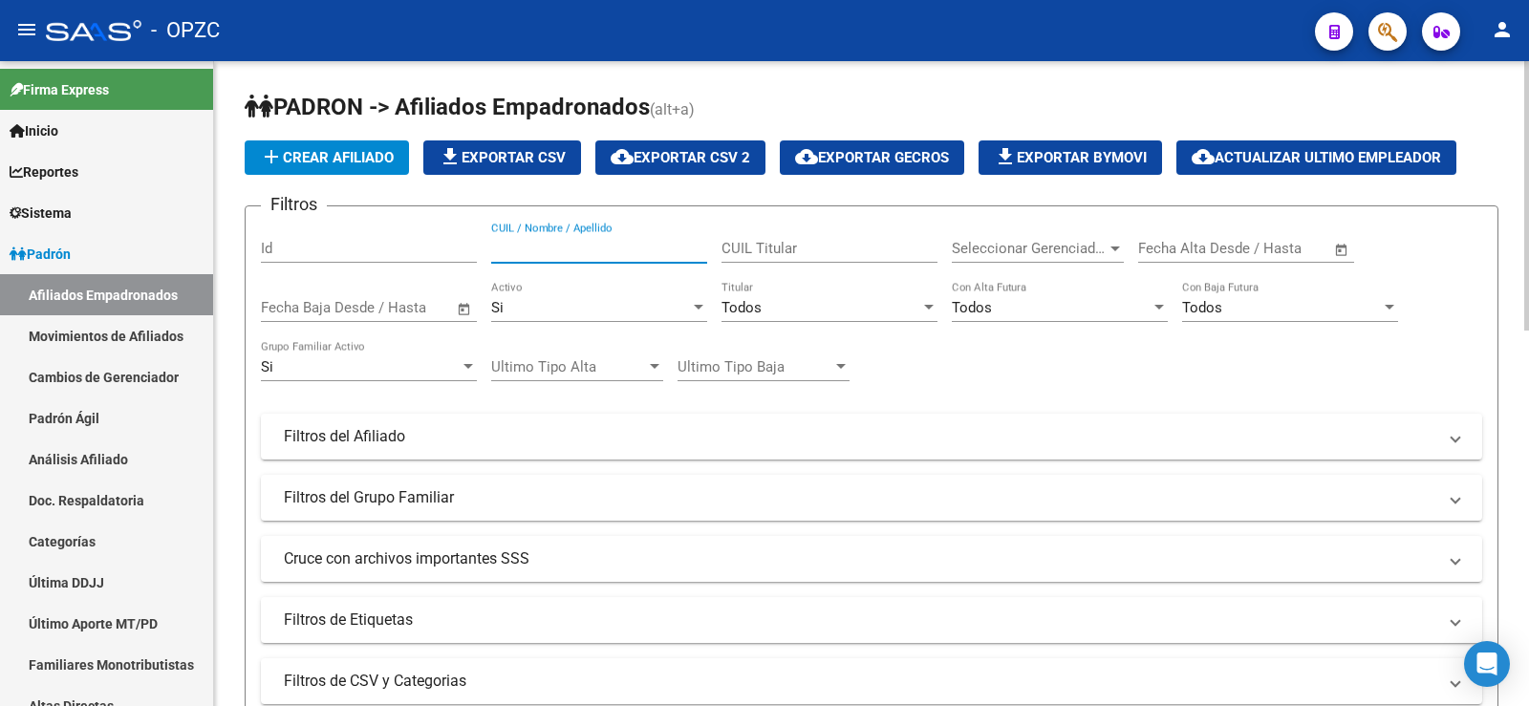
click at [601, 248] on input "CUIL / Nombre / Apellido" at bounding box center [599, 248] width 216 height 17
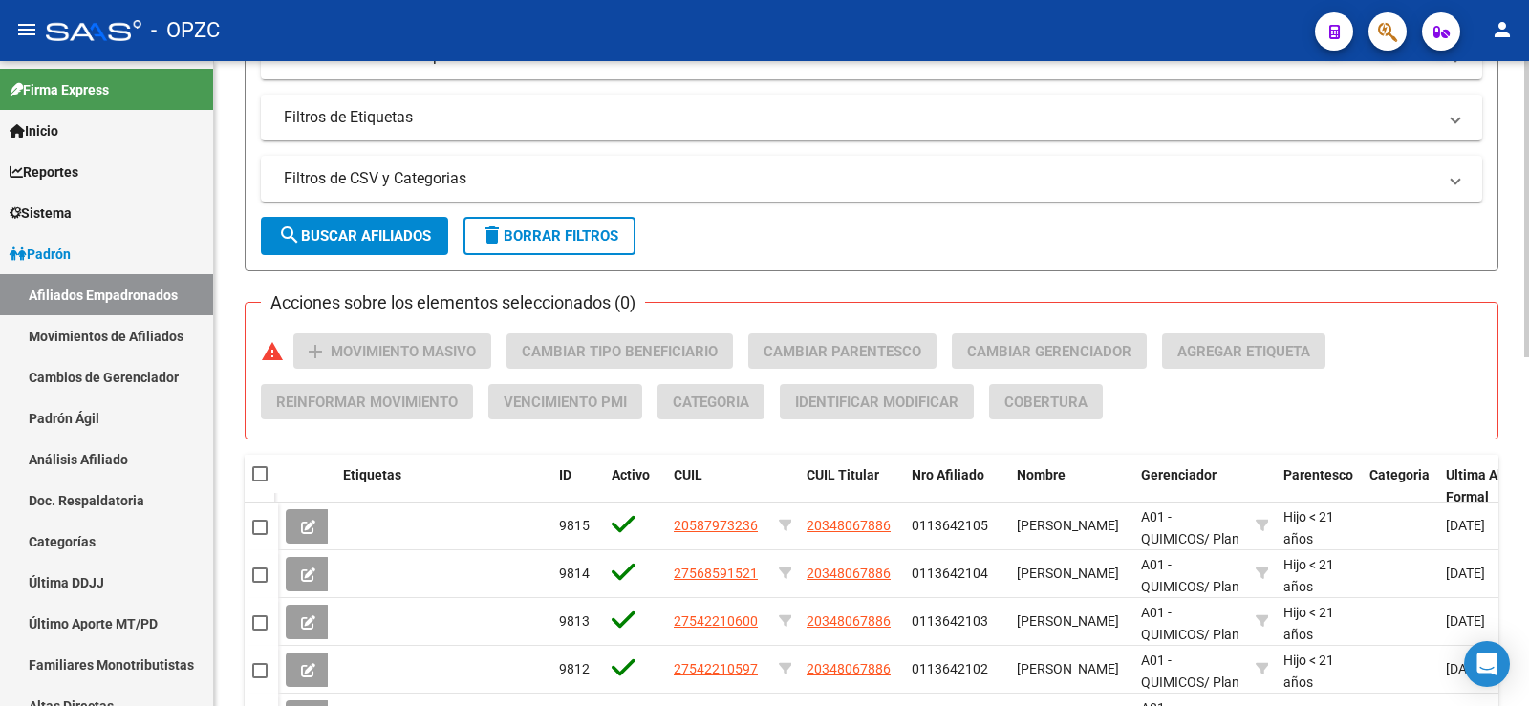
scroll to position [669, 0]
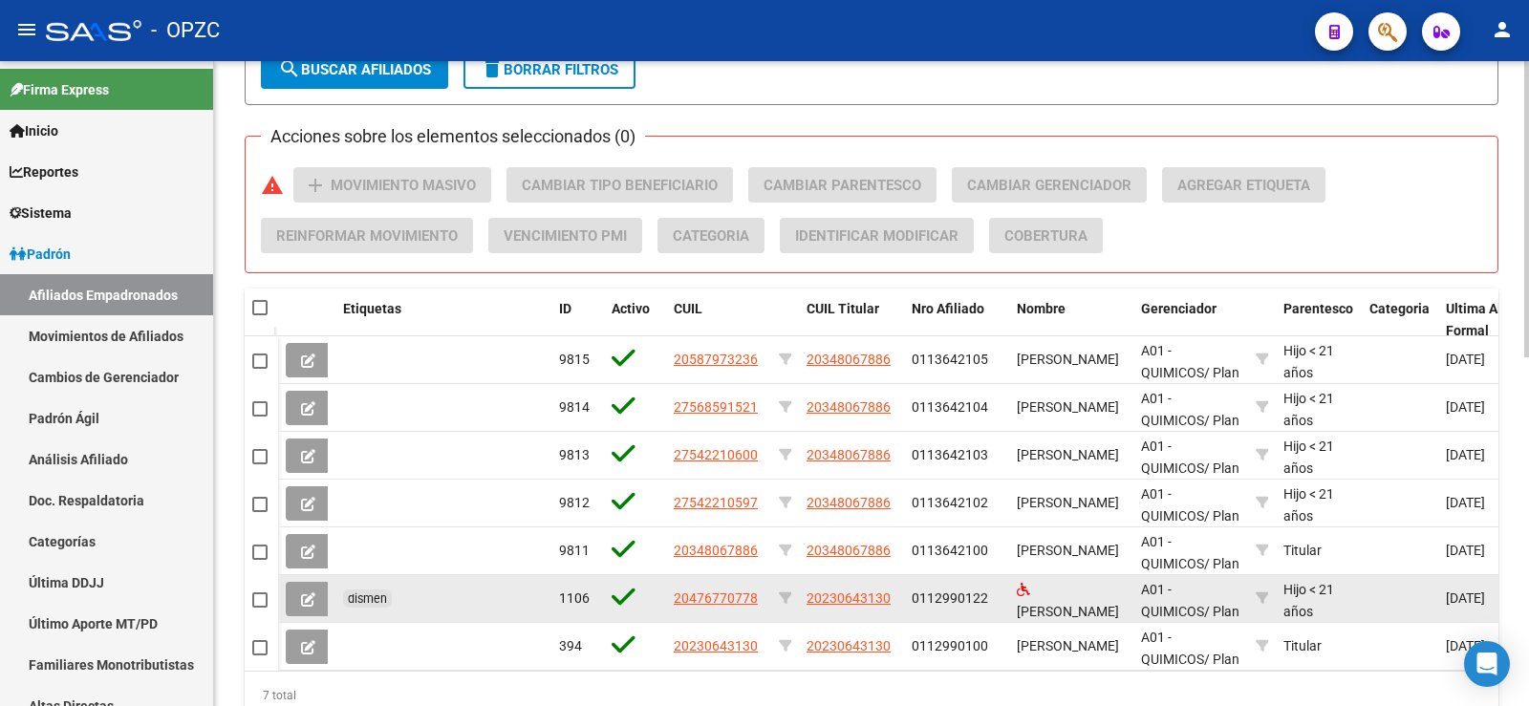
type input "[PERSON_NAME]"
click at [262, 599] on span at bounding box center [259, 599] width 15 height 15
click at [260, 608] on input "checkbox" at bounding box center [259, 608] width 1 height 1
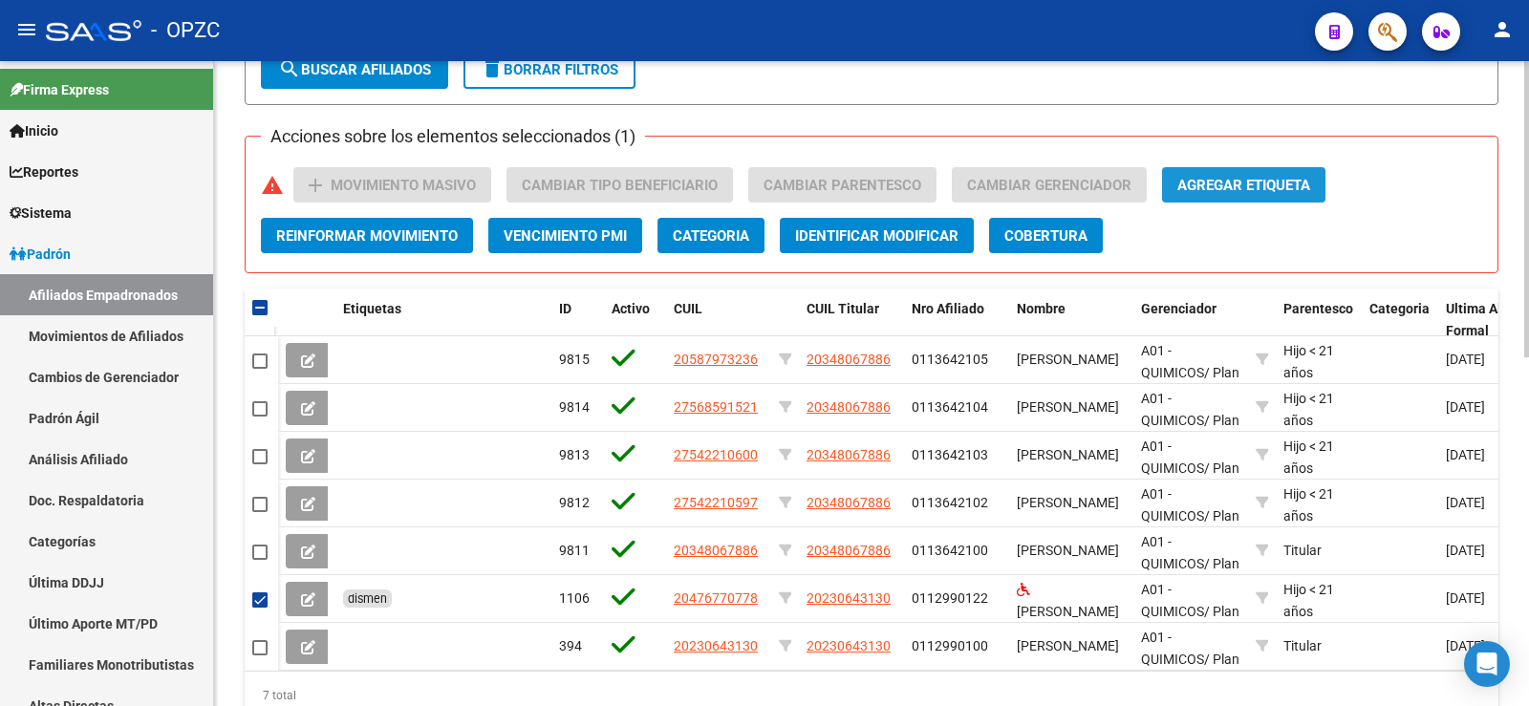
click at [1260, 186] on span "Agregar Etiqueta" at bounding box center [1243, 185] width 133 height 17
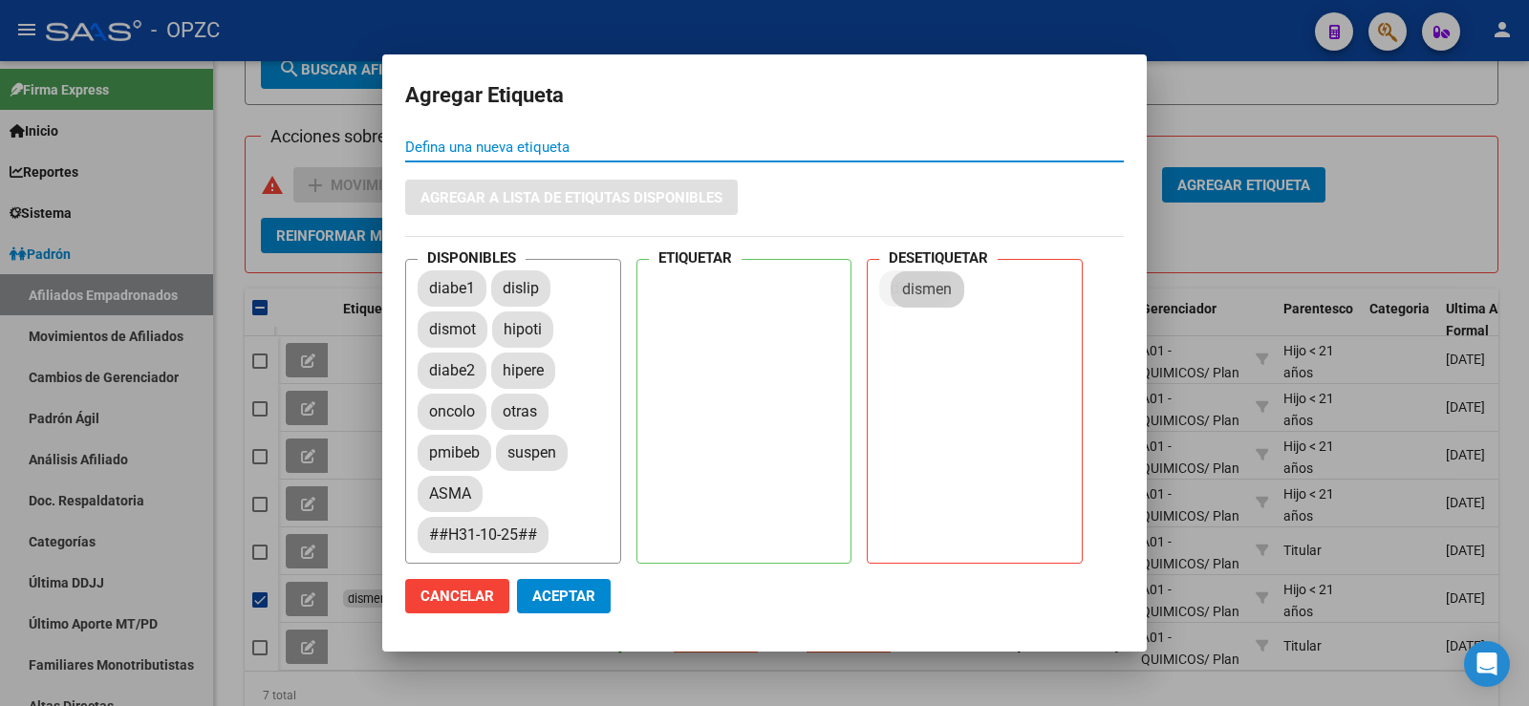
drag, startPoint x: 525, startPoint y: 373, endPoint x: 931, endPoint y: 290, distance: 414.3
click at [589, 596] on span "Aceptar" at bounding box center [563, 596] width 63 height 17
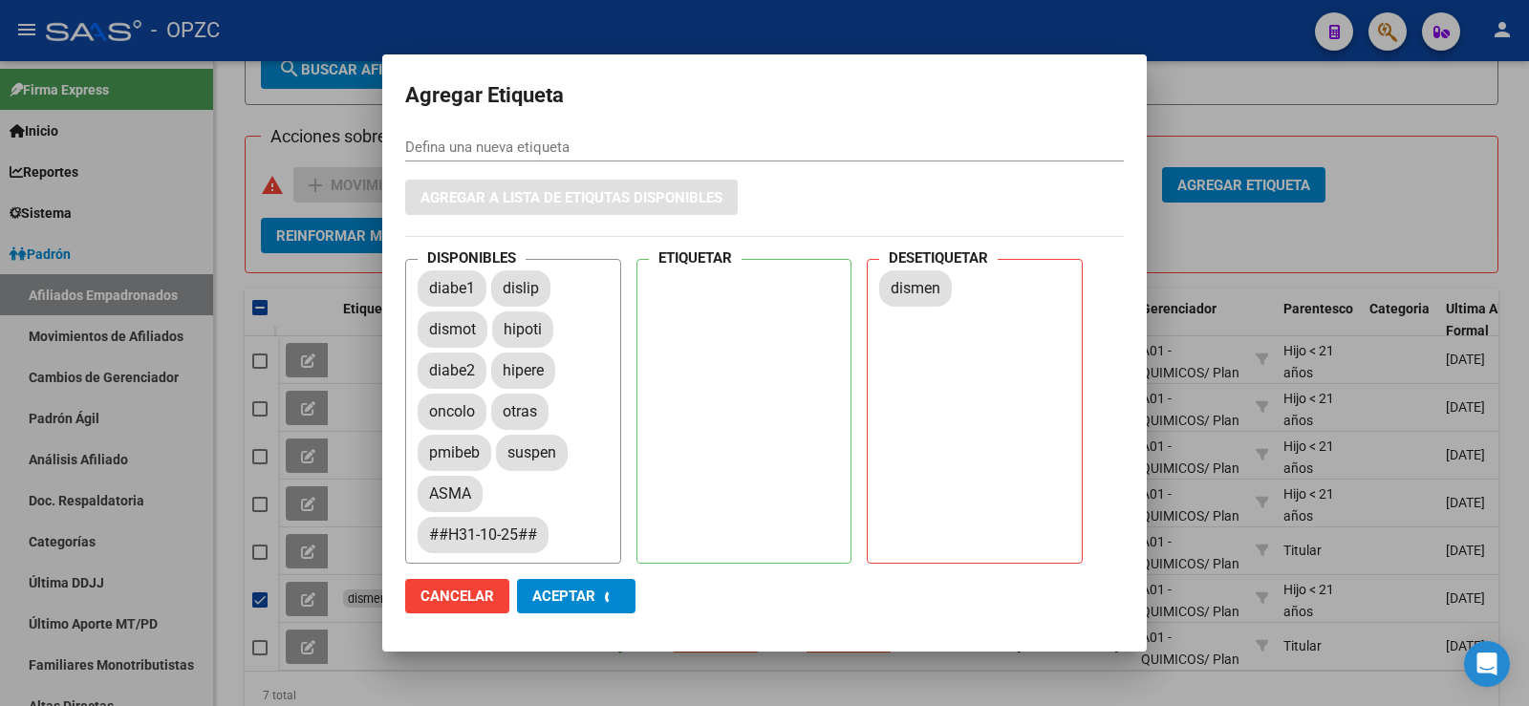
checkbox input "false"
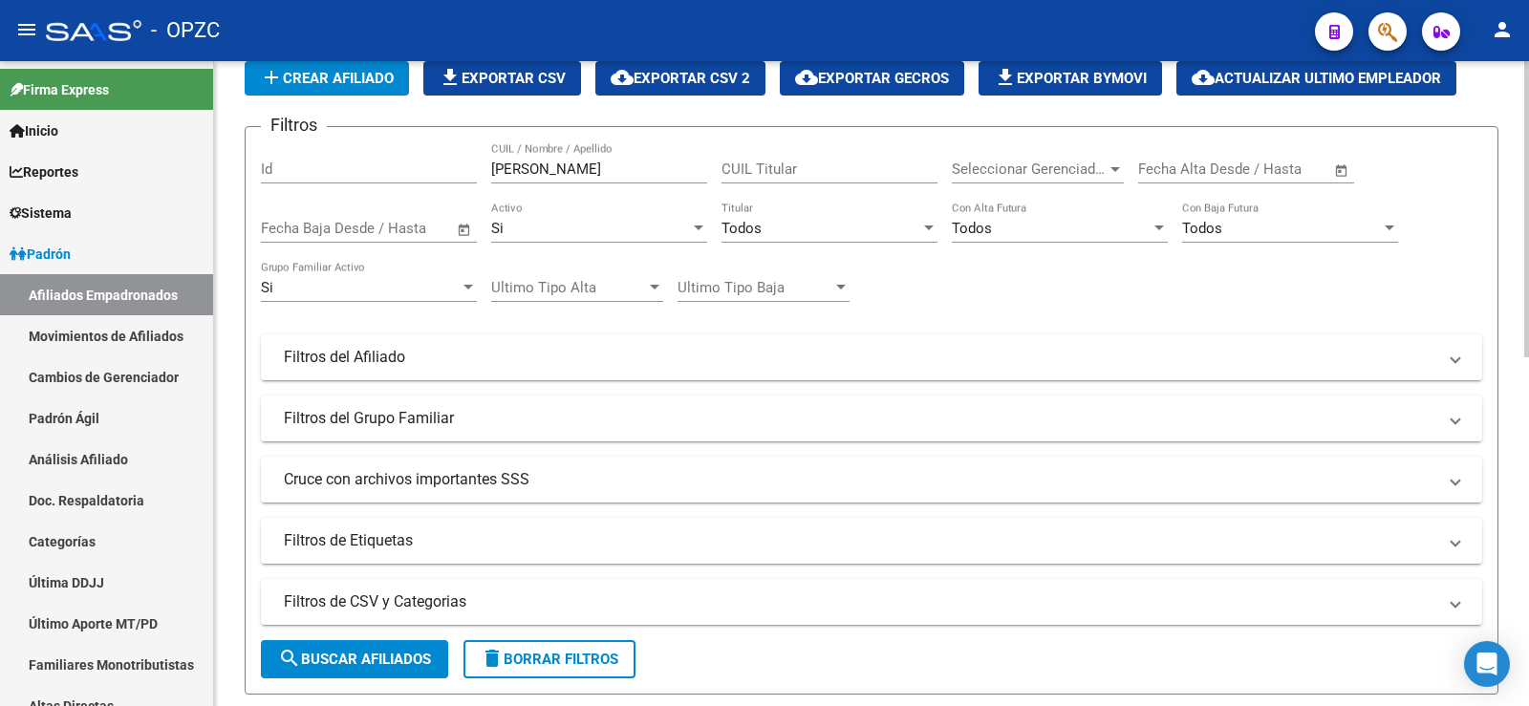
scroll to position [0, 0]
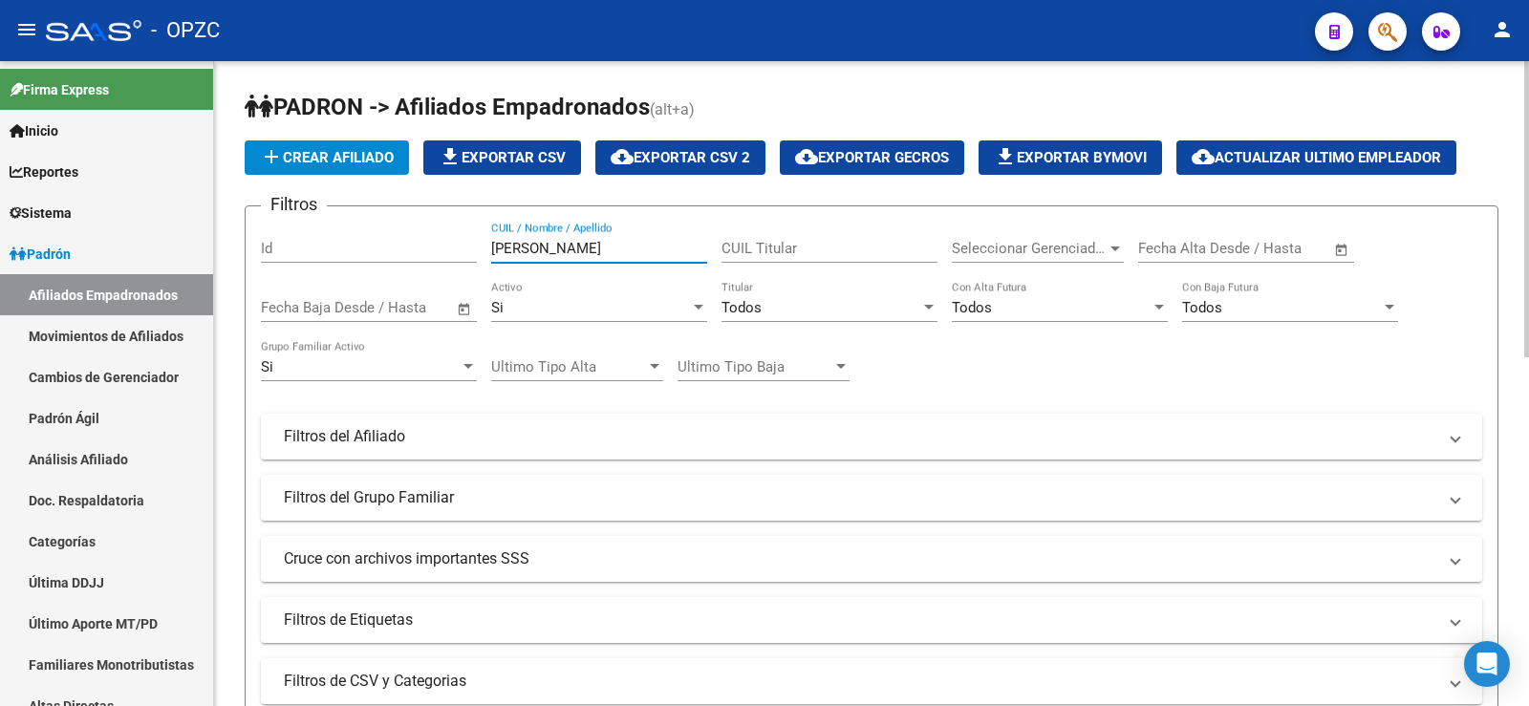
drag, startPoint x: 546, startPoint y: 247, endPoint x: 380, endPoint y: 253, distance: 165.4
click at [380, 253] on div "Filtros Id [PERSON_NAME] / Nombre / Apellido CUIL Titular Seleccionar Gerenciad…" at bounding box center [871, 432] width 1221 height 421
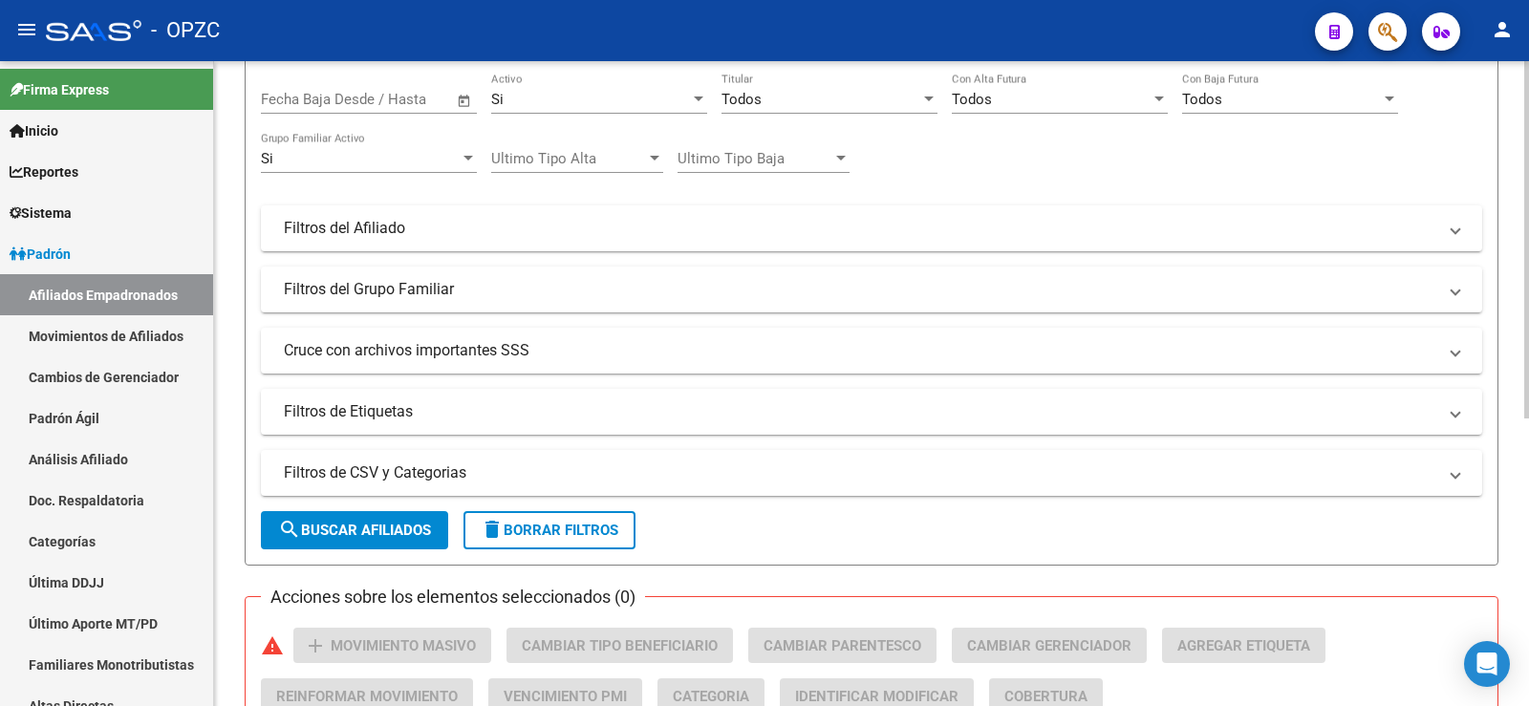
scroll to position [519, 0]
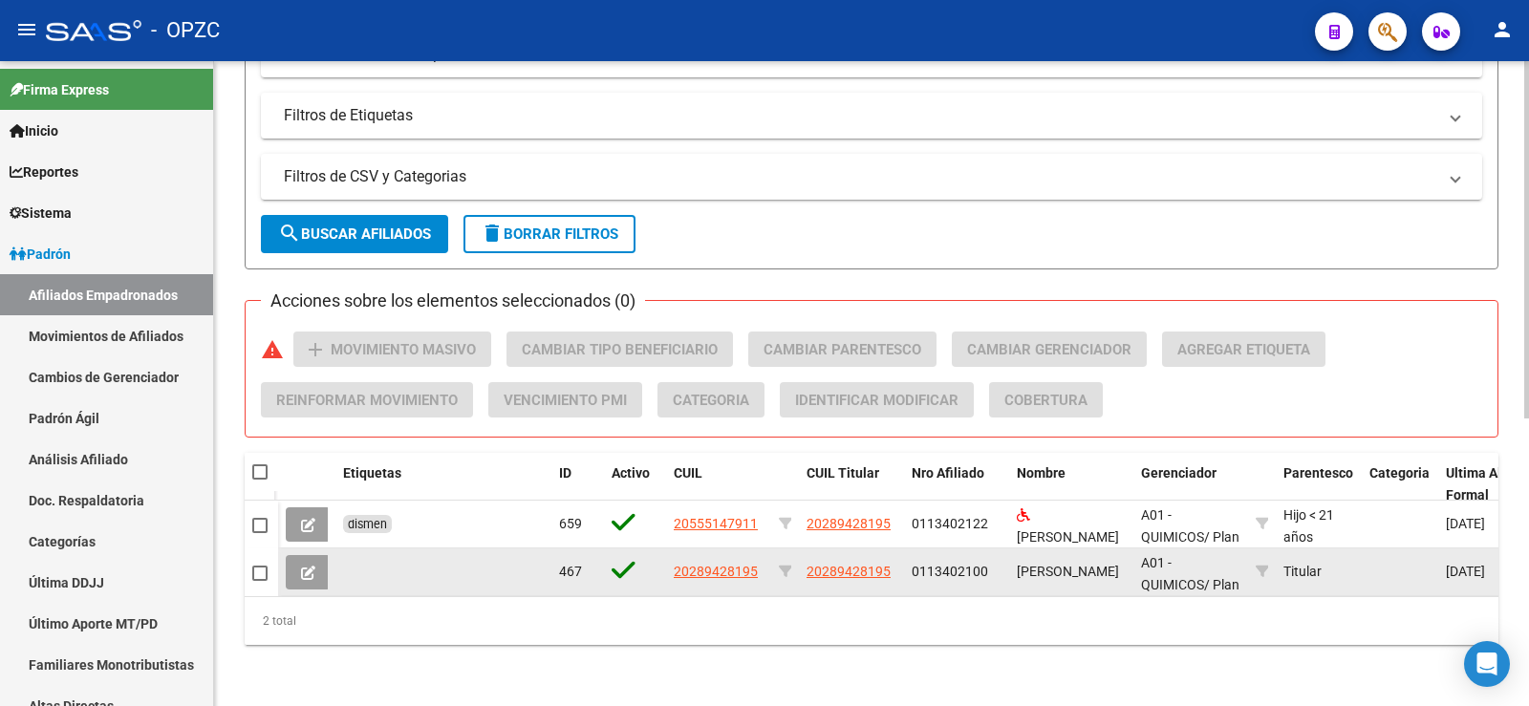
type input "velazq"
click at [314, 566] on icon at bounding box center [308, 573] width 14 height 14
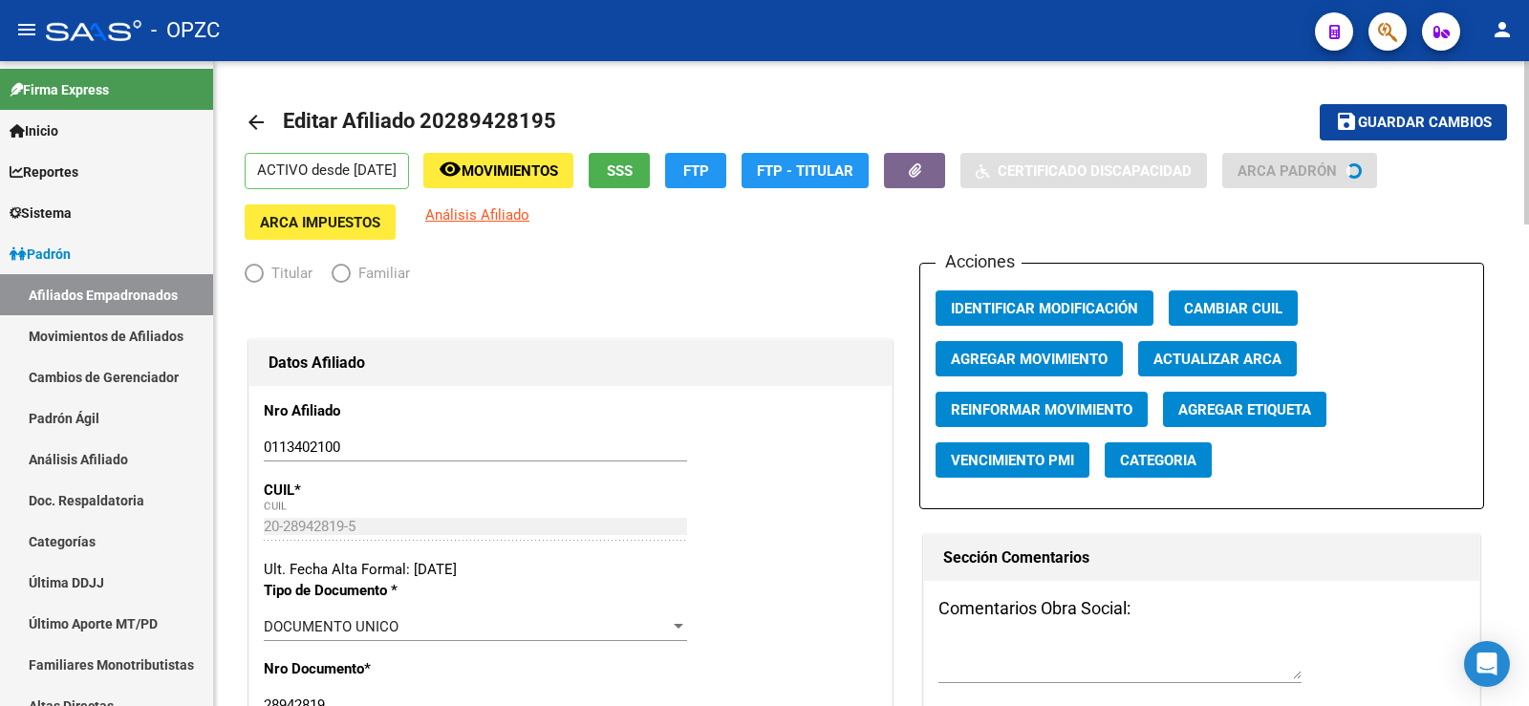
radio input "true"
type input "33-70756943-9"
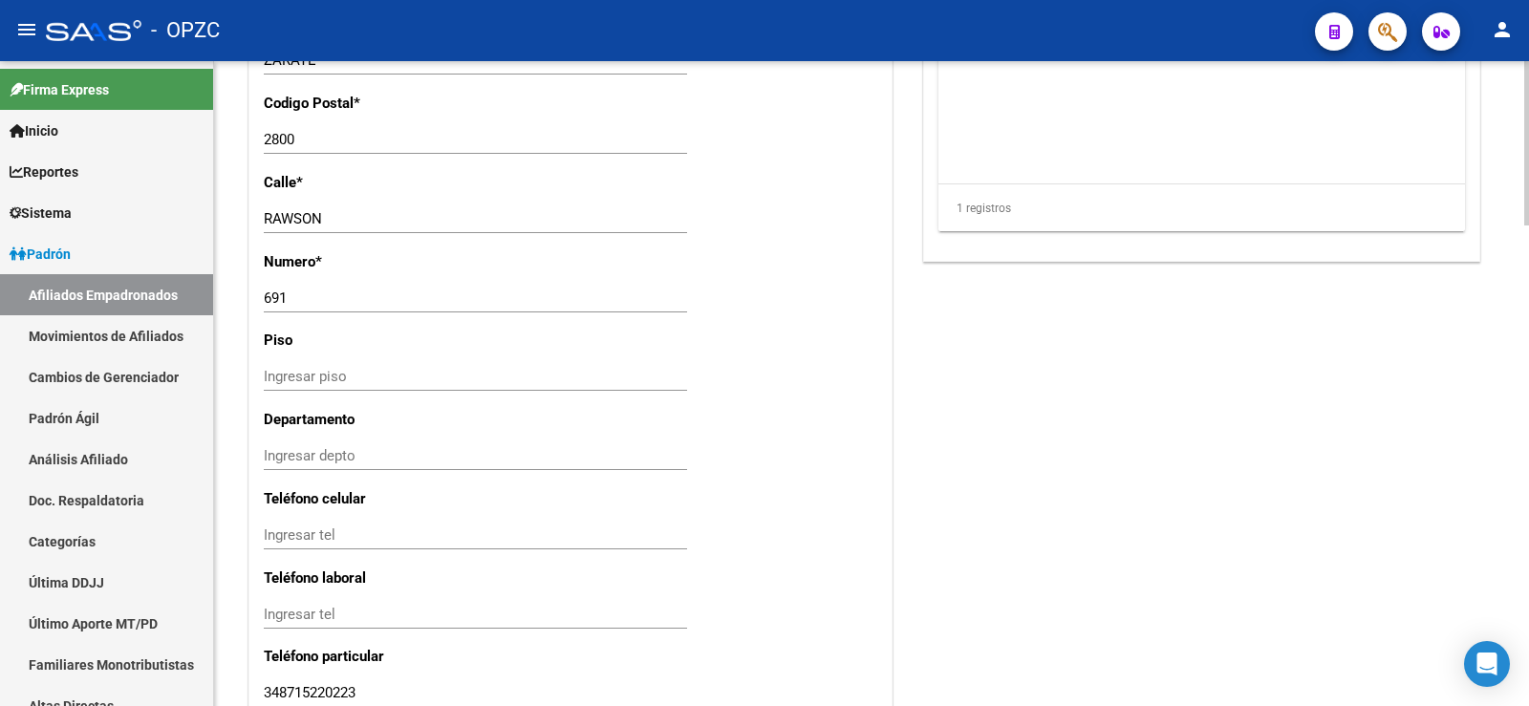
scroll to position [1720, 0]
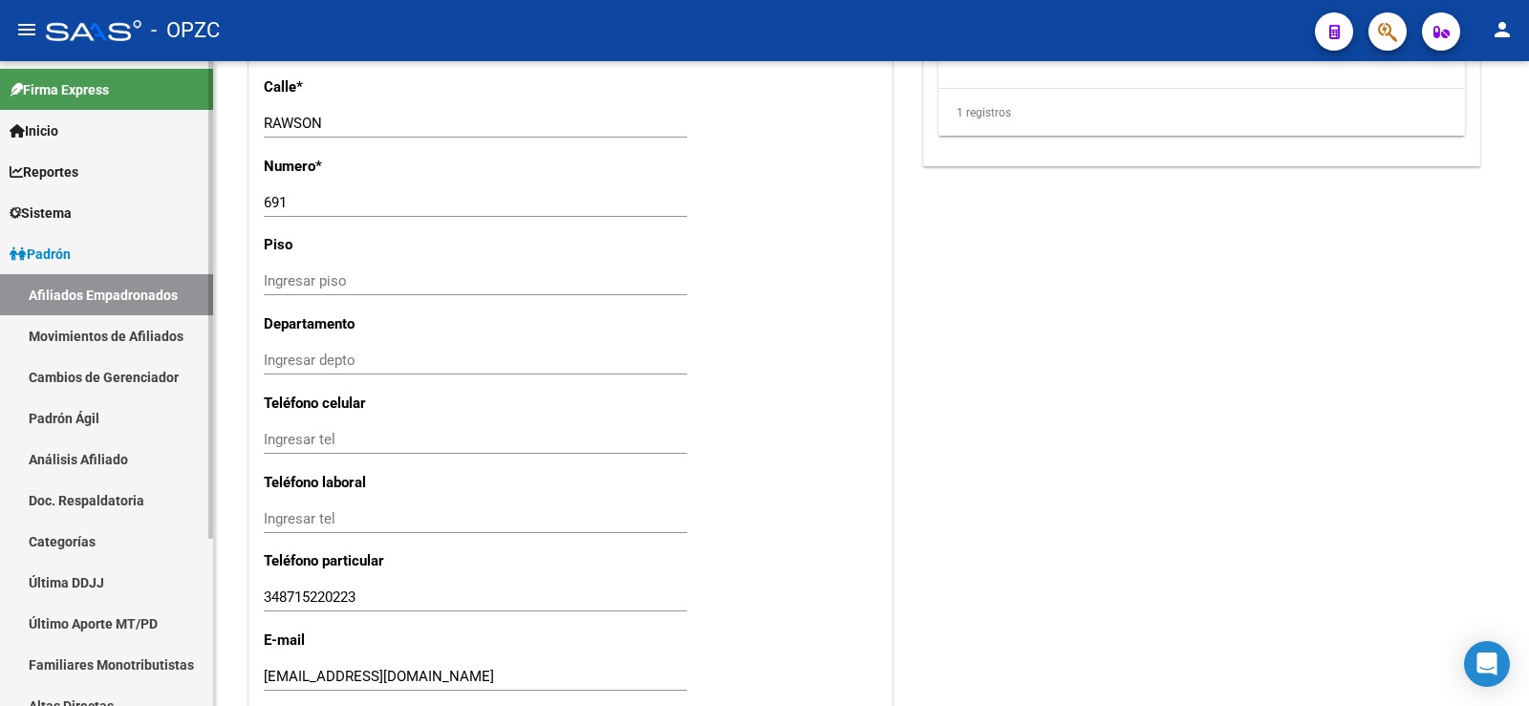
click at [116, 281] on link "Afiliados Empadronados" at bounding box center [106, 294] width 213 height 41
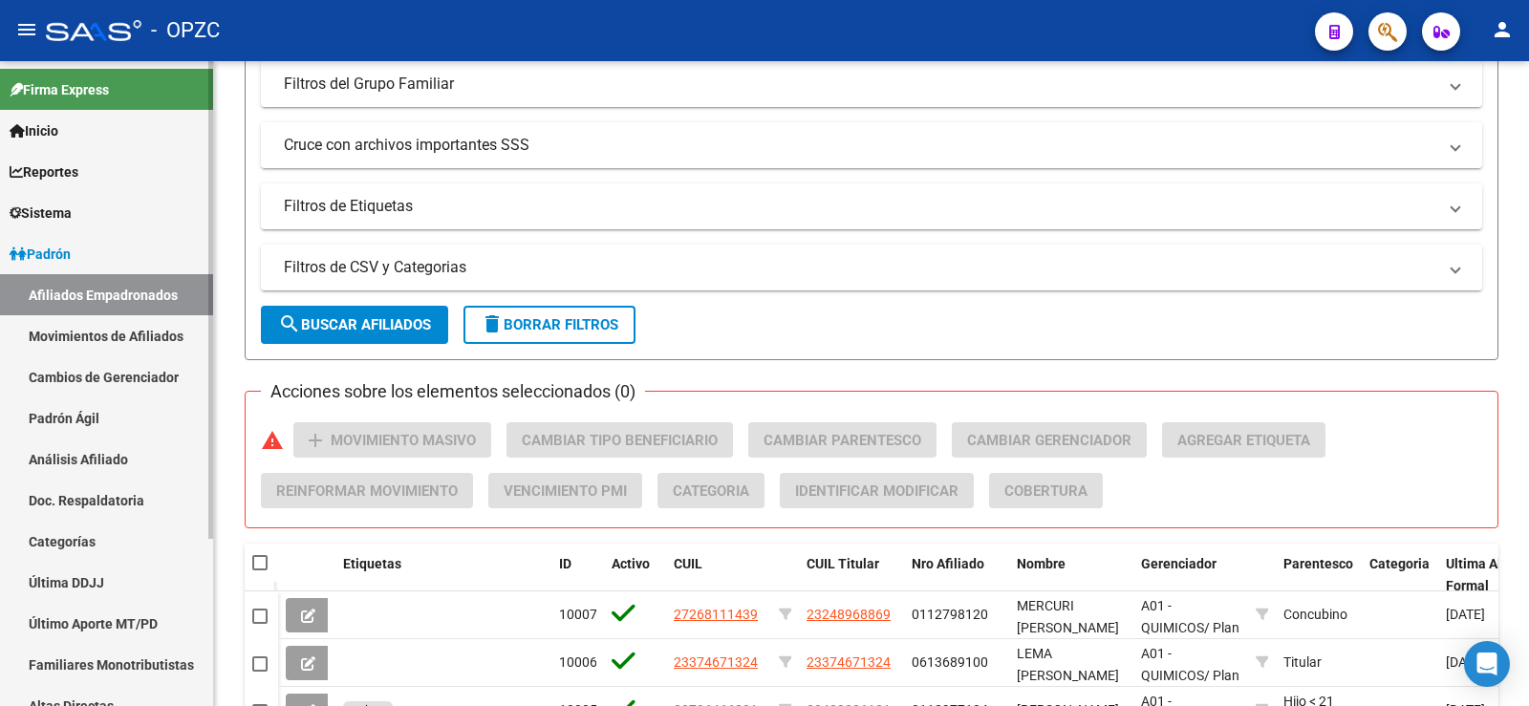
scroll to position [901, 0]
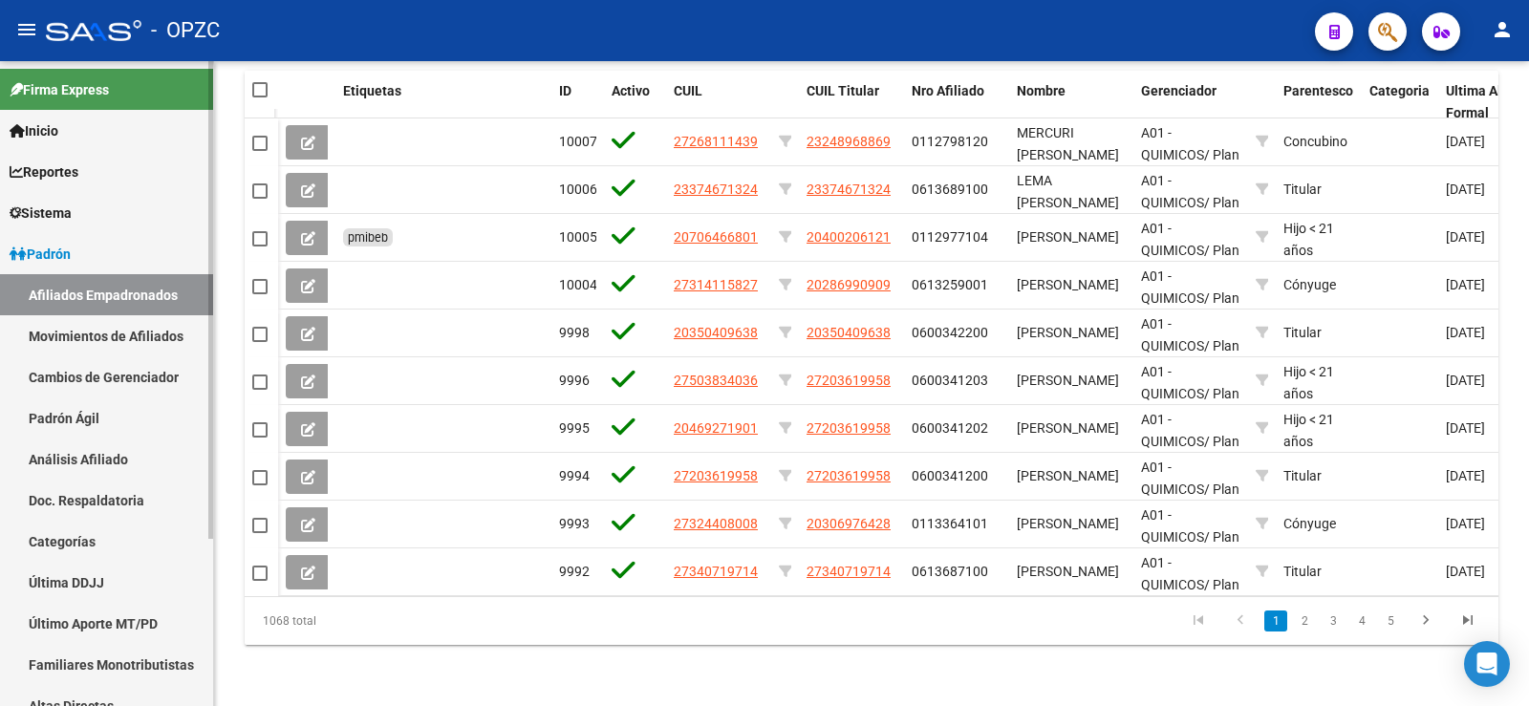
click at [128, 332] on link "Movimientos de Afiliados" at bounding box center [106, 335] width 213 height 41
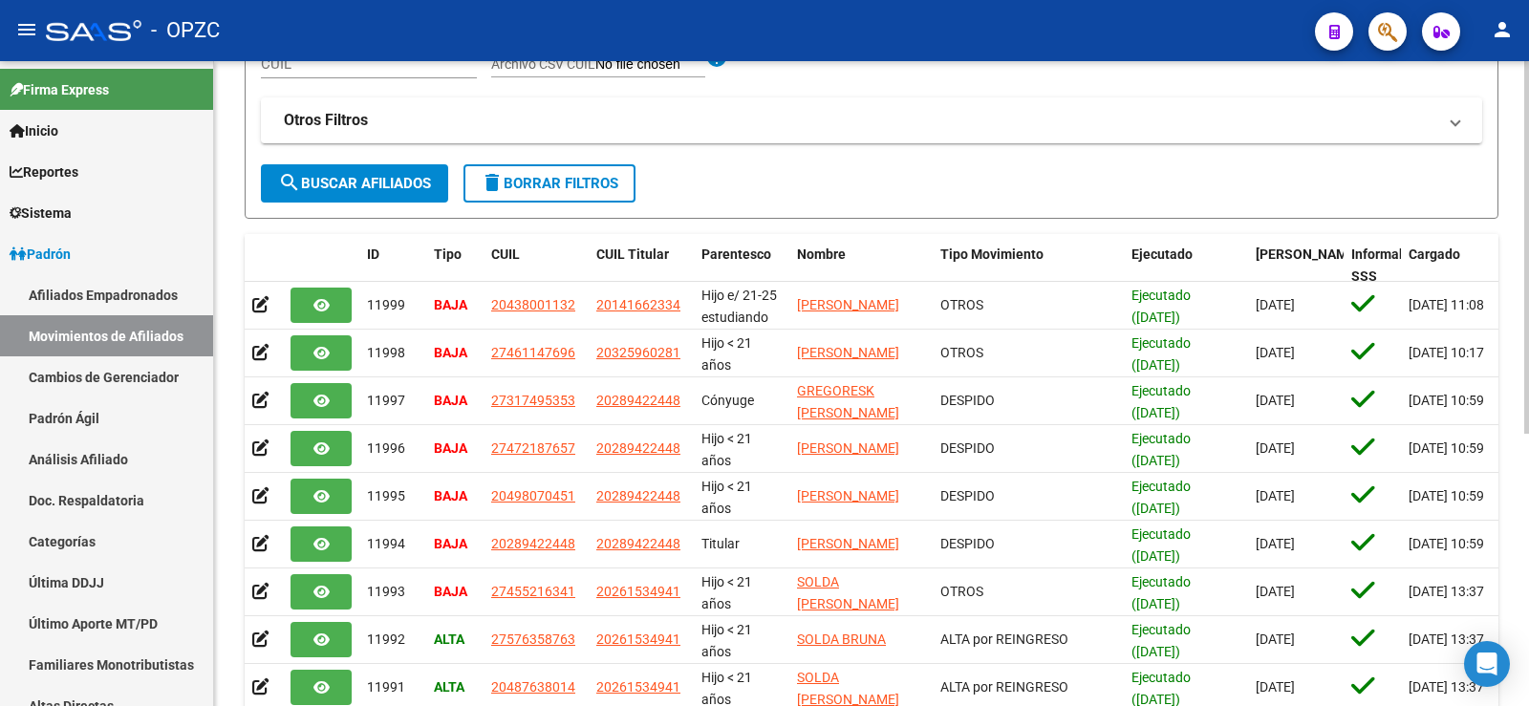
scroll to position [382, 0]
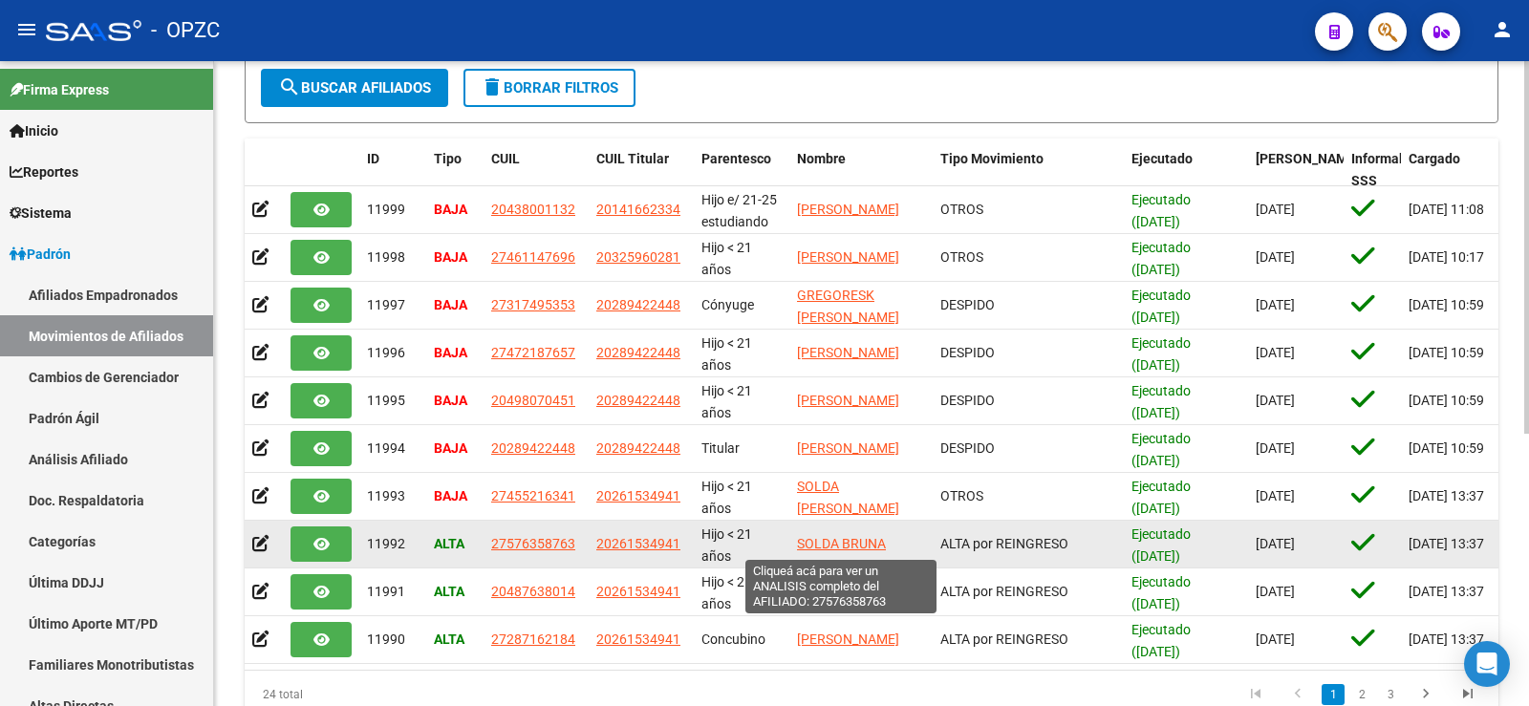
click at [850, 547] on span "SOLDA BRUNA" at bounding box center [841, 543] width 89 height 15
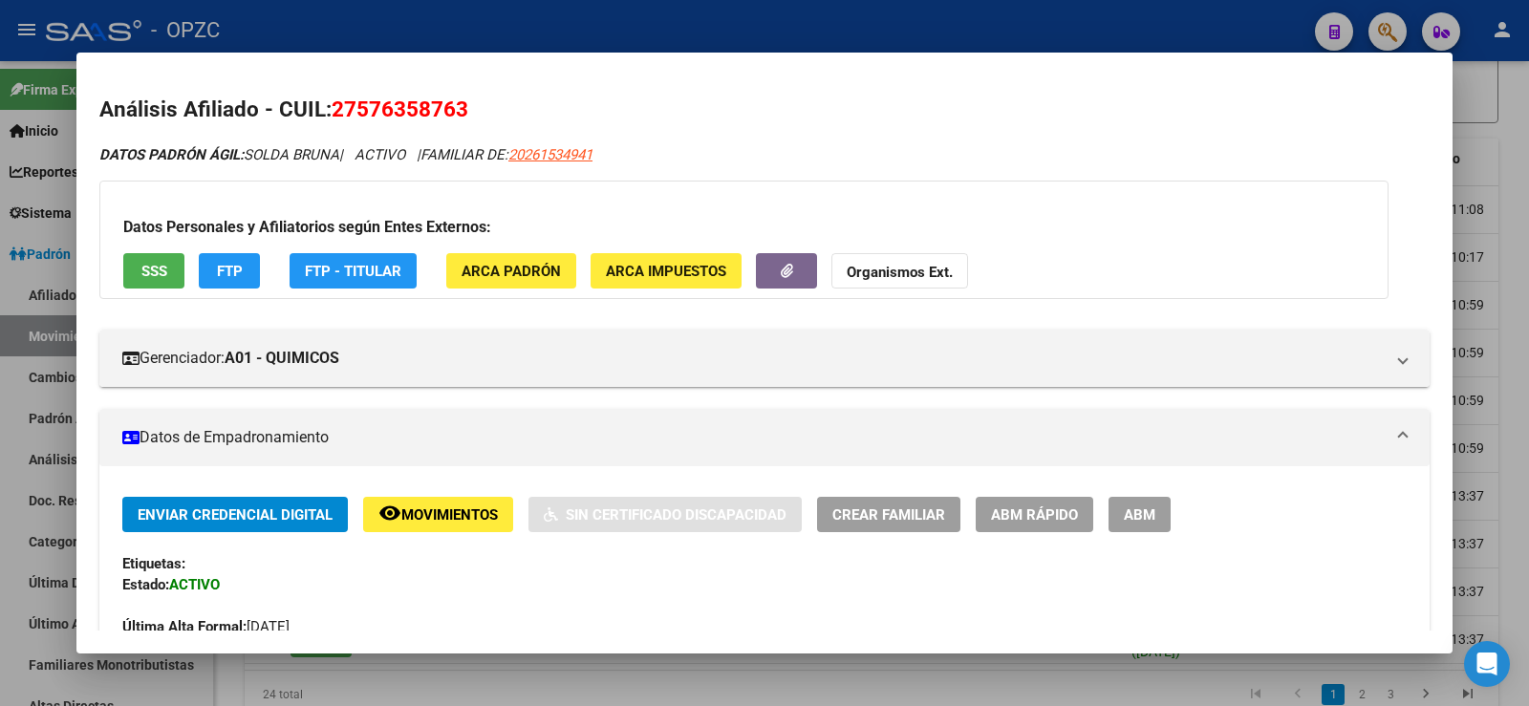
click at [1132, 518] on span "ABM" at bounding box center [1140, 514] width 32 height 17
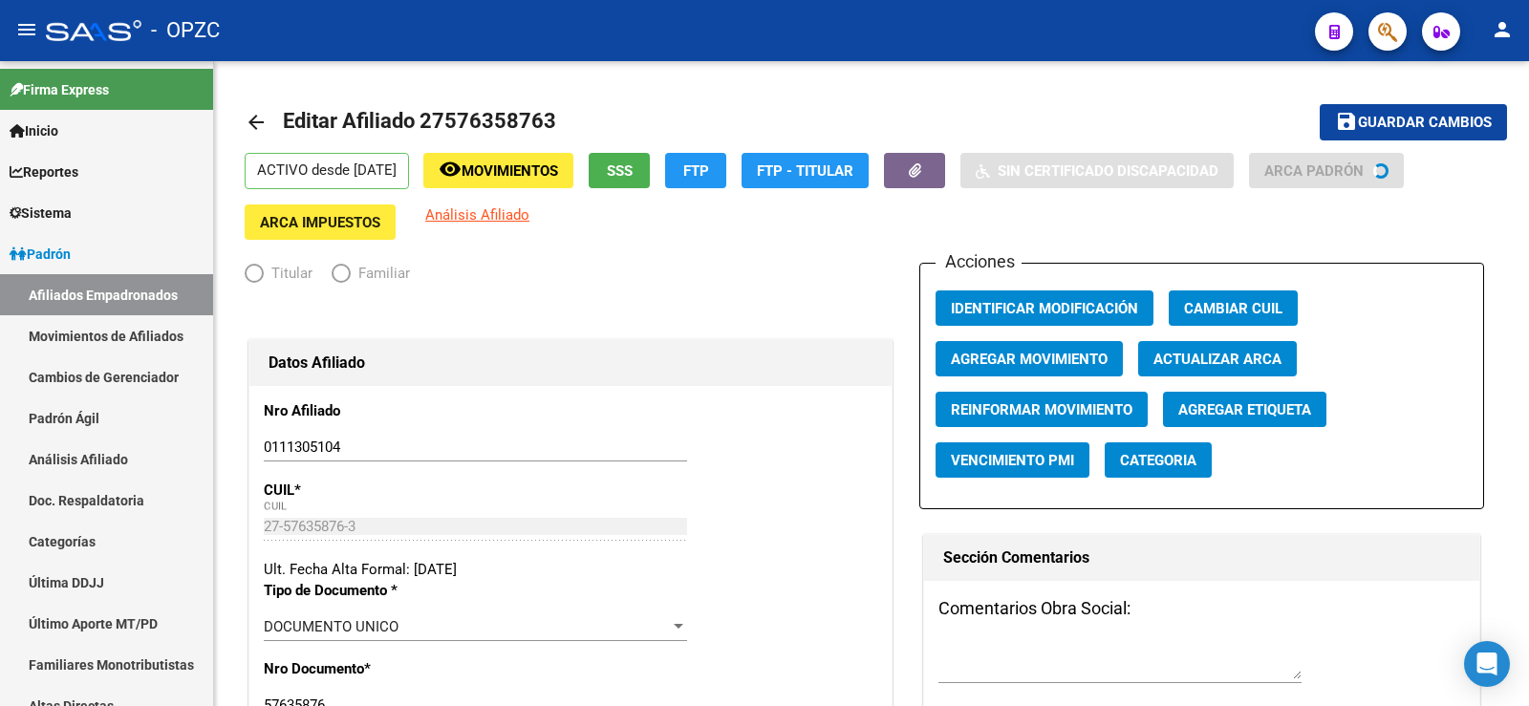
radio input "true"
type input "30-59868033-3"
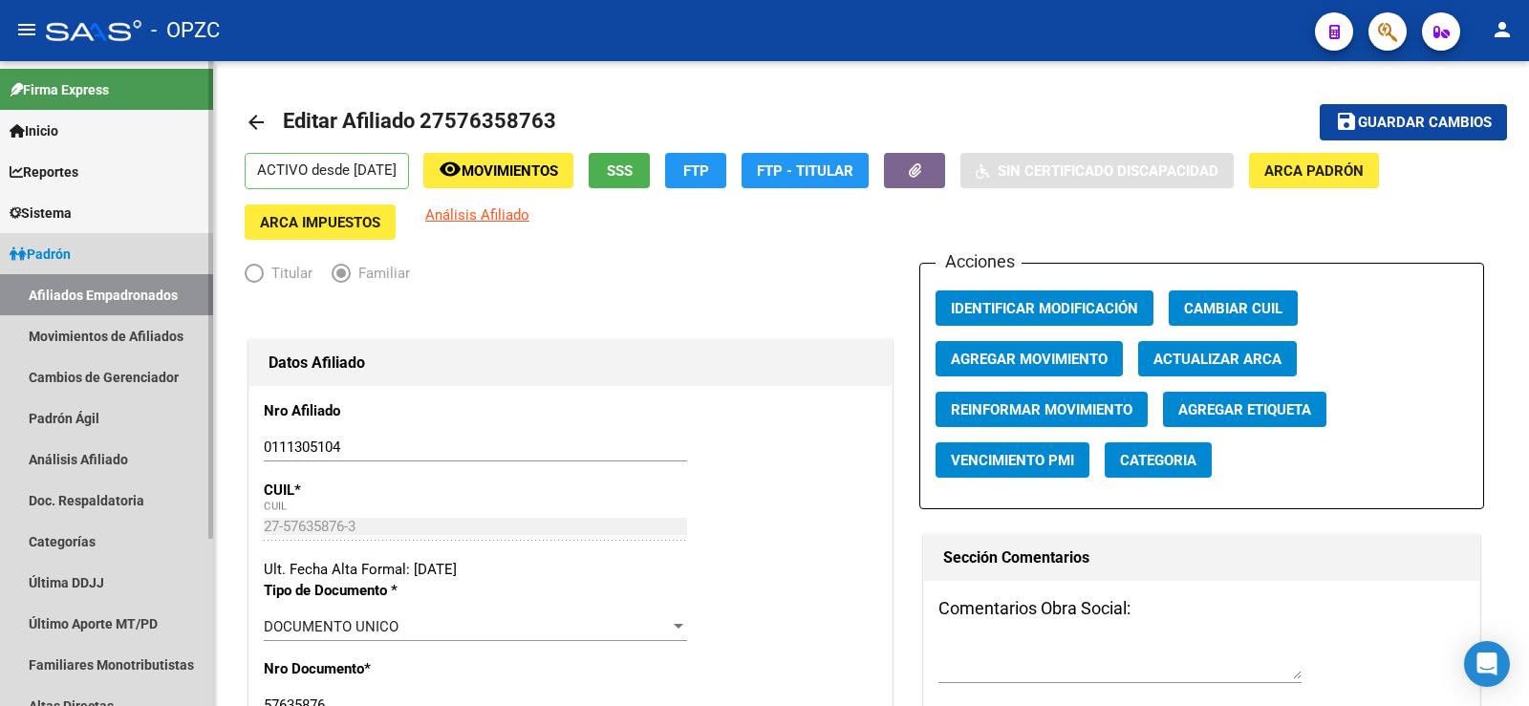
click at [163, 294] on link "Afiliados Empadronados" at bounding box center [106, 294] width 213 height 41
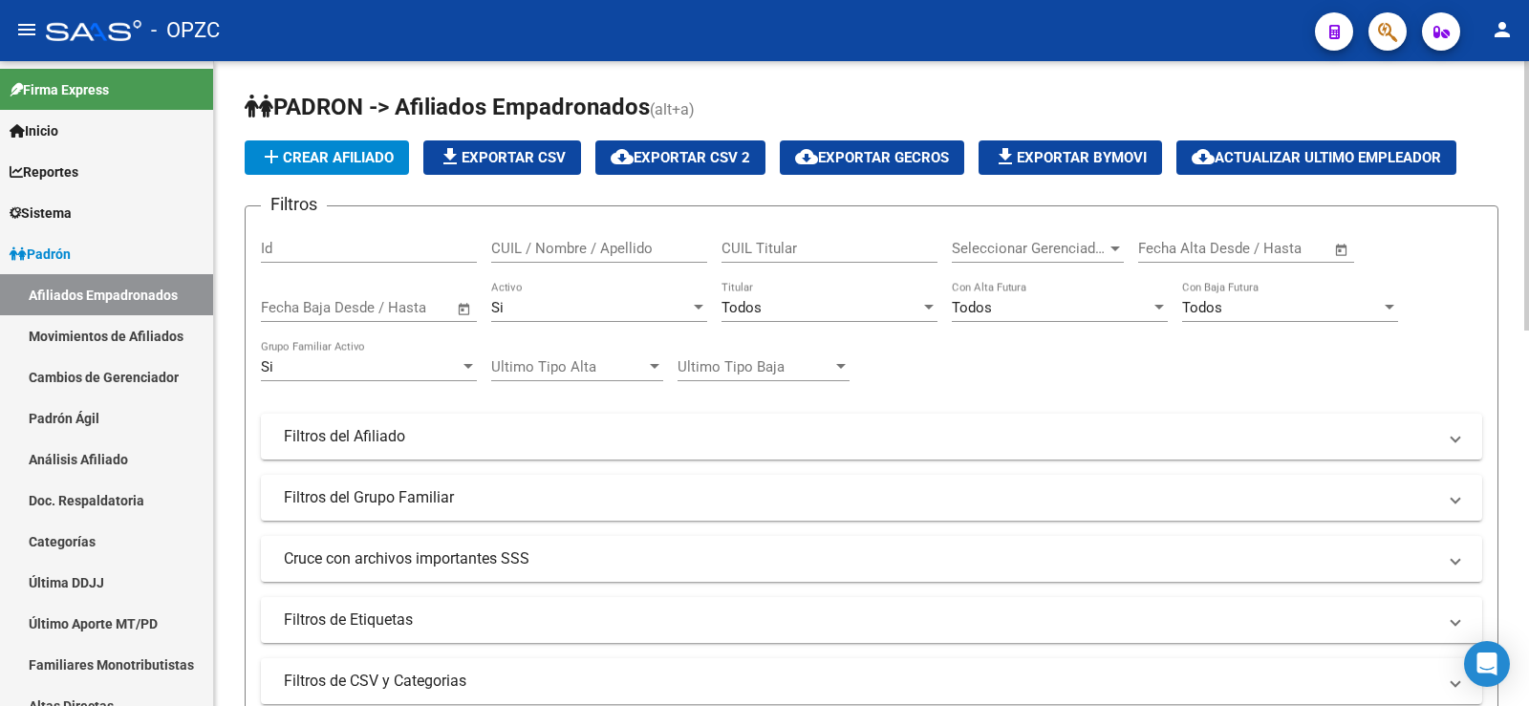
click at [624, 251] on input "CUIL / Nombre / Apellido" at bounding box center [599, 248] width 216 height 17
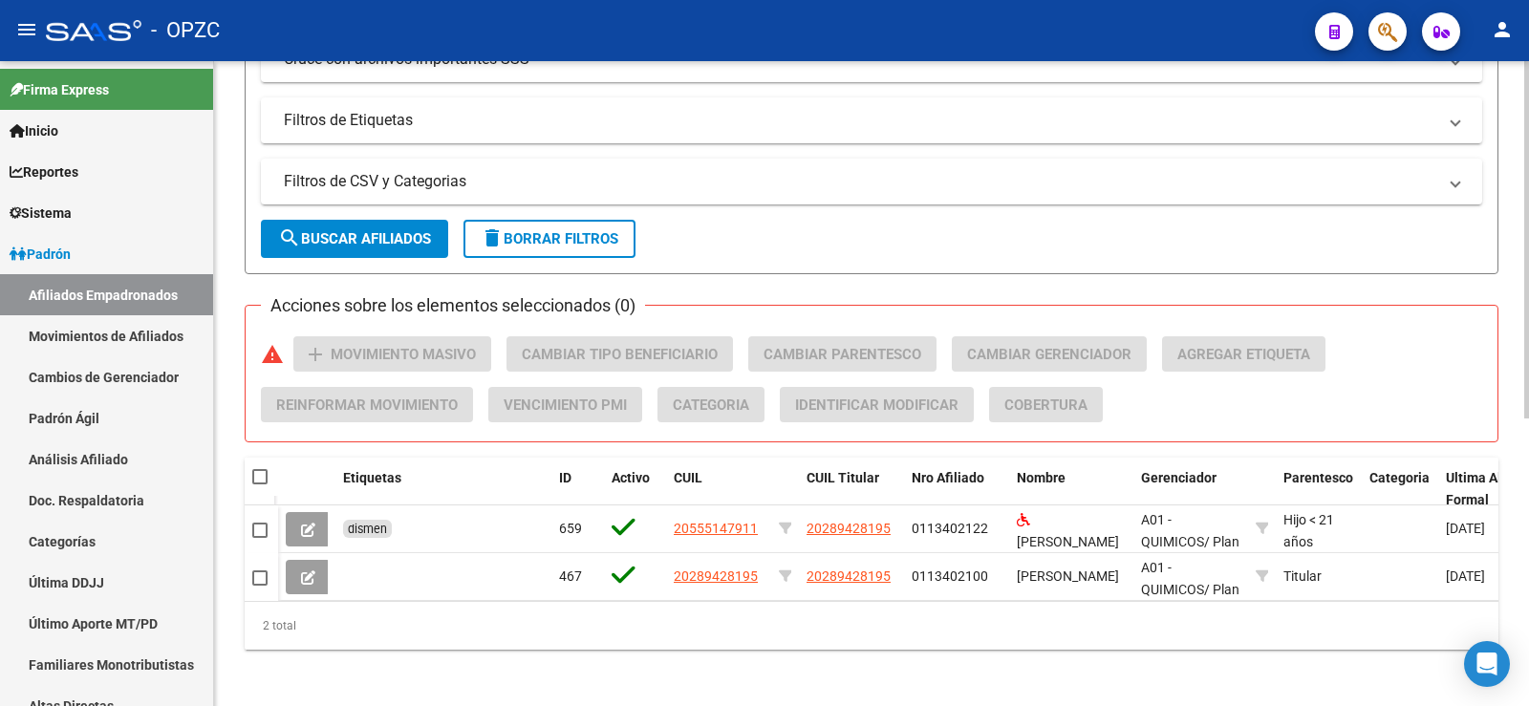
scroll to position [519, 0]
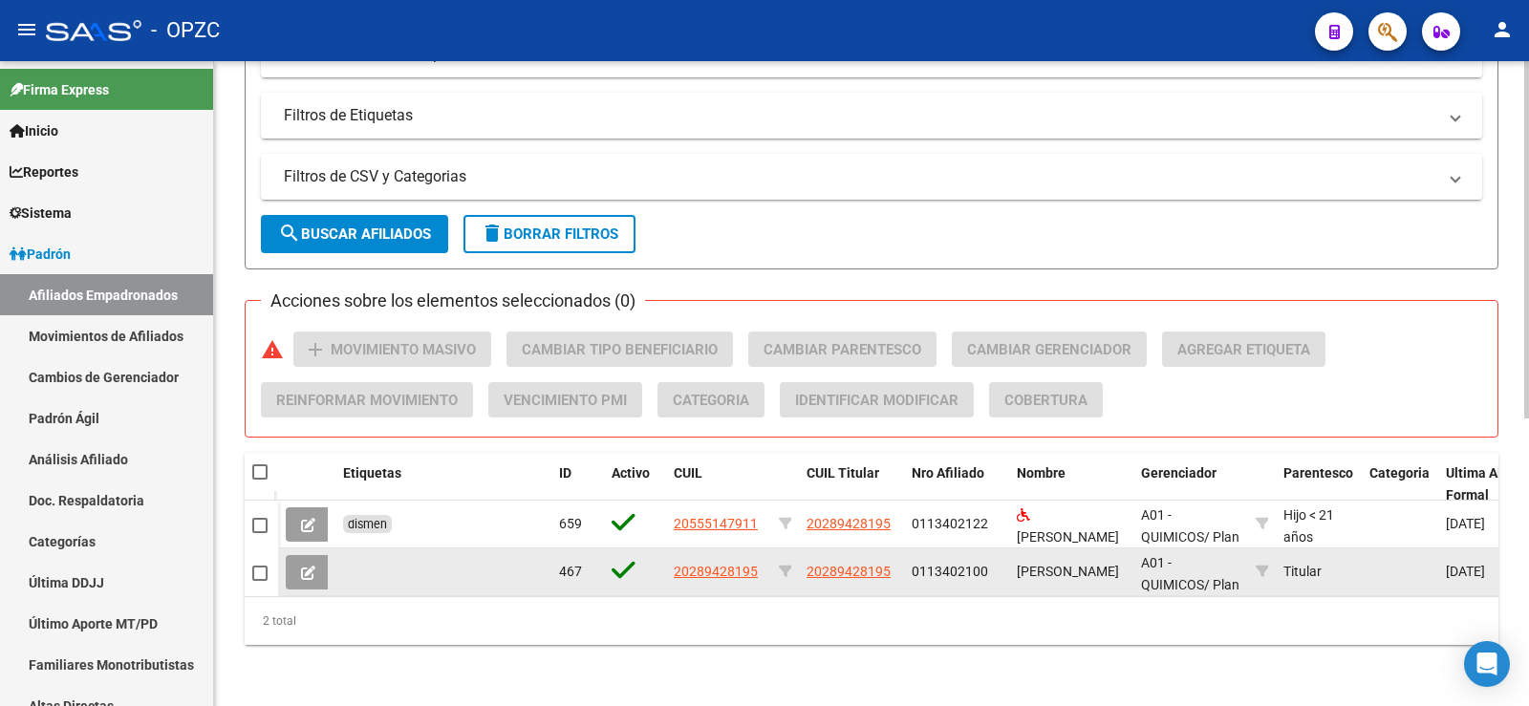
type input "velaz"
click at [308, 564] on span at bounding box center [308, 572] width 14 height 17
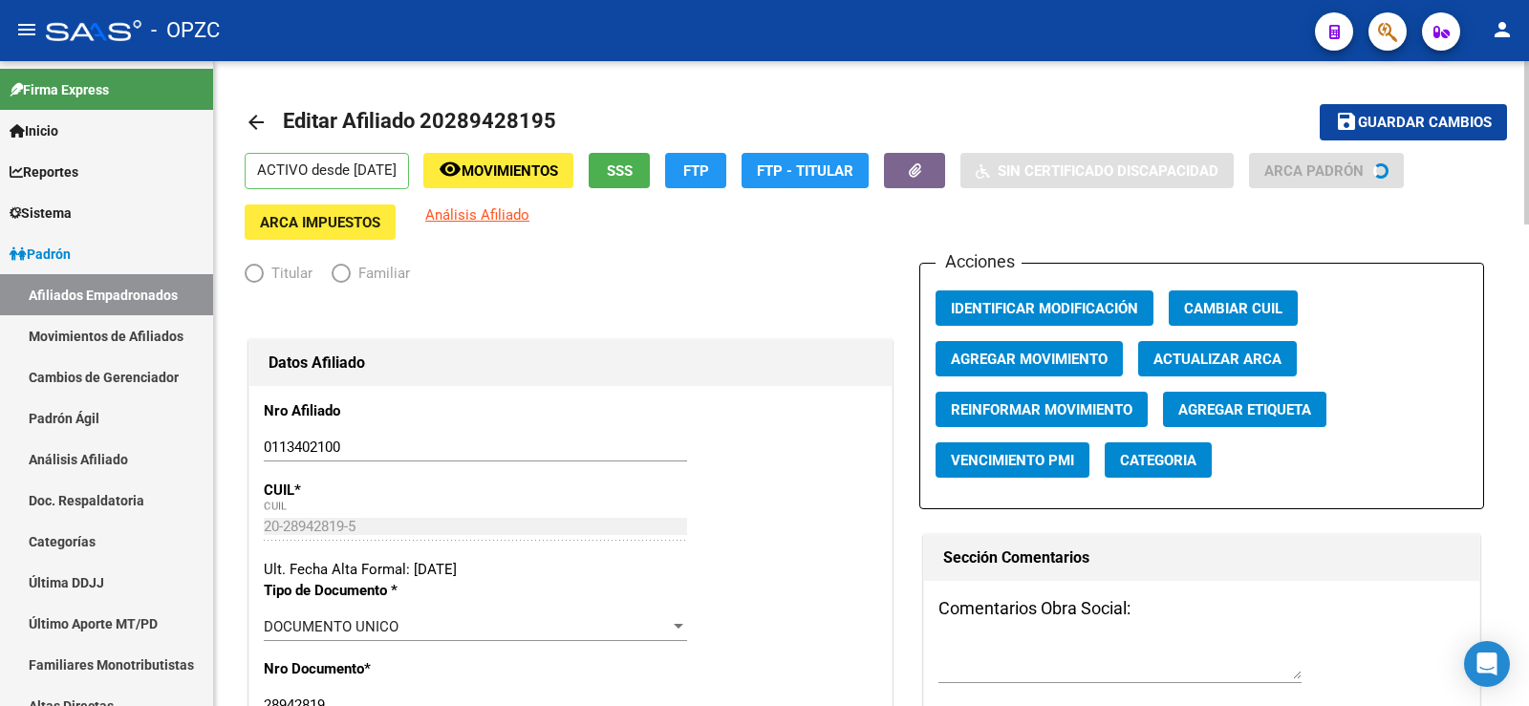
radio input "true"
type input "33-70756943-9"
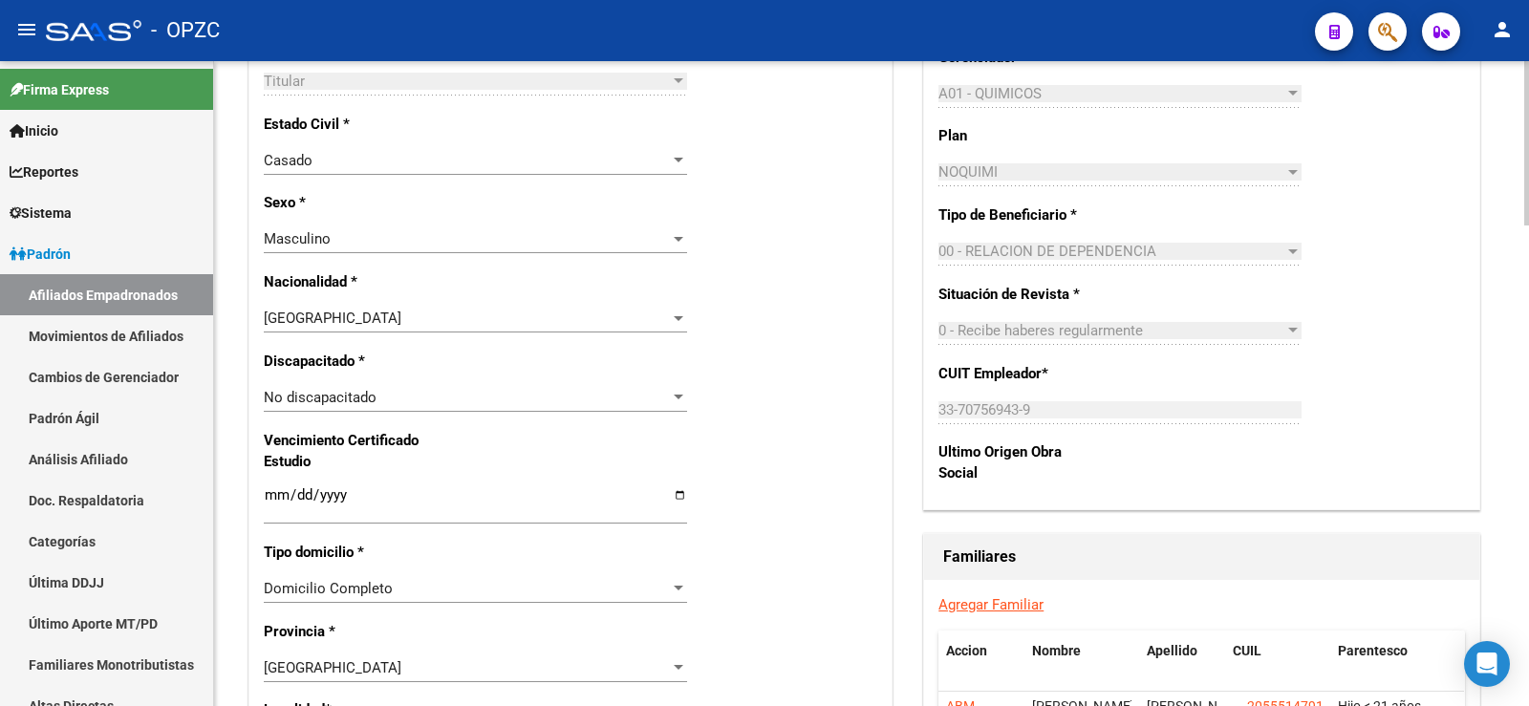
scroll to position [955, 0]
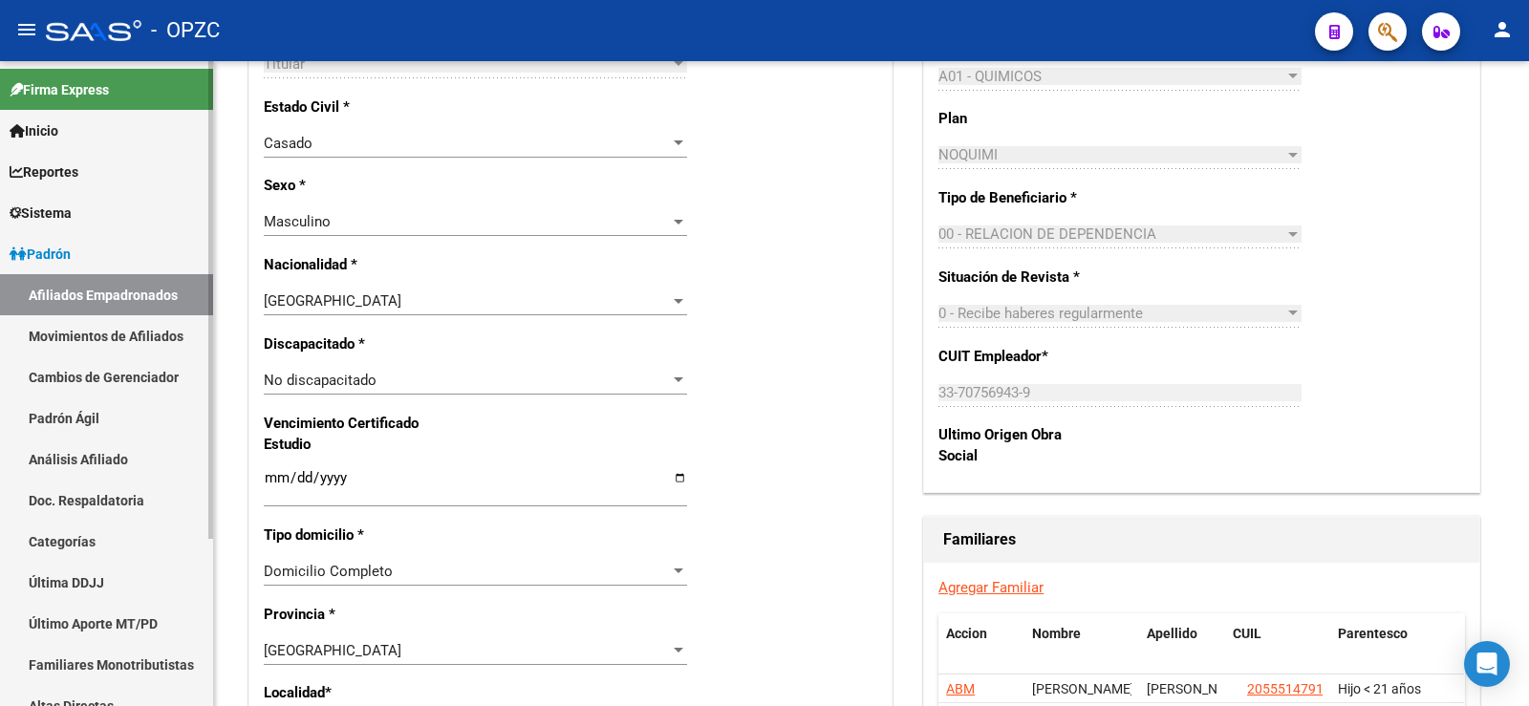
click at [144, 296] on link "Afiliados Empadronados" at bounding box center [106, 294] width 213 height 41
